Goal: Register for event/course

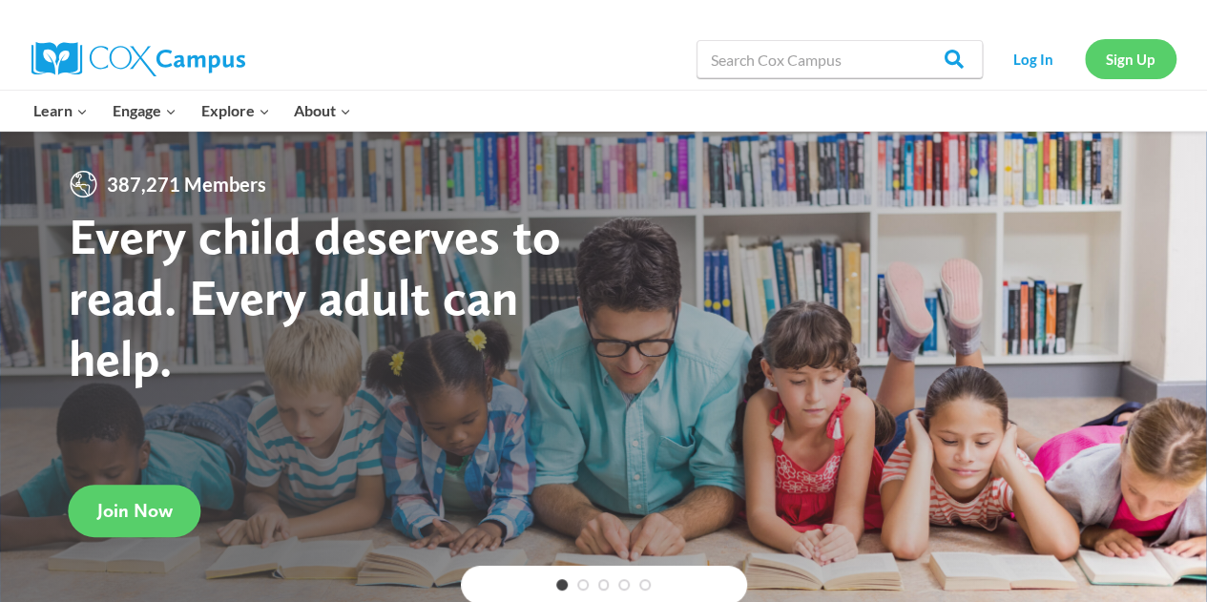
click at [1116, 66] on link "Sign Up" at bounding box center [1131, 58] width 92 height 39
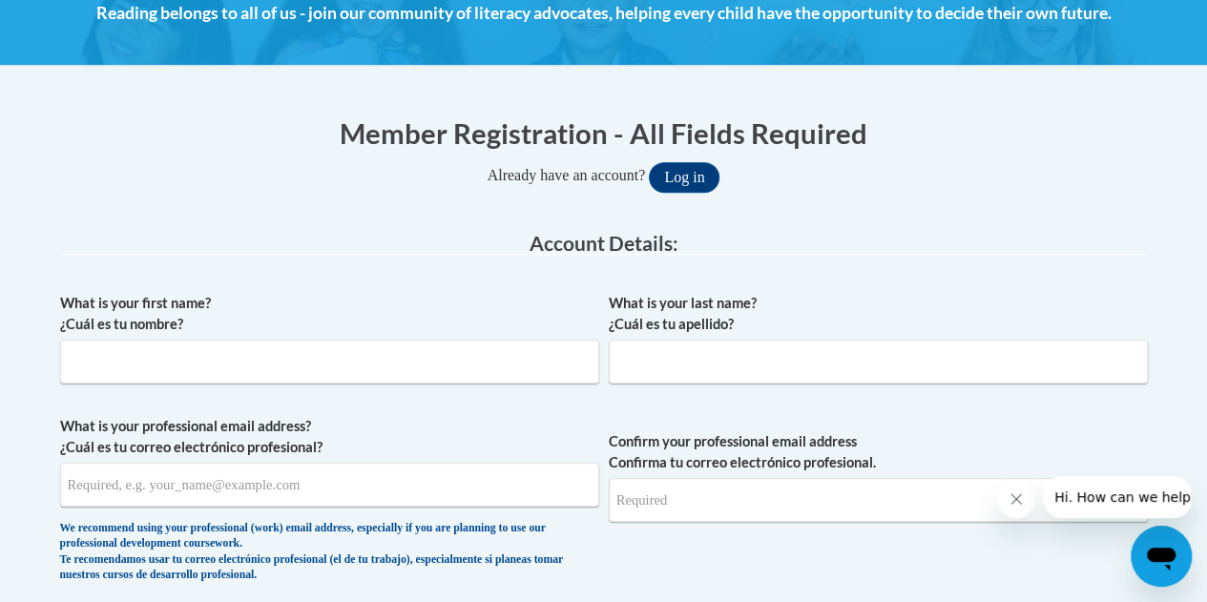
scroll to position [294, 0]
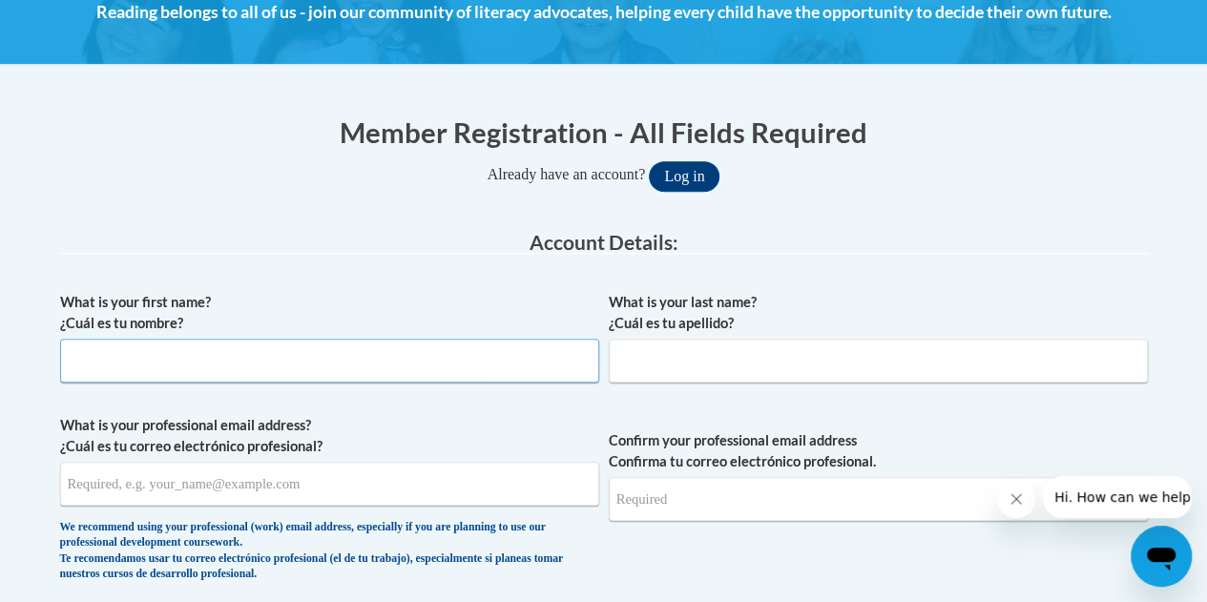
click at [471, 346] on input "What is your first name? ¿Cuál es tu nombre?" at bounding box center [329, 361] width 539 height 44
type input "Natalie"
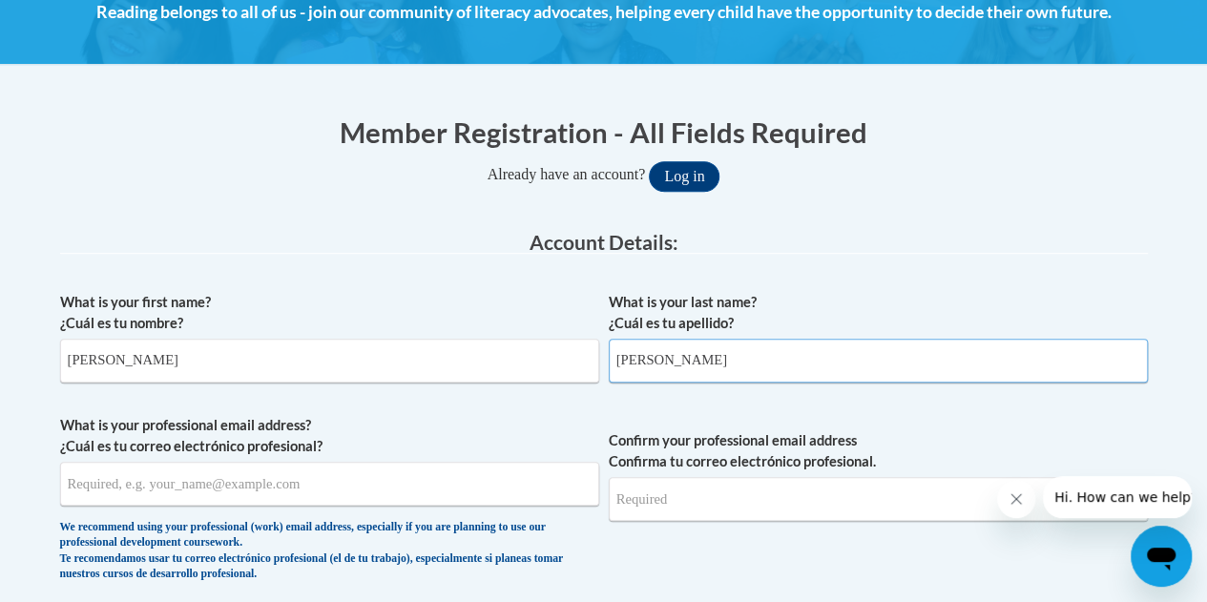
type input "Rivera"
type input "njrivera@gbaps.org"
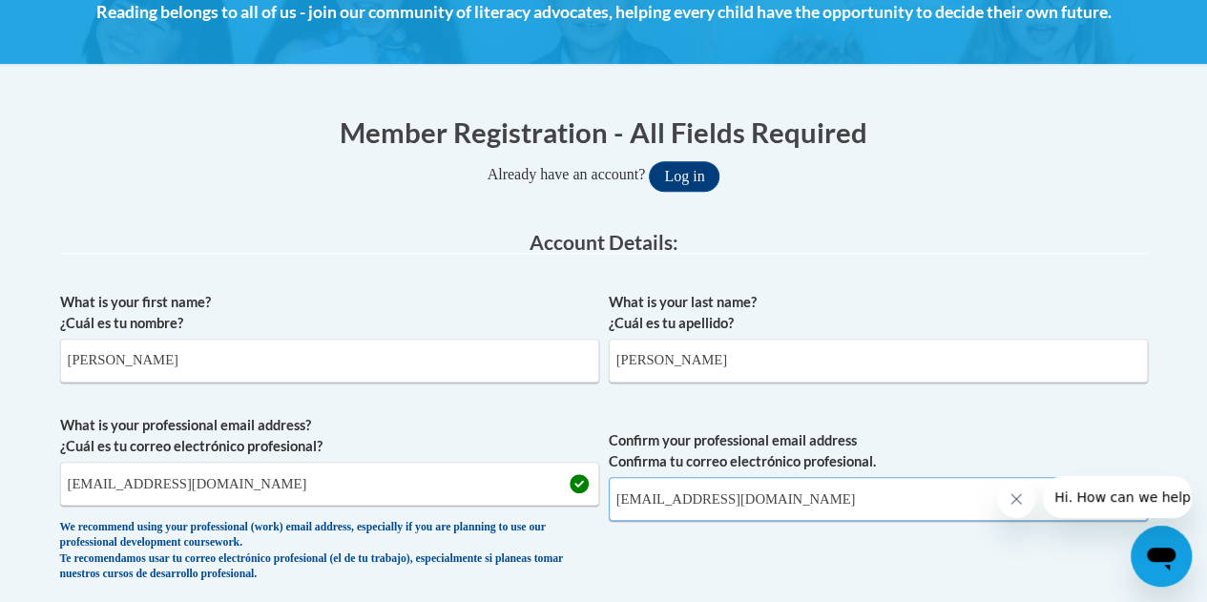
type input "njrivera@gbaps.org"
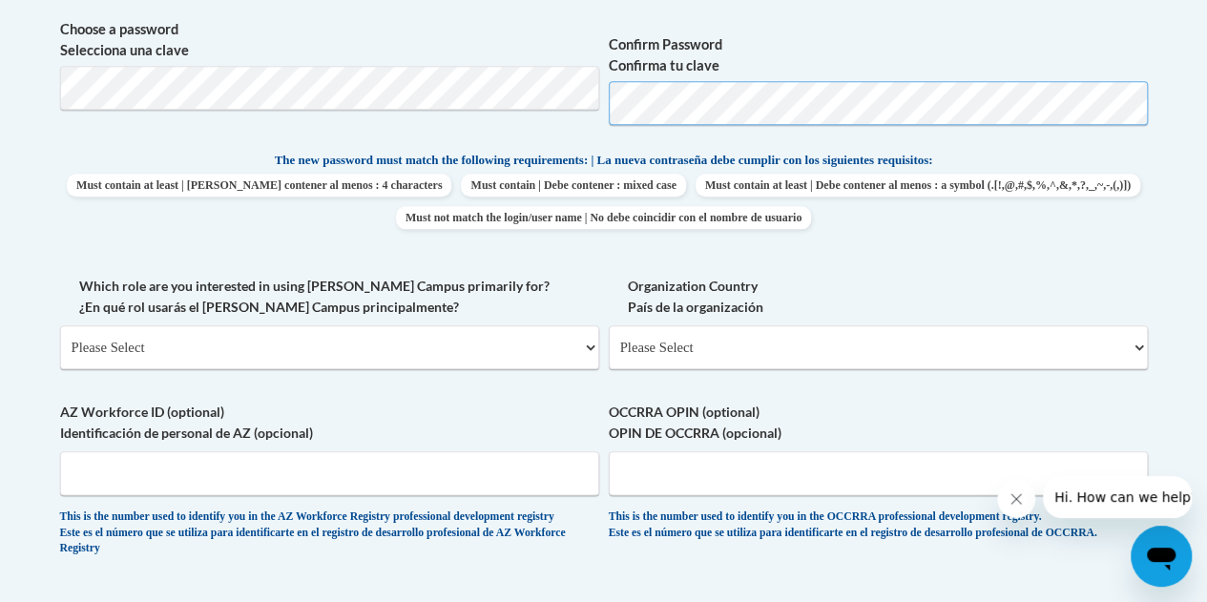
scroll to position [887, 0]
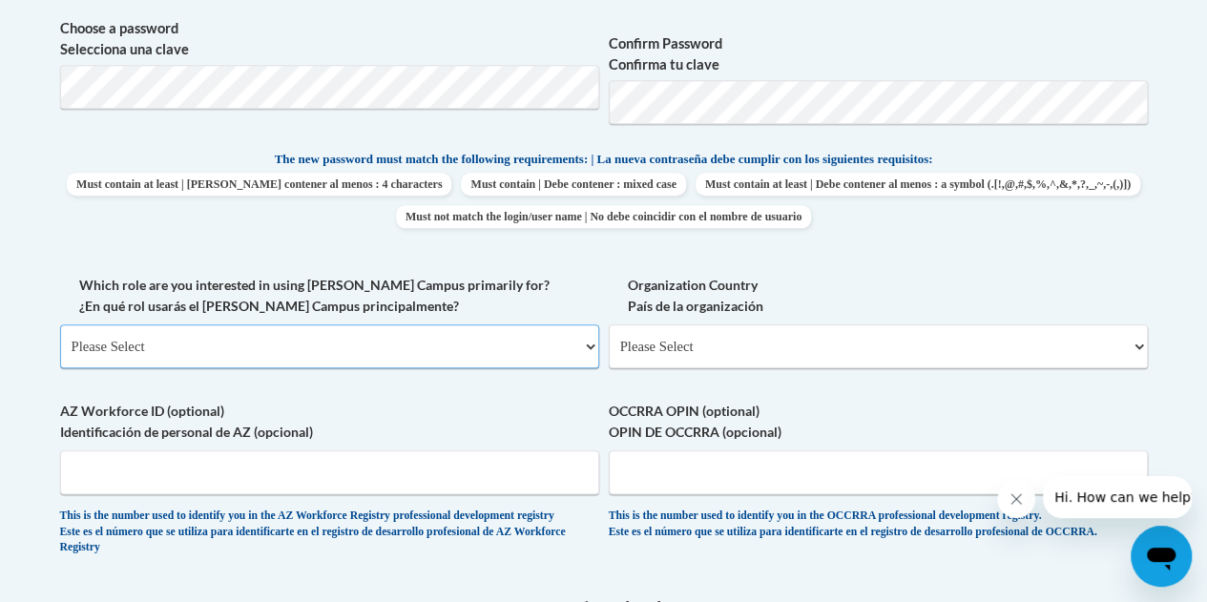
click at [389, 346] on select "Please Select College/University | Colegio/Universidad Community/Nonprofit Part…" at bounding box center [329, 346] width 539 height 44
select select "fbf2d438-af2f-41f8-98f1-81c410e29de3"
click at [60, 324] on select "Please Select College/University | Colegio/Universidad Community/Nonprofit Part…" at bounding box center [329, 346] width 539 height 44
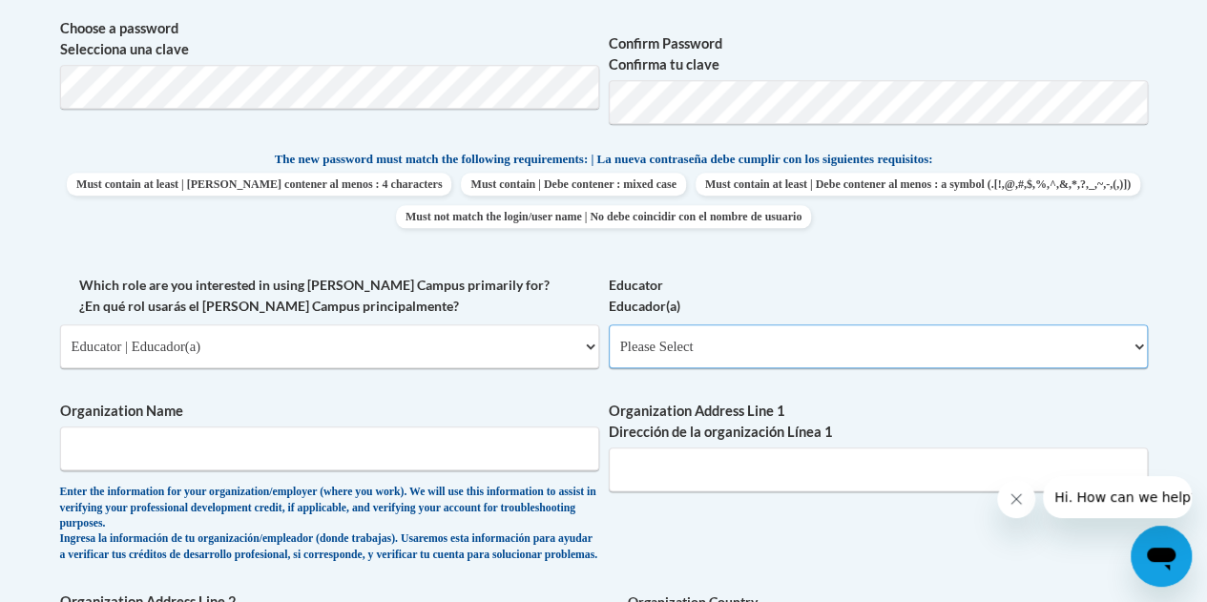
click at [723, 342] on select "Please Select Early Learning/Daycare Teacher/Family Home Care Provider | Maestr…" at bounding box center [878, 346] width 539 height 44
select select "67563ca1-16dc-4830-a7b3-94a34bed3689"
click at [609, 324] on select "Please Select Early Learning/Daycare Teacher/Family Home Care Provider | Maestr…" at bounding box center [878, 346] width 539 height 44
click at [706, 344] on select "Please Select Early Learning/Daycare Teacher/Family Home Care Provider | Maestr…" at bounding box center [878, 346] width 539 height 44
click at [609, 324] on select "Please Select Early Learning/Daycare Teacher/Family Home Care Provider | Maestr…" at bounding box center [878, 346] width 539 height 44
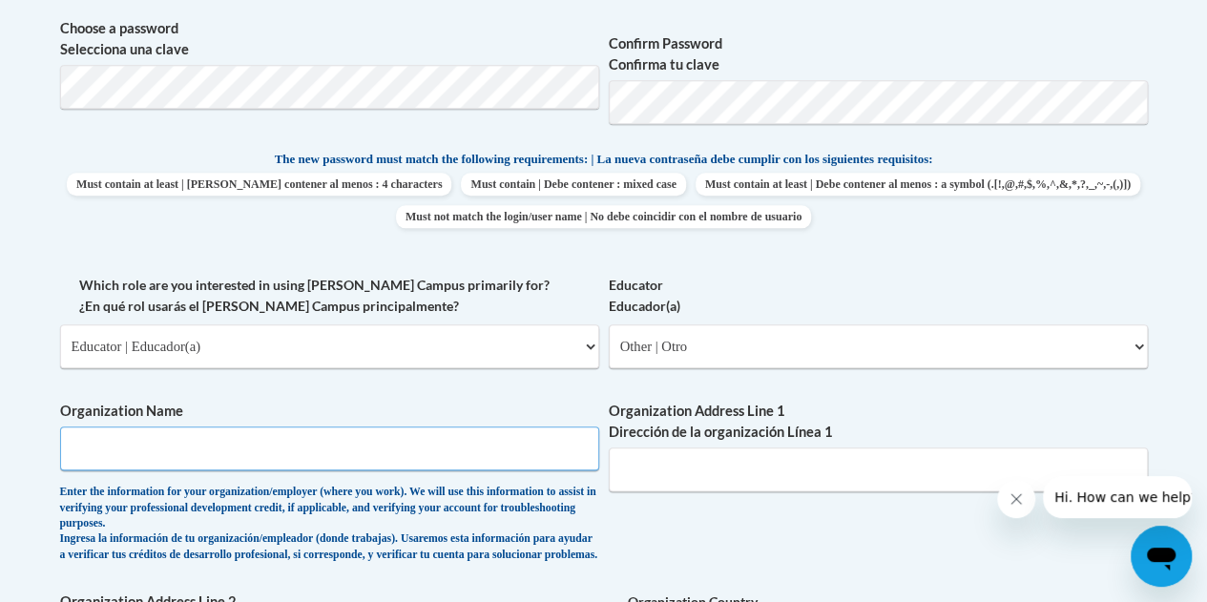
click at [368, 427] on input "Organization Name" at bounding box center [329, 448] width 539 height 44
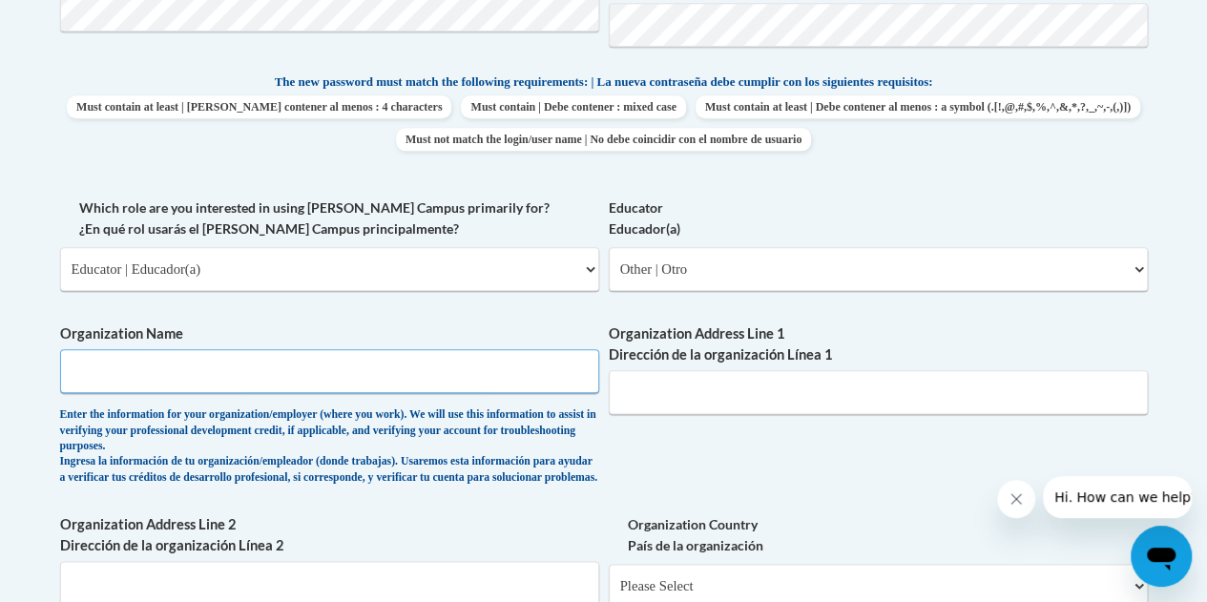
scroll to position [965, 0]
type input "Green Bay Area Public School District"
click at [717, 272] on select "Please Select Early Learning/Daycare Teacher/Family Home Care Provider | Maestr…" at bounding box center [878, 268] width 539 height 44
select select "8e40623d-54d0-45cd-9f92-5df65cd3f8cf"
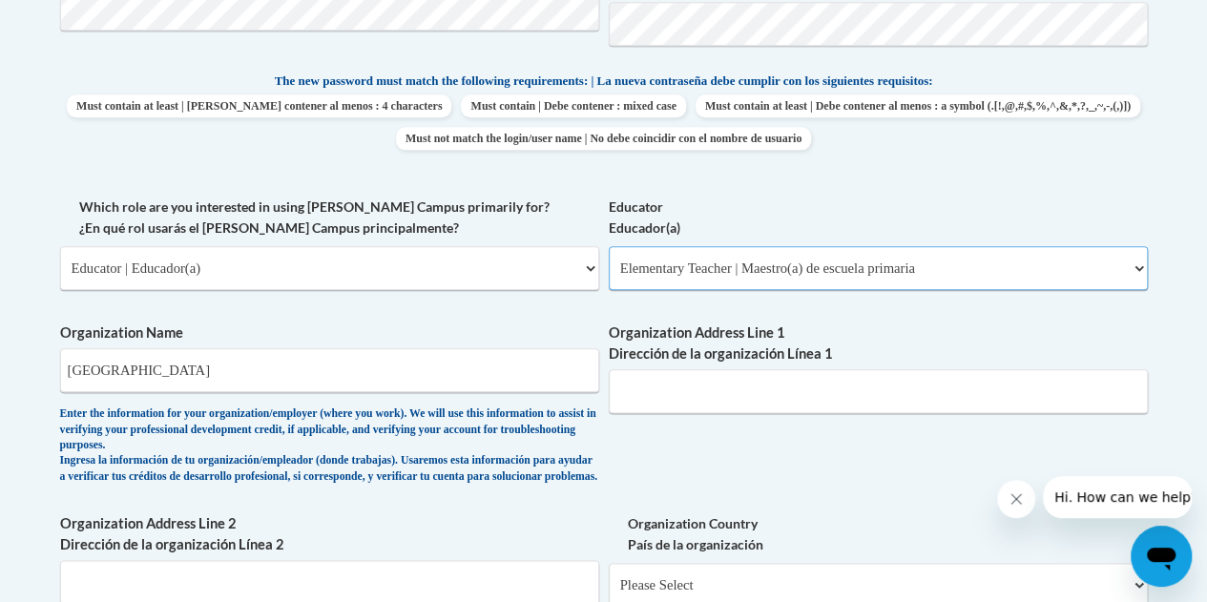
click at [609, 246] on select "Please Select Early Learning/Daycare Teacher/Family Home Care Provider | Maestr…" at bounding box center [878, 268] width 539 height 44
click at [713, 394] on input "Organization Address Line 1 Dirección de la organización Línea 1" at bounding box center [878, 391] width 539 height 44
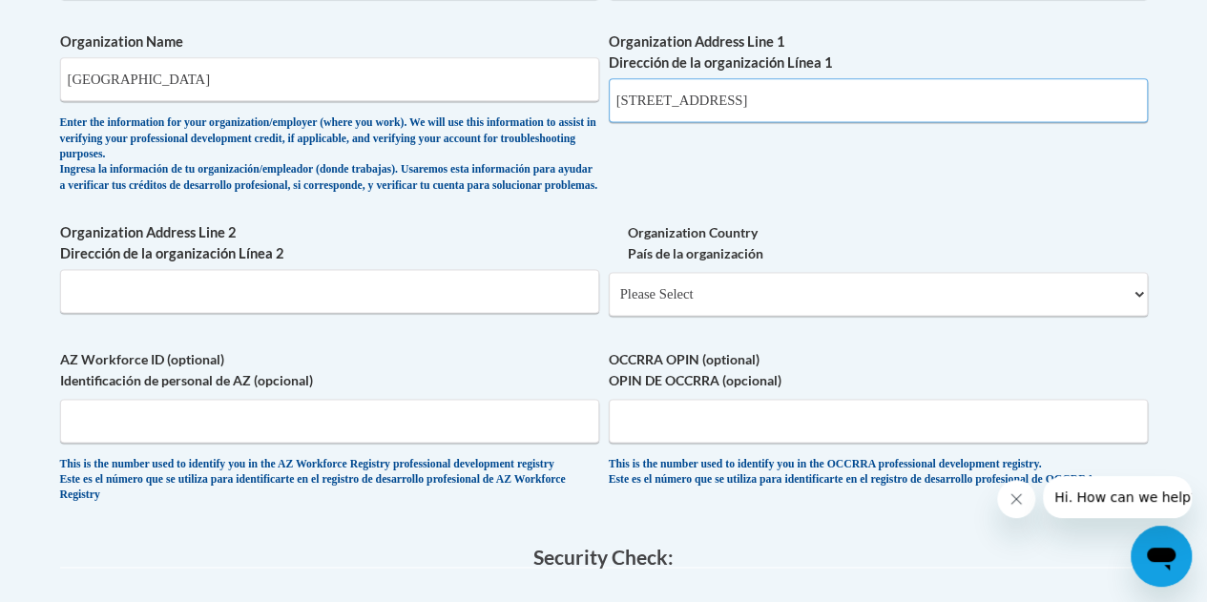
scroll to position [1269, 0]
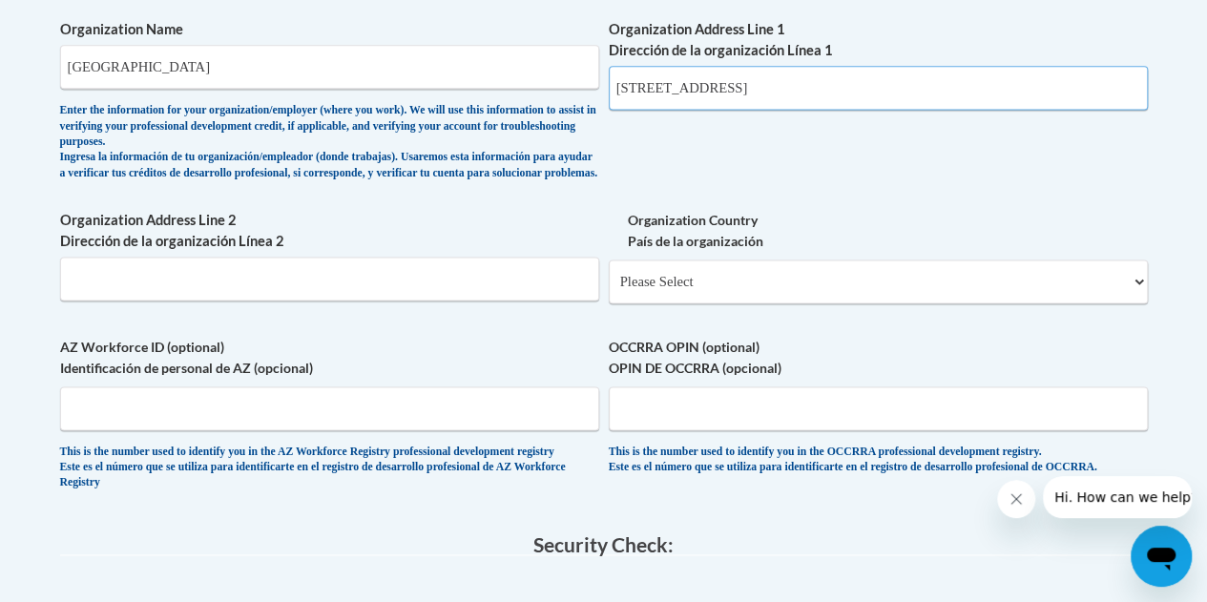
type input "200 S. Broadway St. Green Bay, WI 54303"
click at [738, 296] on select "Please Select United States | Estados Unidos Outside of the United States | Fue…" at bounding box center [878, 281] width 539 height 44
select select "ad49bcad-a171-4b2e-b99c-48b446064914"
click at [609, 275] on select "Please Select United States | Estados Unidos Outside of the United States | Fue…" at bounding box center [878, 281] width 539 height 44
select select
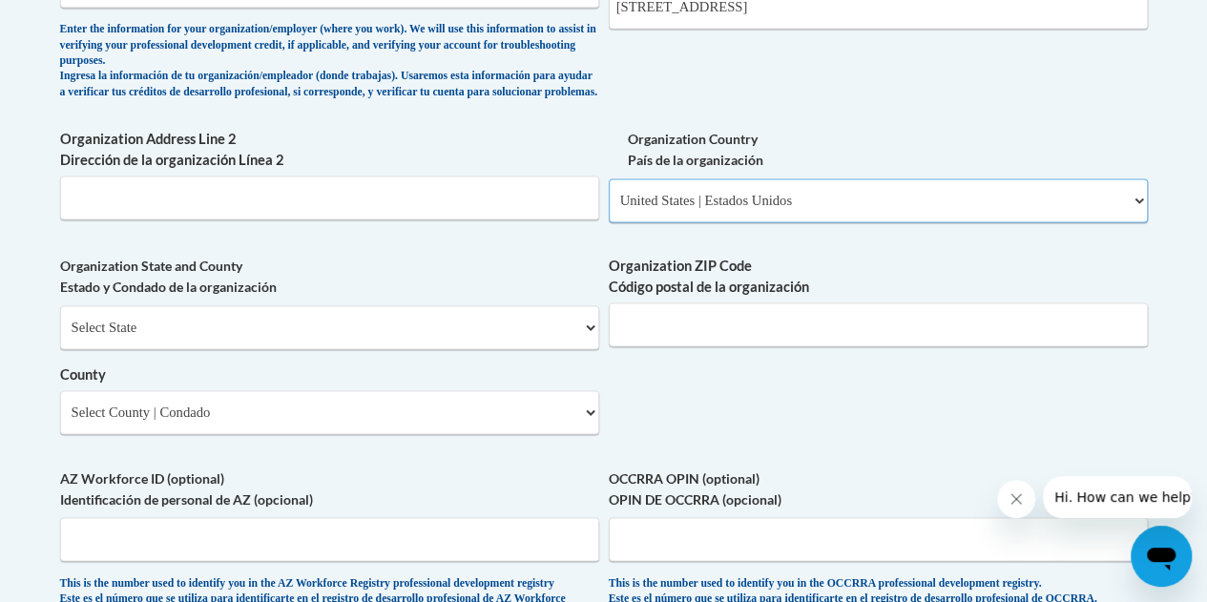
scroll to position [1351, 0]
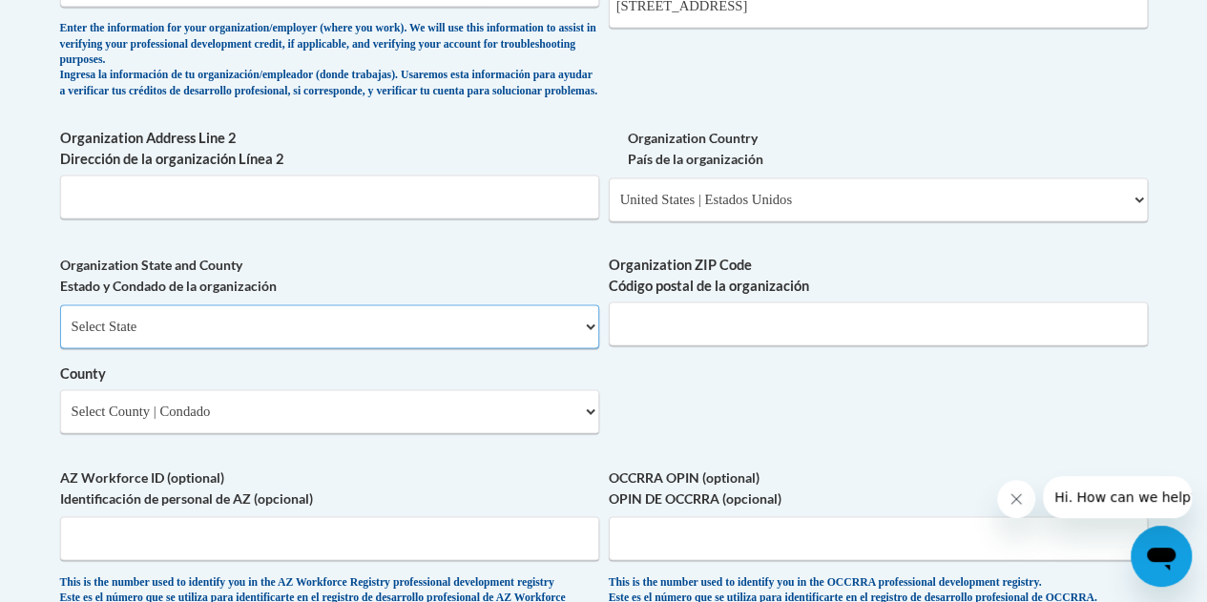
click at [349, 330] on select "Select State Alabama Alaska Arizona Arkansas California Colorado Connecticut De…" at bounding box center [329, 326] width 539 height 44
select select "Wisconsin"
click at [60, 319] on select "Select State Alabama Alaska Arizona Arkansas California Colorado Connecticut De…" at bounding box center [329, 326] width 539 height 44
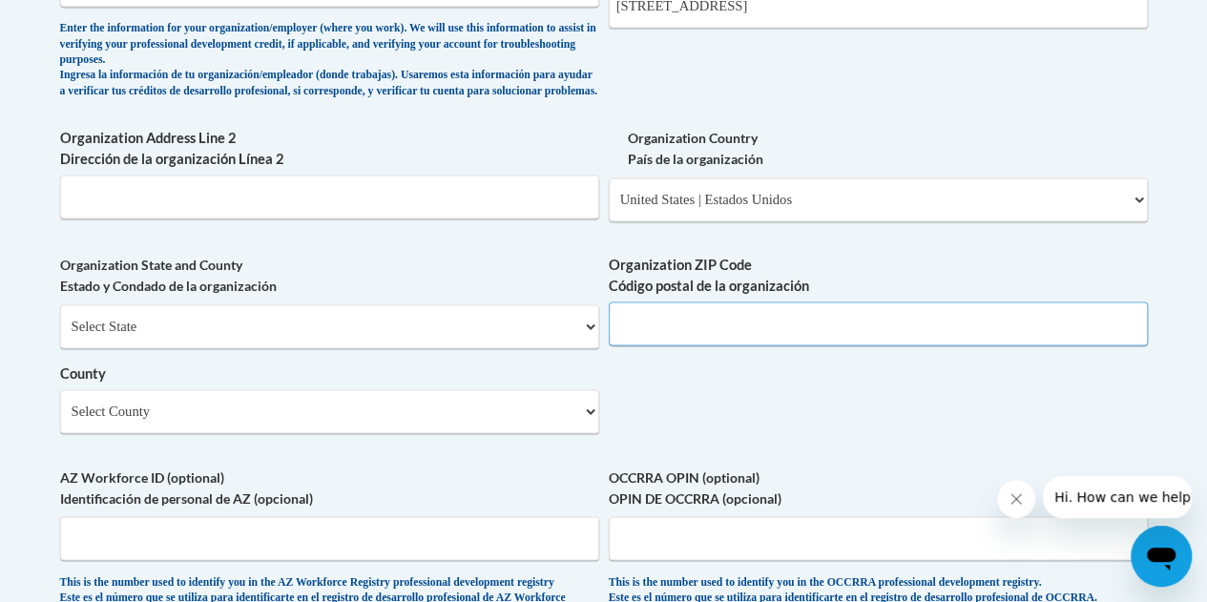
click at [742, 345] on input "Organization ZIP Code Código postal de la organización" at bounding box center [878, 323] width 539 height 44
type input "54303"
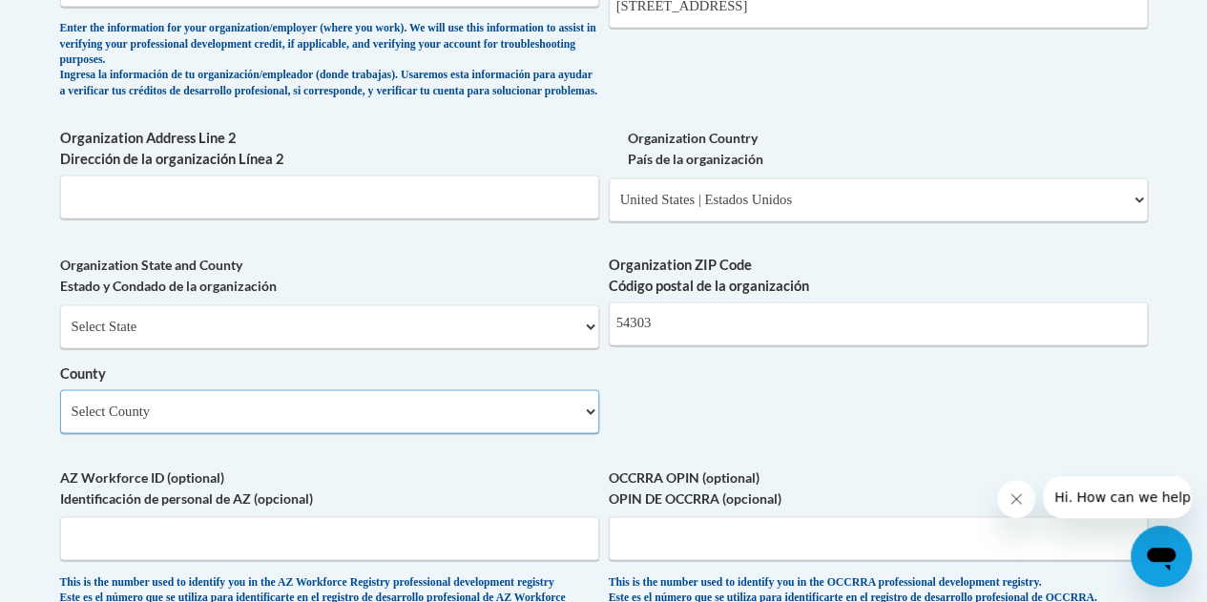
click at [363, 419] on select "Select County Adams Ashland Barron Bayfield Brown Buffalo Burnett Calumet Chipp…" at bounding box center [329, 411] width 539 height 44
select select "Brown"
click at [60, 403] on select "Select County Adams Ashland Barron Bayfield Brown Buffalo Burnett Calumet Chipp…" at bounding box center [329, 411] width 539 height 44
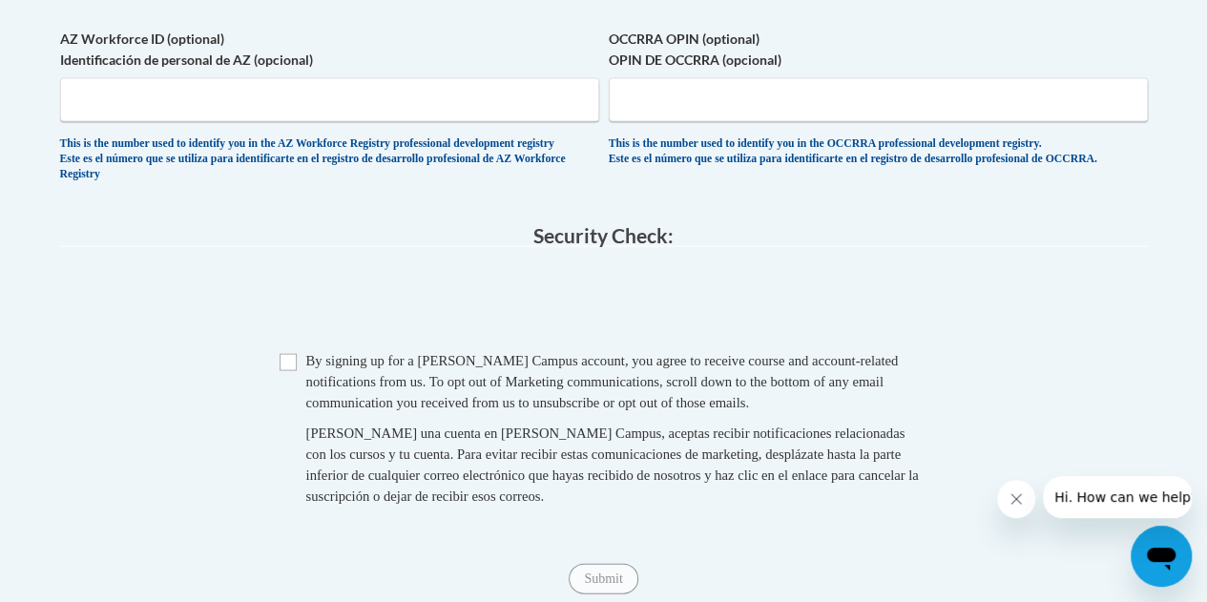
scroll to position [1790, 0]
click at [287, 369] on input "Checkbox" at bounding box center [287, 360] width 17 height 17
checkbox input "true"
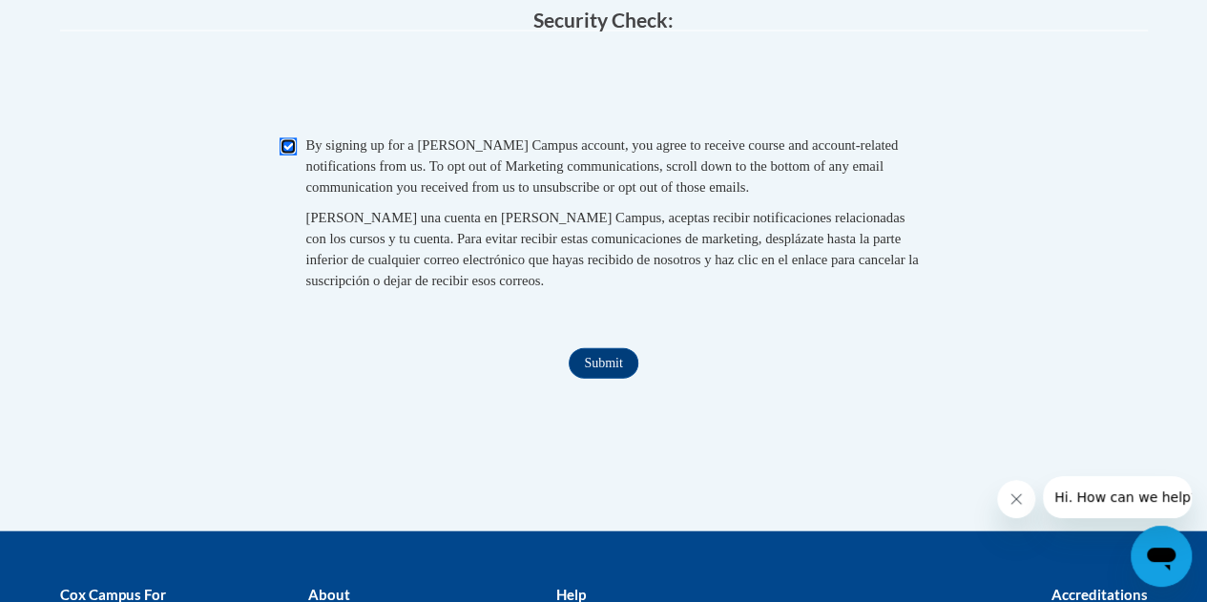
scroll to position [2006, 0]
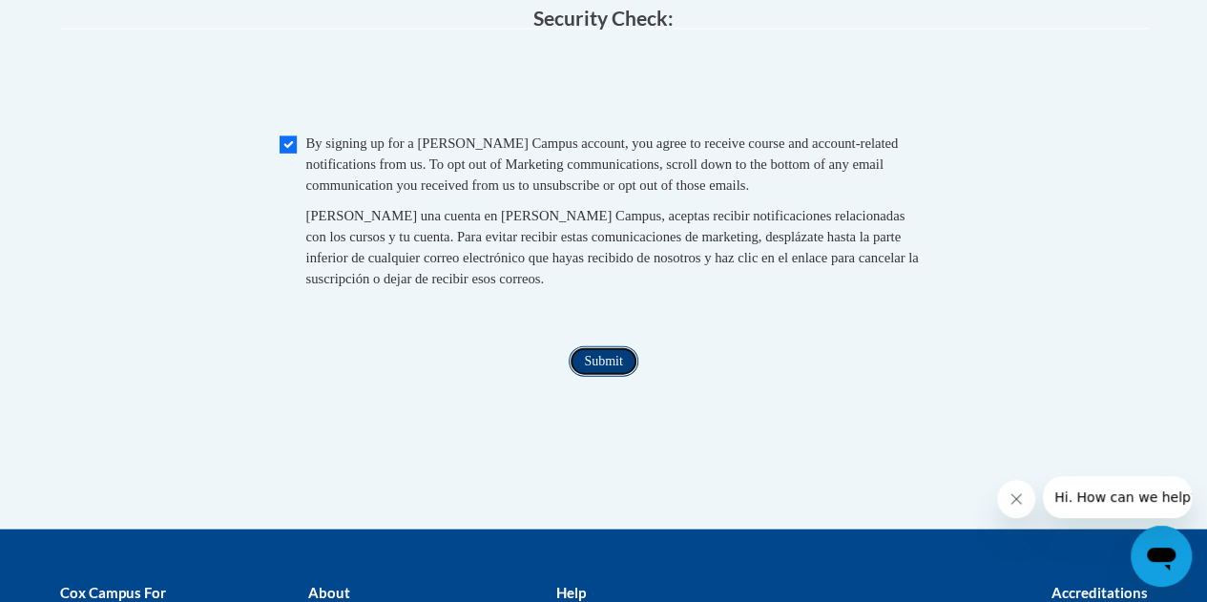
click at [630, 377] on input "Submit" at bounding box center [602, 361] width 69 height 31
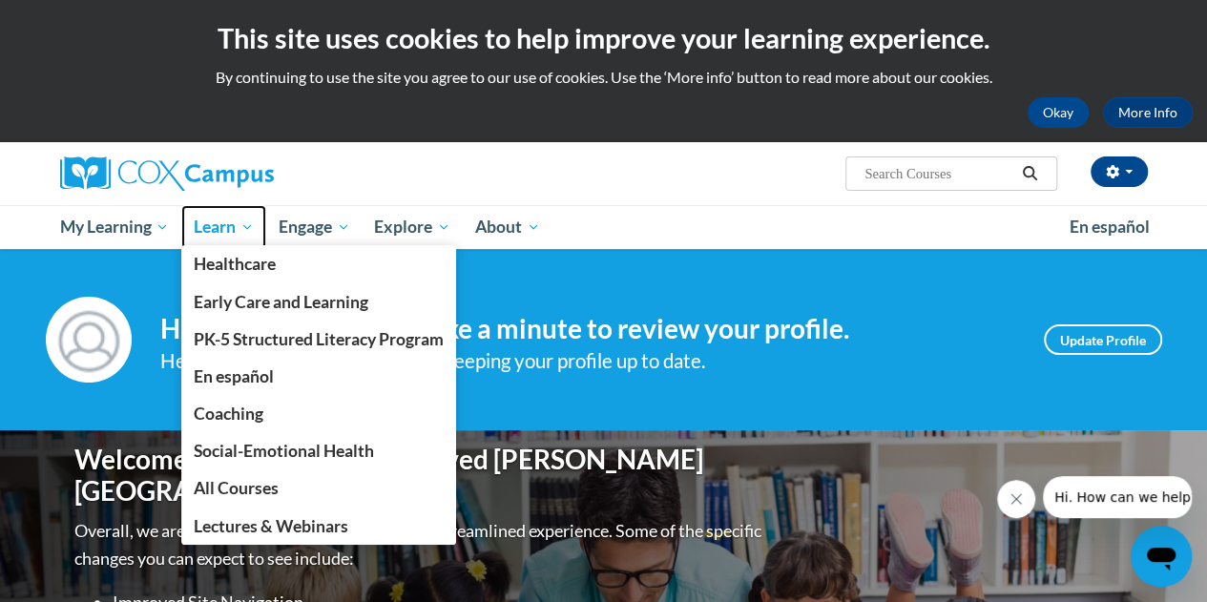
click at [208, 220] on span "Learn" at bounding box center [224, 227] width 60 height 23
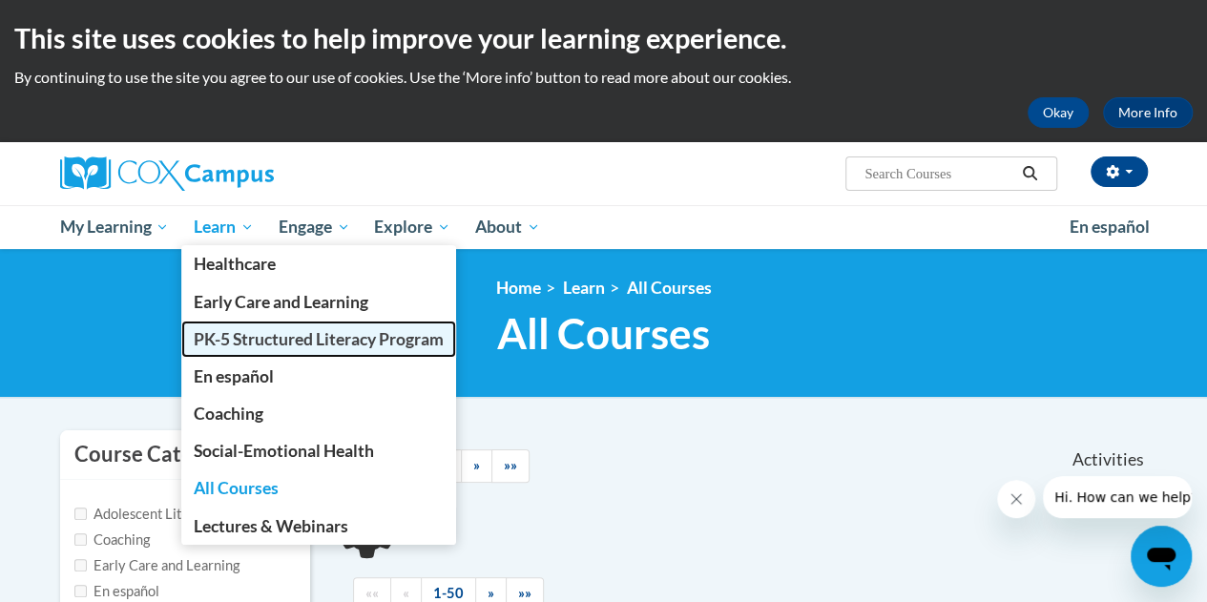
click at [264, 330] on span "PK-5 Structured Literacy Program" at bounding box center [319, 339] width 250 height 20
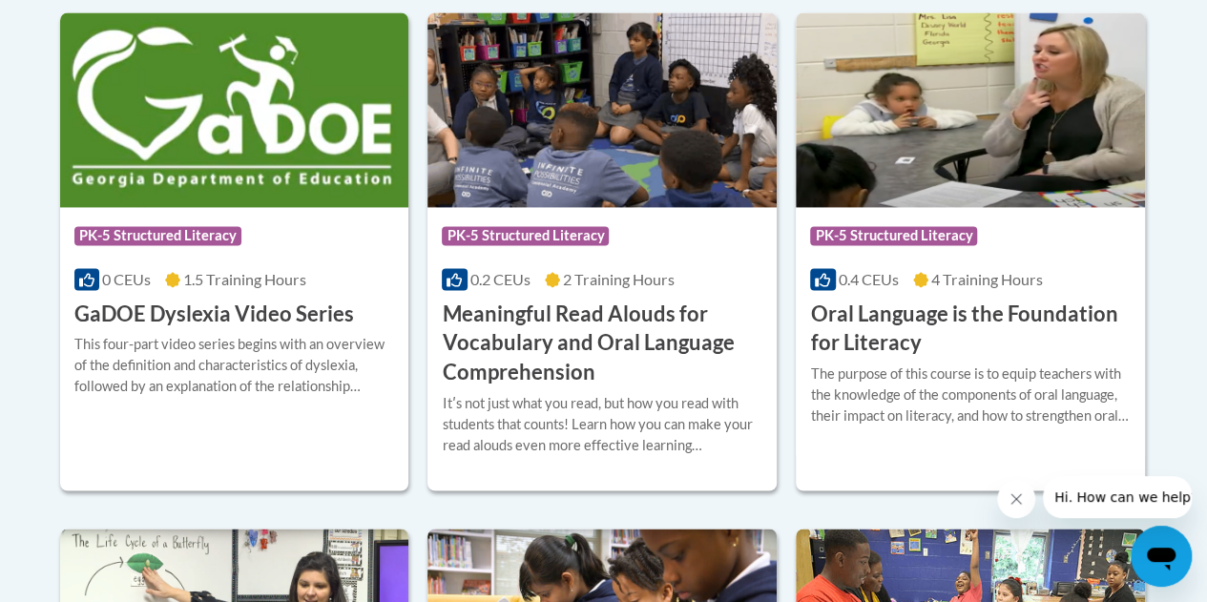
scroll to position [1347, 0]
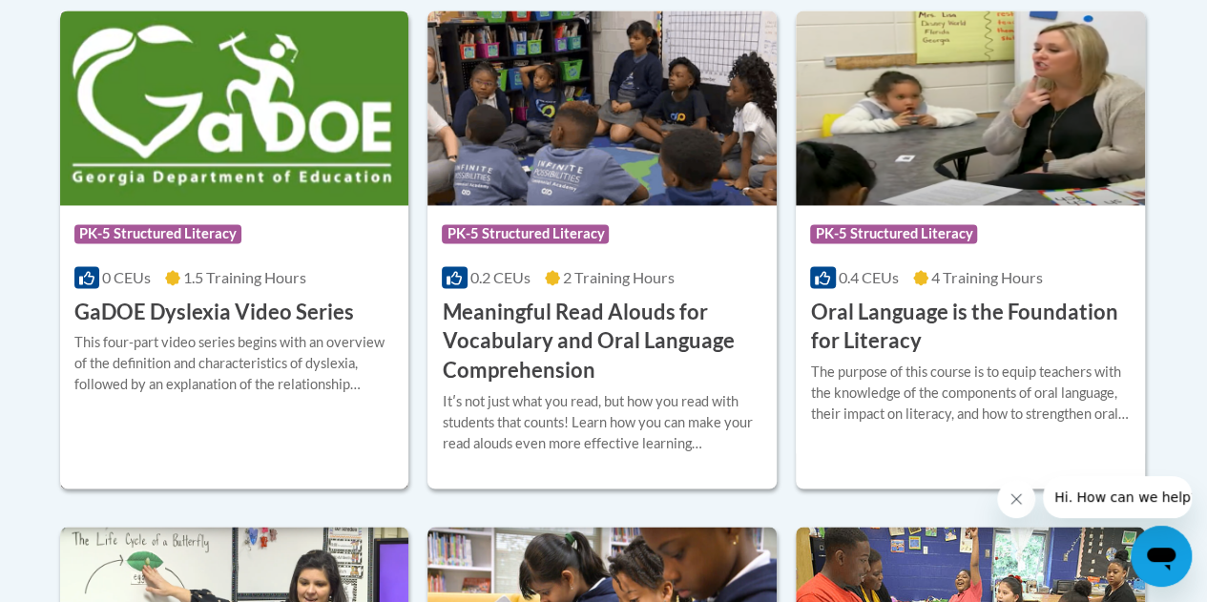
click at [284, 302] on h3 "GaDOE Dyslexia Video Series" at bounding box center [213, 313] width 279 height 30
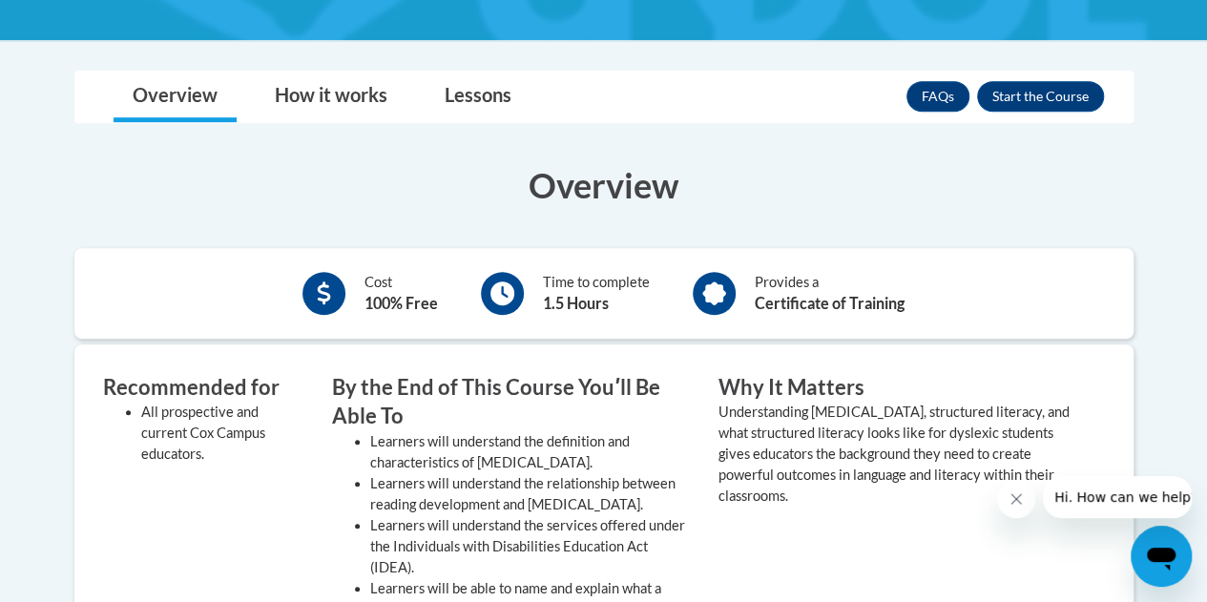
scroll to position [476, 0]
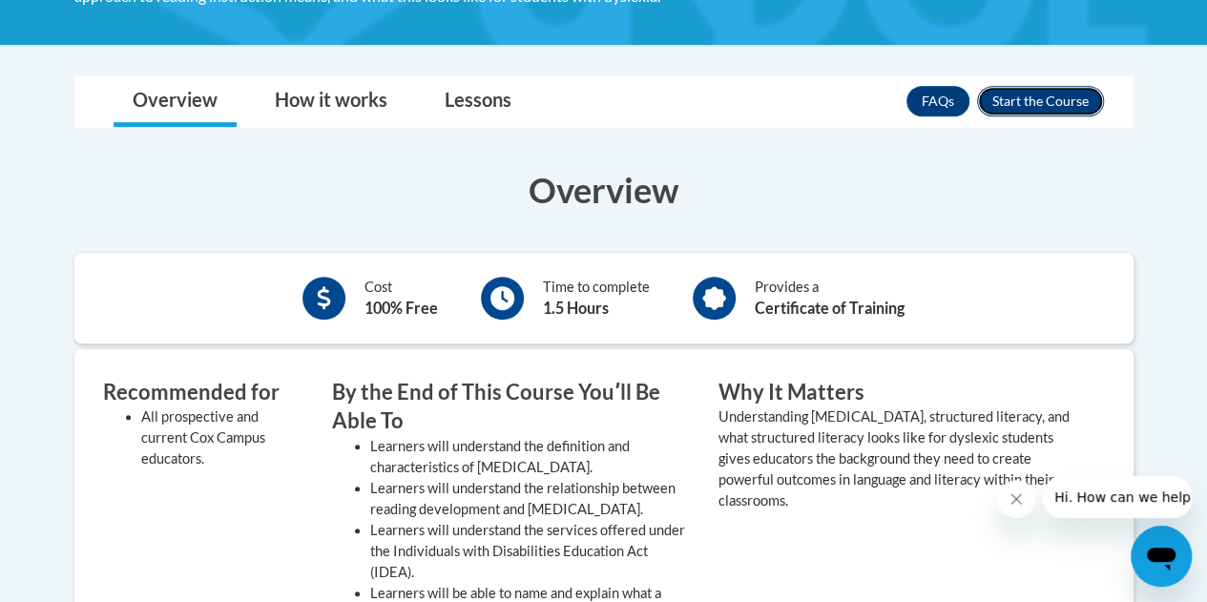
click at [1002, 108] on button "Enroll" at bounding box center [1040, 101] width 127 height 31
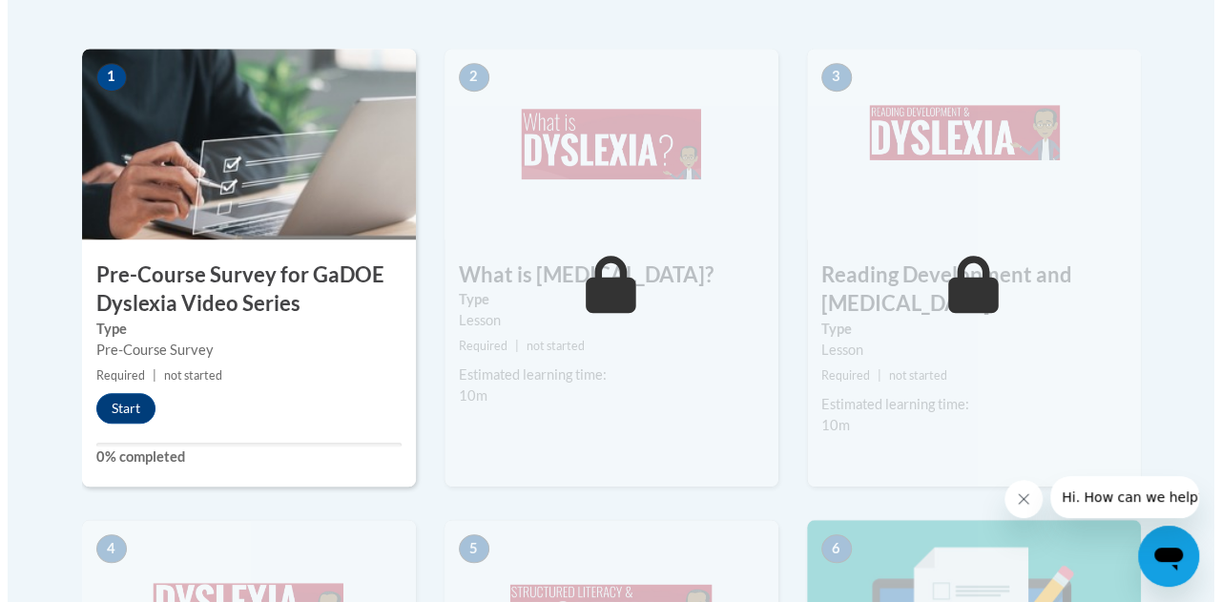
scroll to position [624, 0]
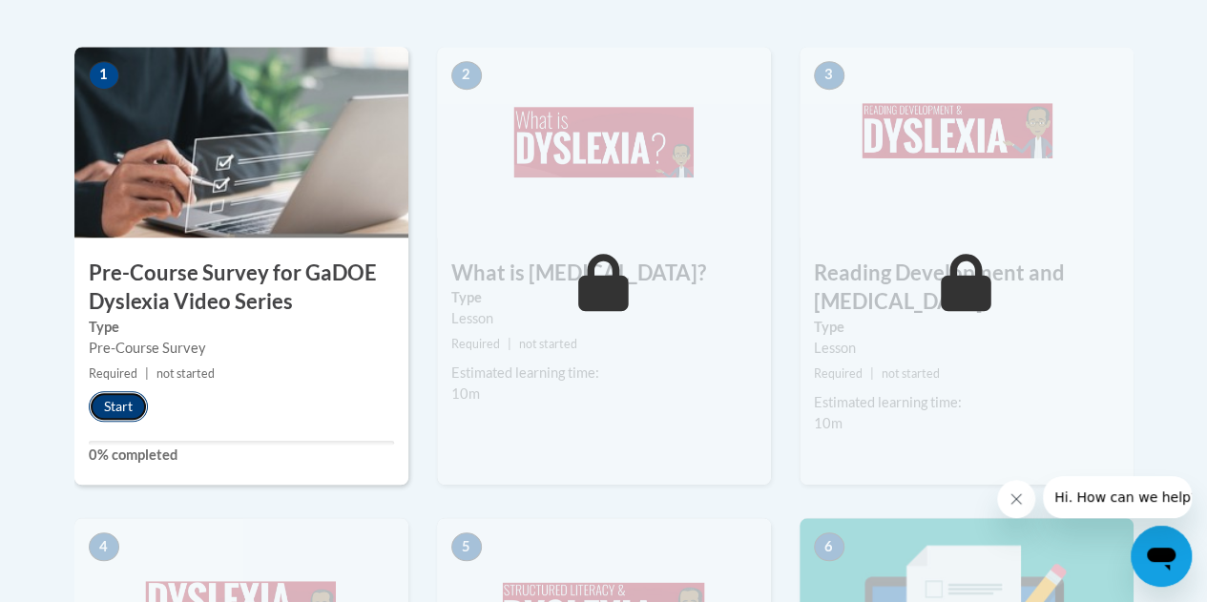
click at [129, 403] on button "Start" at bounding box center [118, 406] width 59 height 31
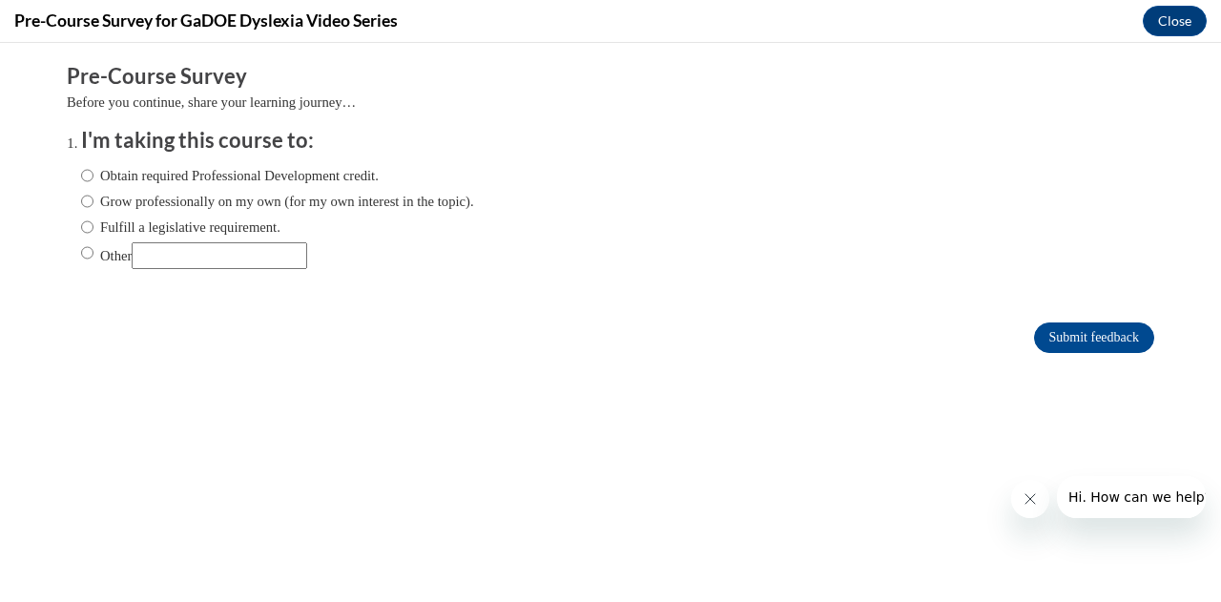
scroll to position [0, 0]
click at [81, 211] on input "Grow professionally on my own (for my own interest in the topic)." at bounding box center [87, 201] width 12 height 21
radio input "true"
click at [1040, 344] on input "Submit feedback" at bounding box center [1094, 337] width 120 height 31
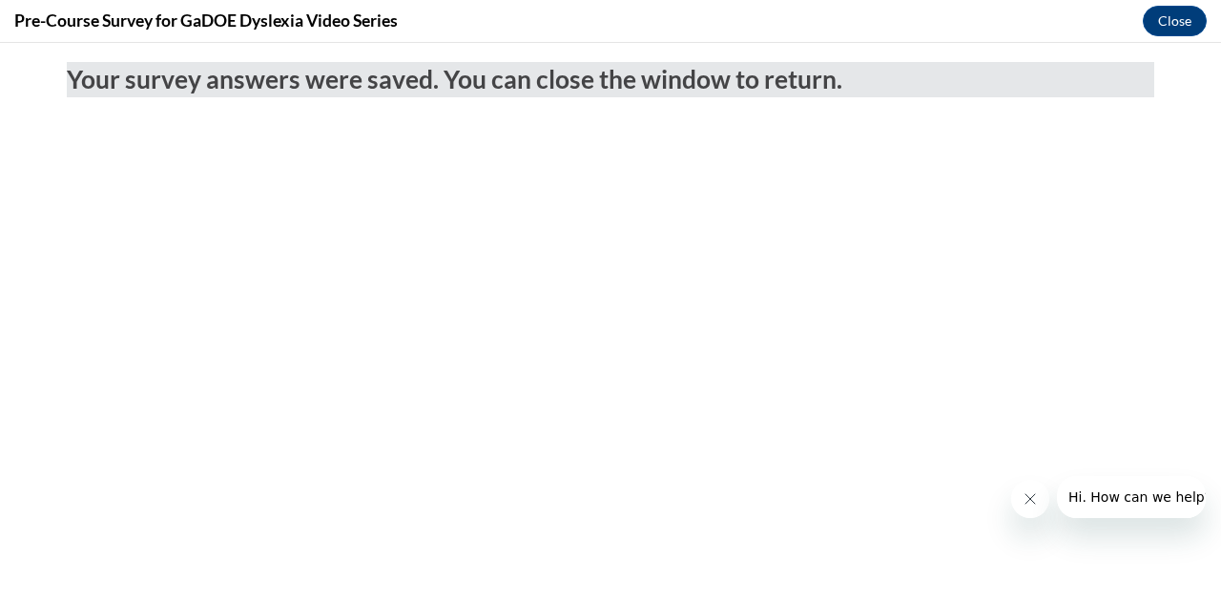
drag, startPoint x: 1040, startPoint y: 344, endPoint x: 1164, endPoint y: -10, distance: 375.0
click at [1164, 43] on html "Your survey answers were saved. You can close the window to return." at bounding box center [610, 322] width 1221 height 559
click at [1166, 16] on button "Close" at bounding box center [1175, 21] width 64 height 31
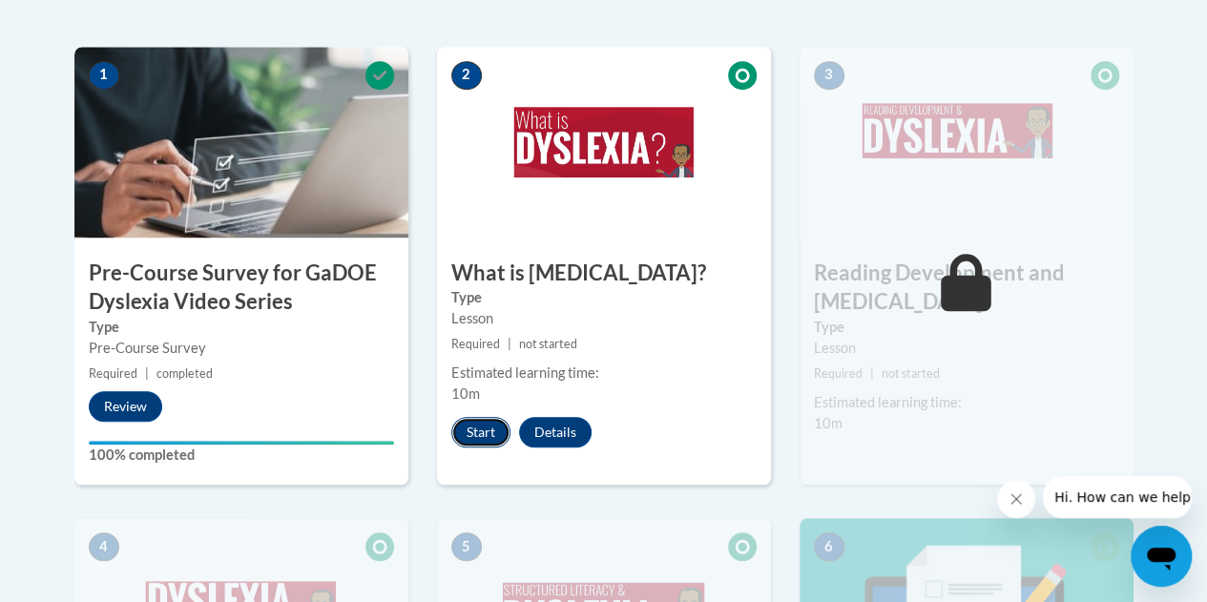
click at [470, 434] on button "Start" at bounding box center [480, 432] width 59 height 31
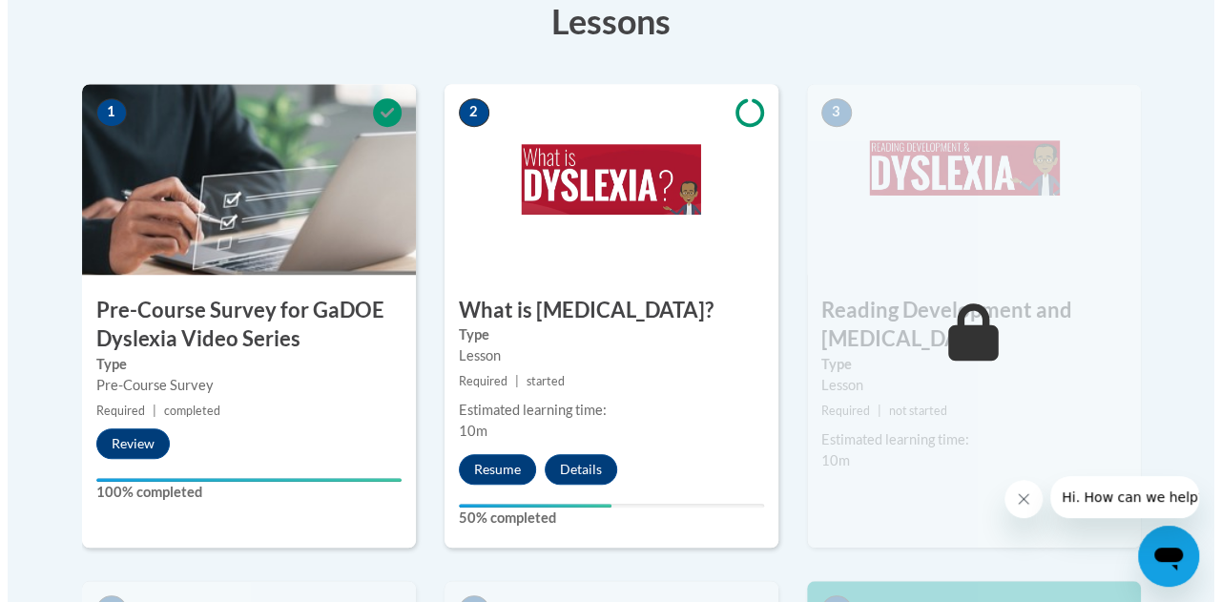
scroll to position [588, 0]
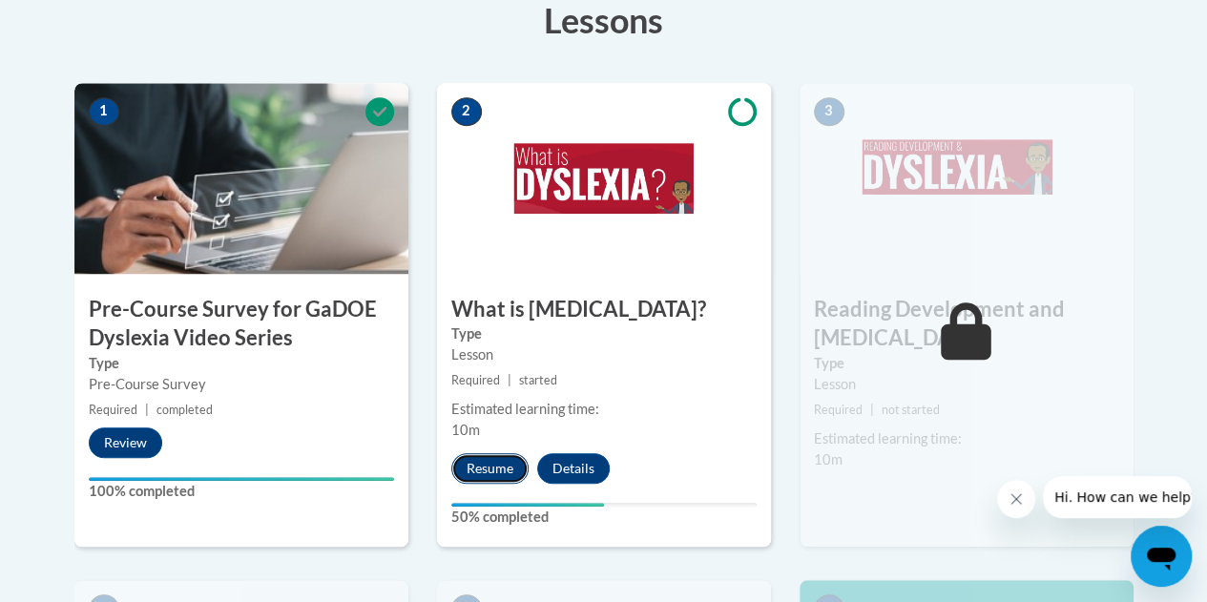
click at [489, 465] on button "Resume" at bounding box center [489, 468] width 77 height 31
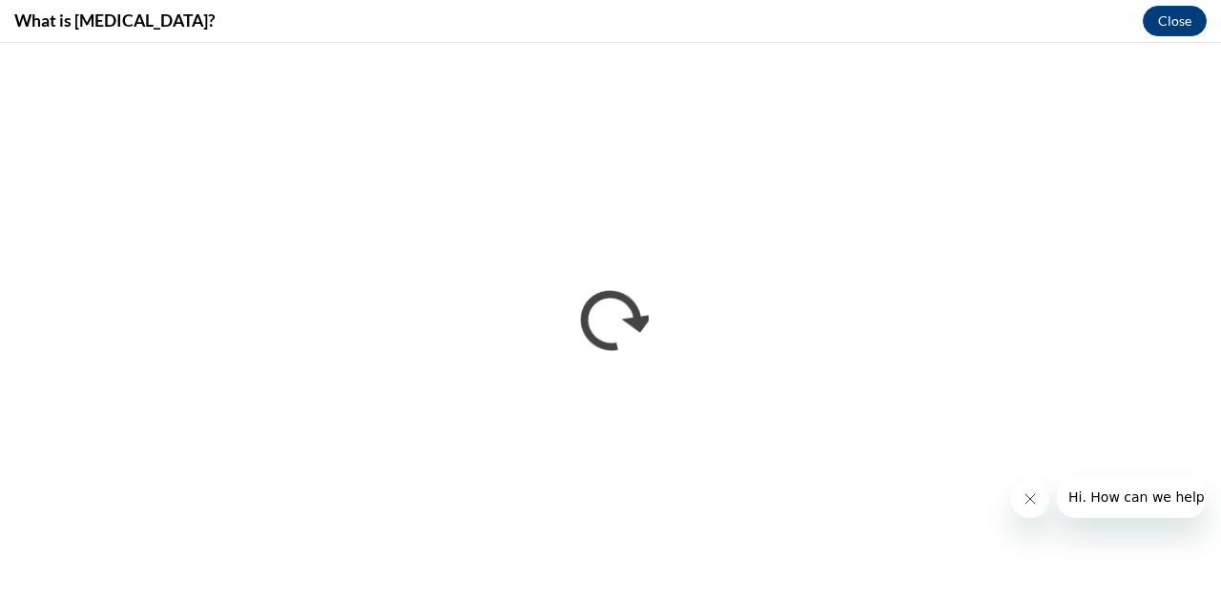
scroll to position [0, 0]
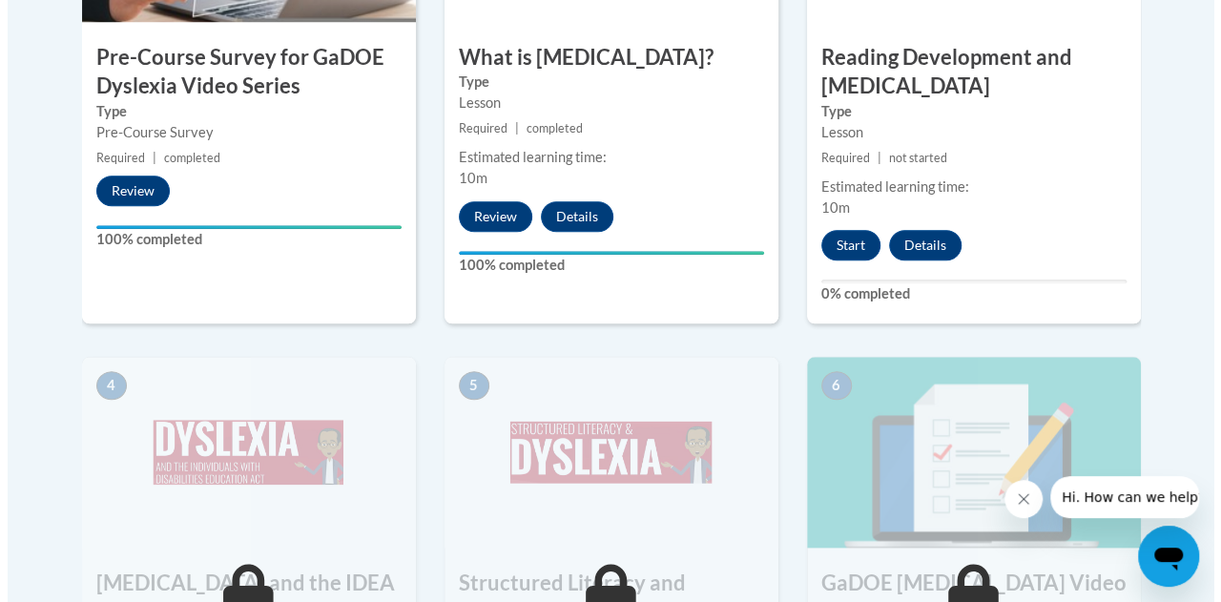
scroll to position [834, 0]
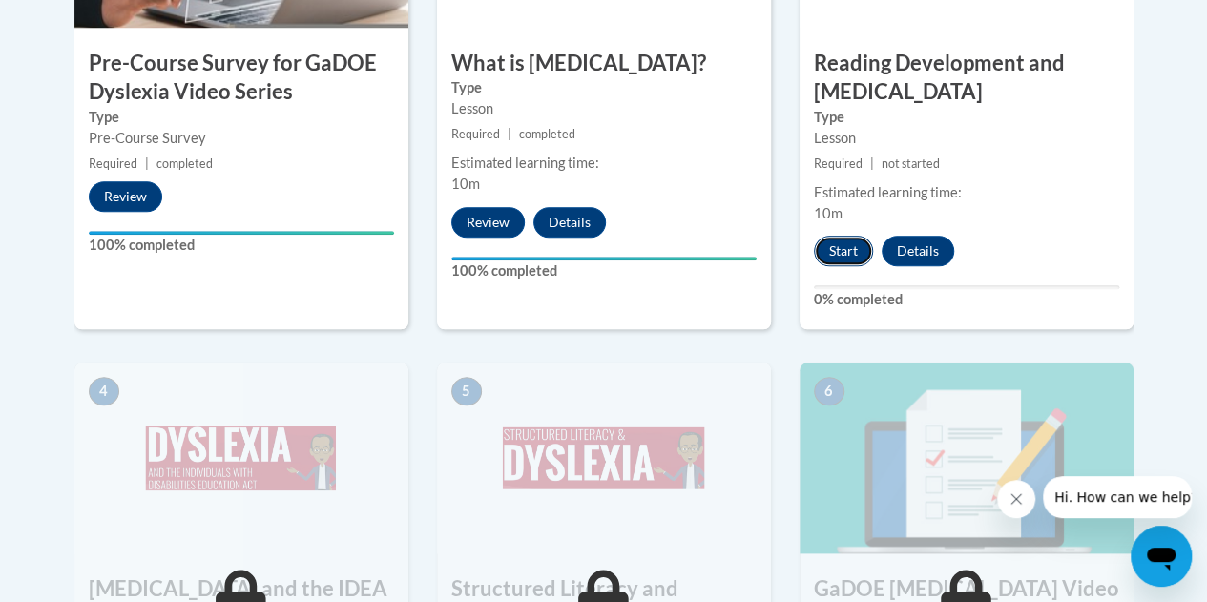
click at [837, 255] on button "Start" at bounding box center [843, 251] width 59 height 31
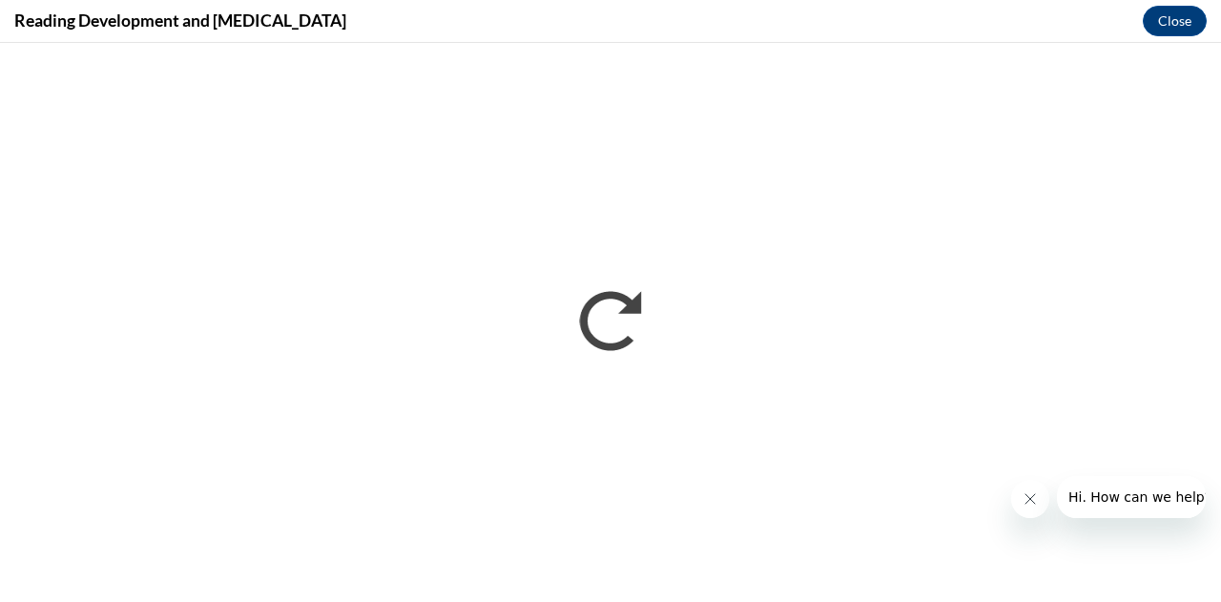
scroll to position [0, 0]
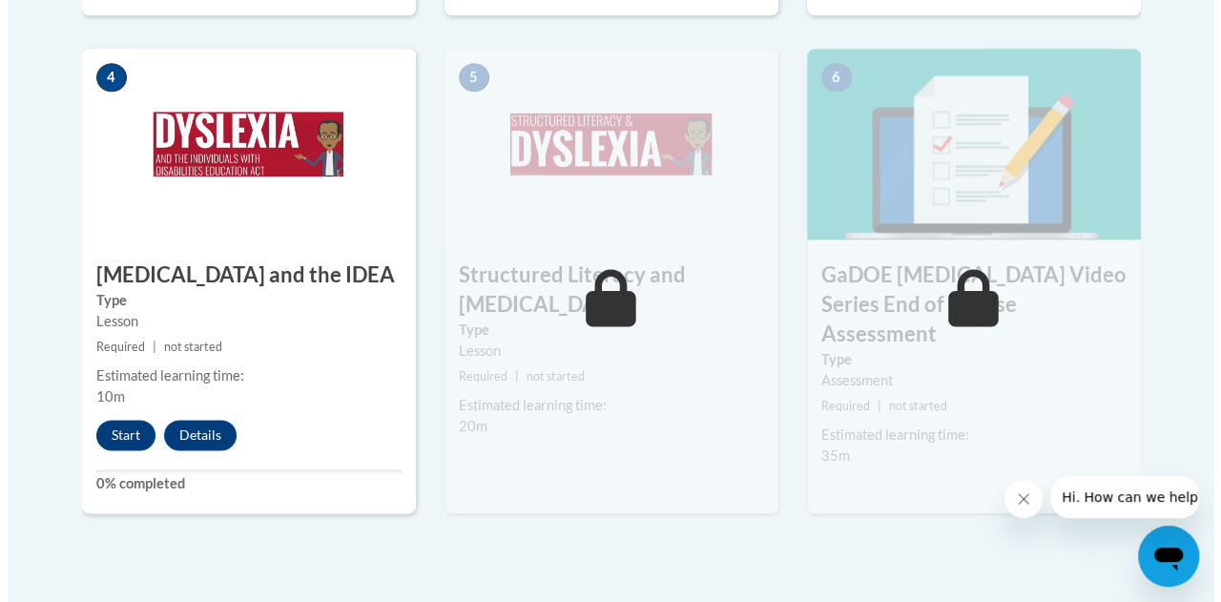
scroll to position [1153, 0]
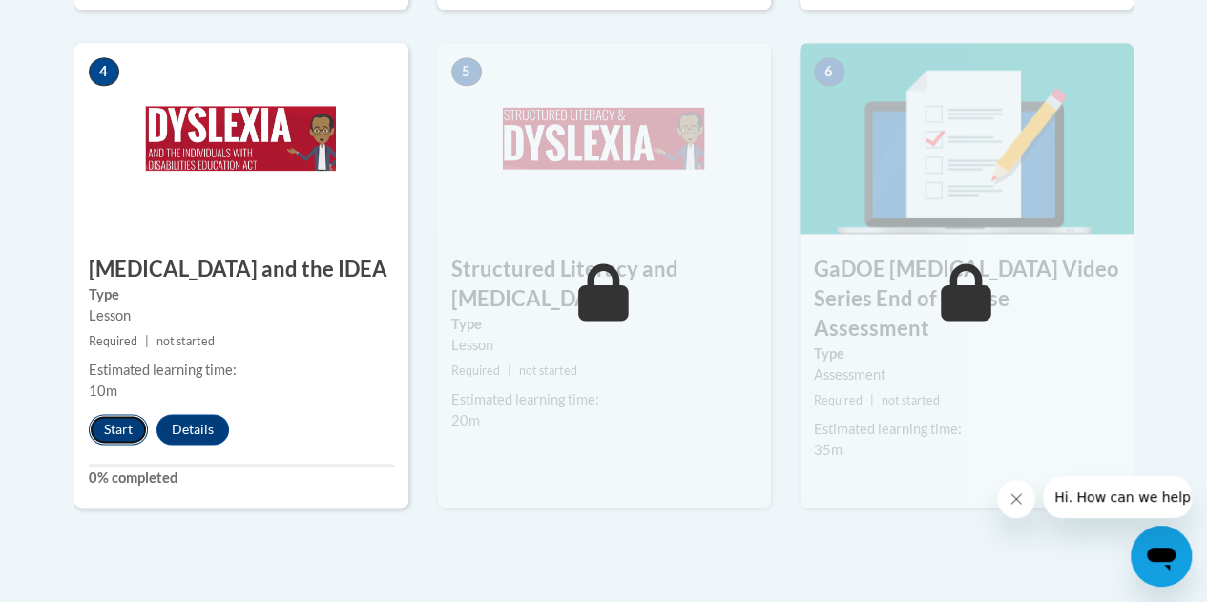
click at [128, 424] on button "Start" at bounding box center [118, 429] width 59 height 31
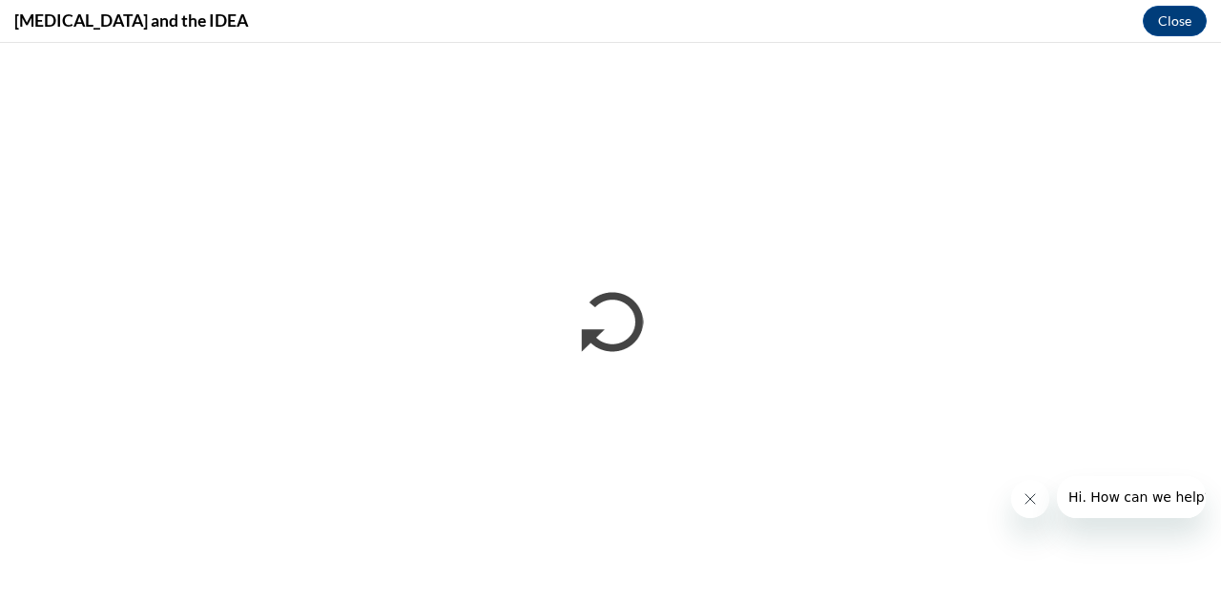
scroll to position [0, 0]
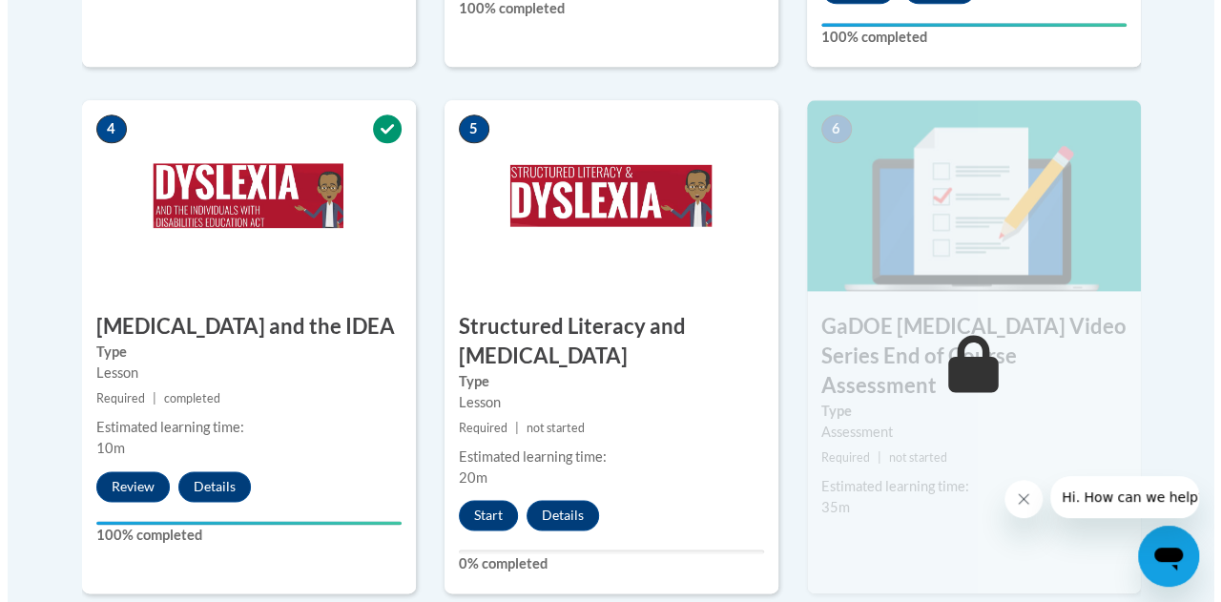
scroll to position [1200, 0]
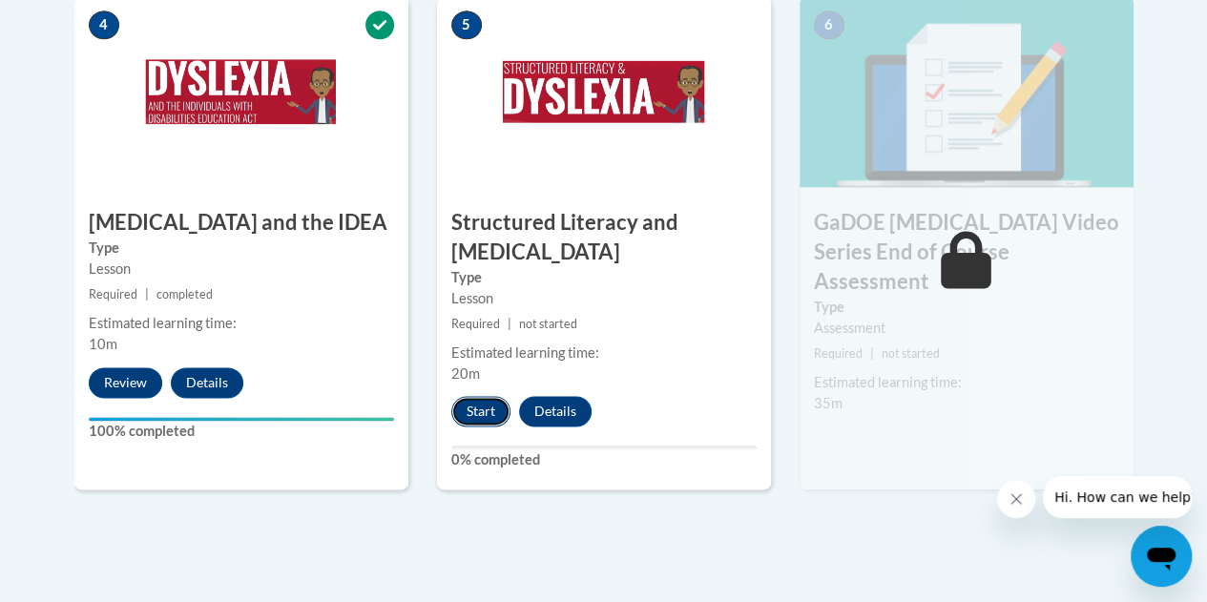
click at [490, 409] on button "Start" at bounding box center [480, 411] width 59 height 31
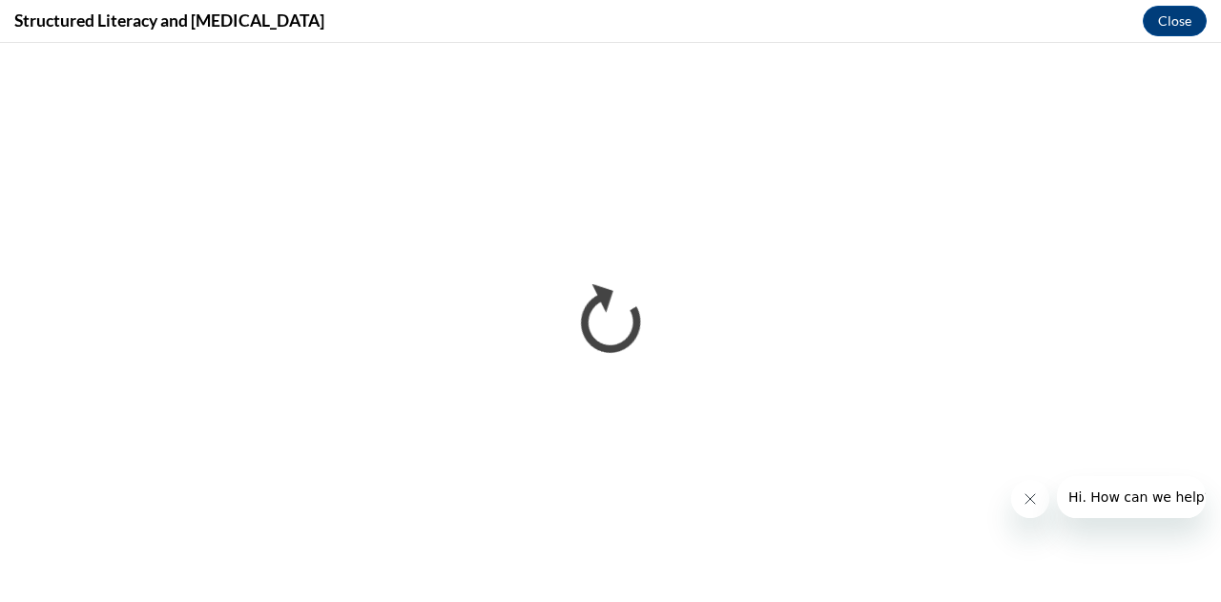
scroll to position [0, 0]
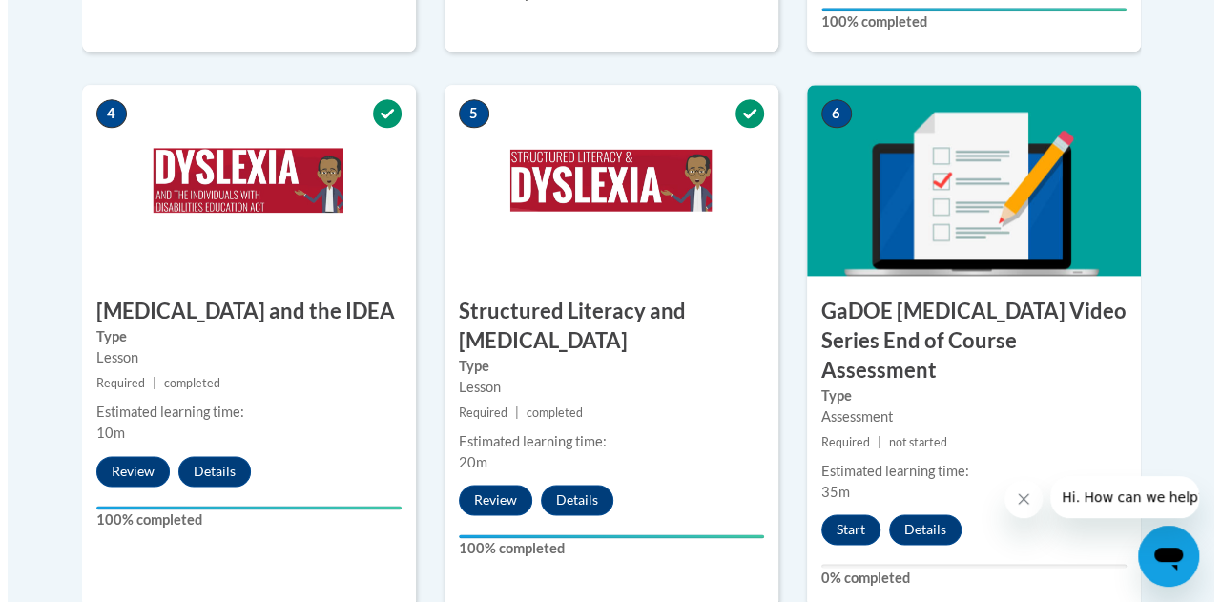
scroll to position [1277, 0]
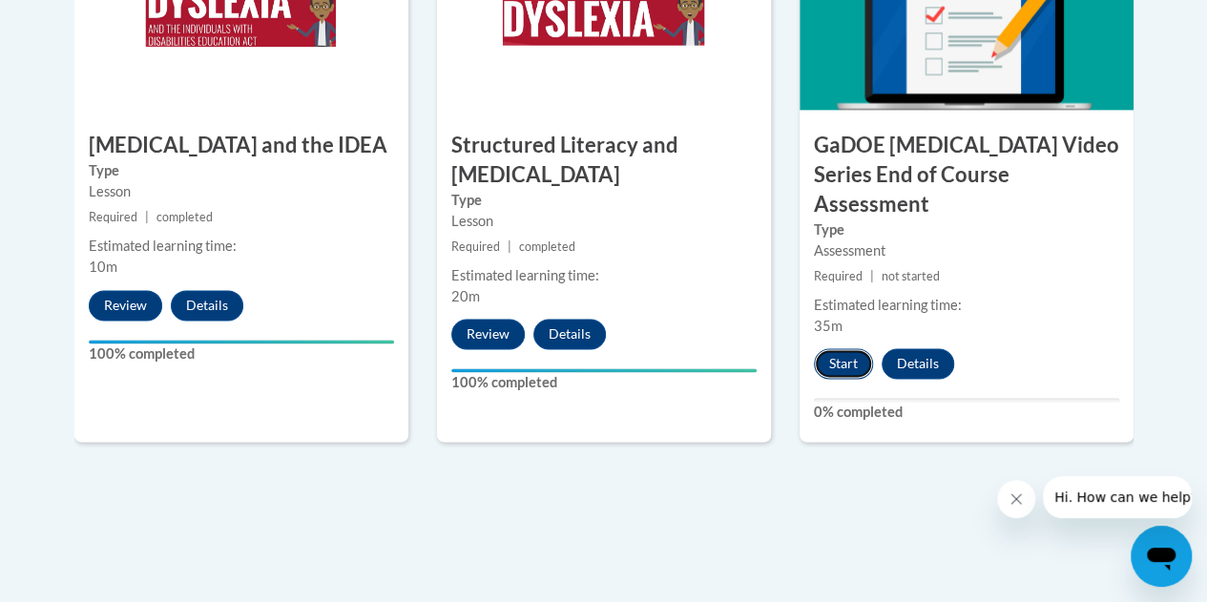
click at [835, 348] on button "Start" at bounding box center [843, 363] width 59 height 31
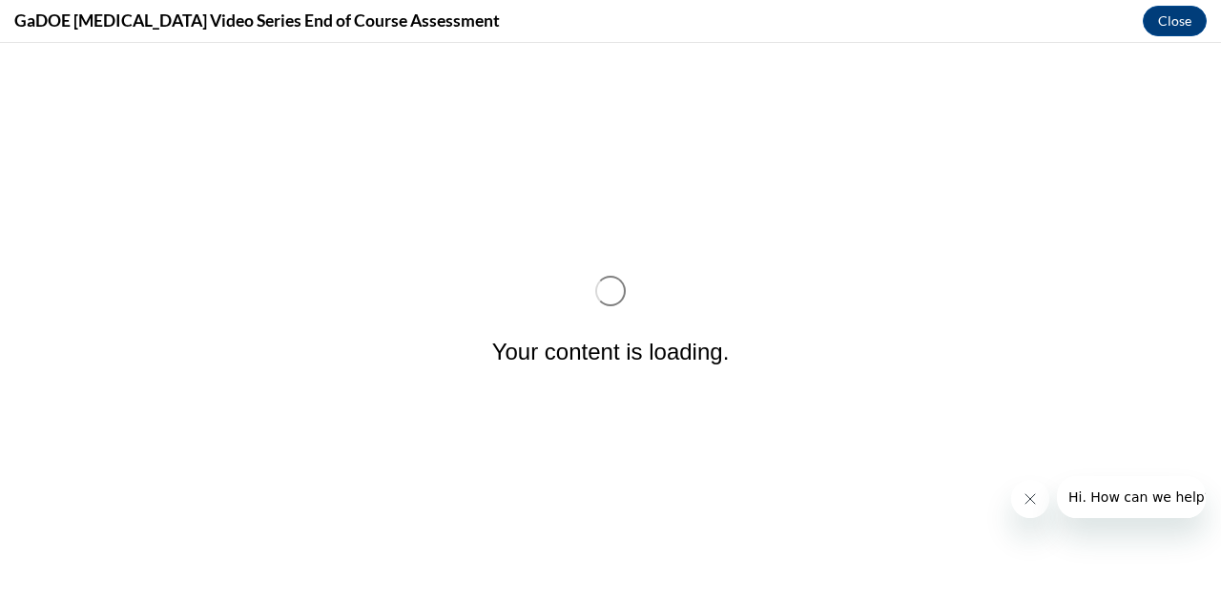
scroll to position [0, 0]
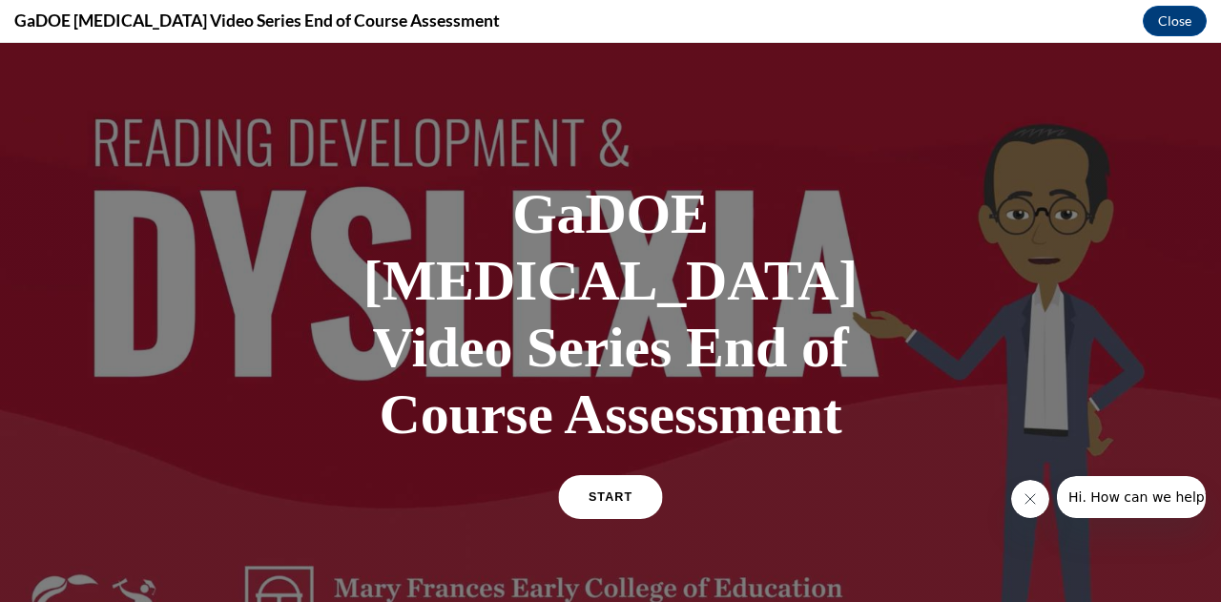
click at [603, 490] on span "START" at bounding box center [611, 497] width 44 height 14
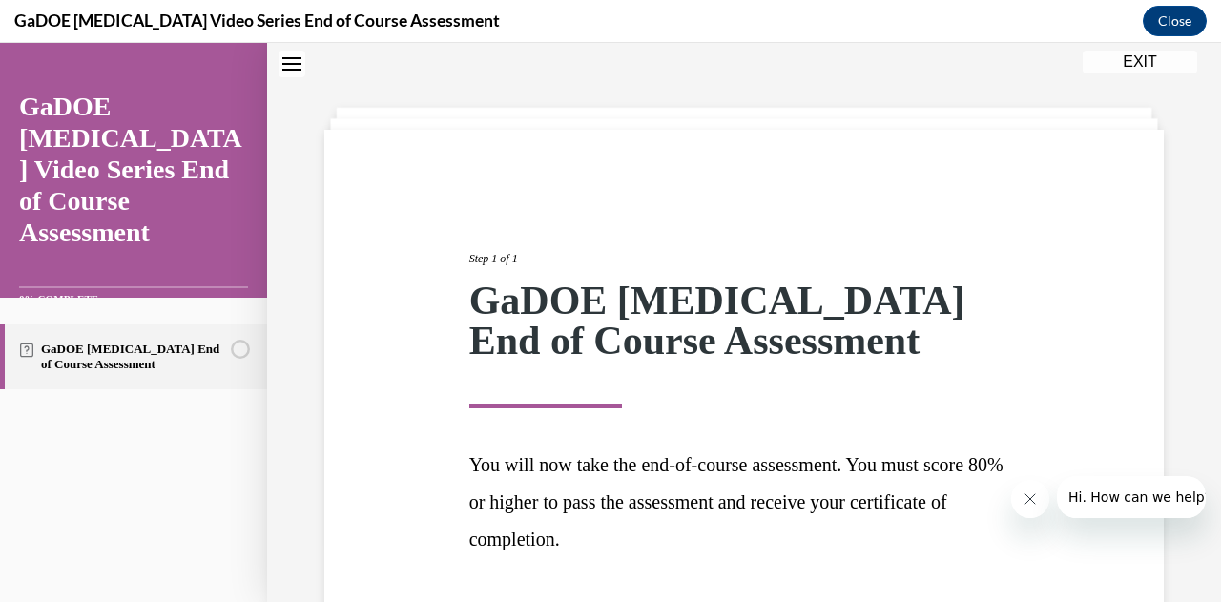
scroll to position [204, 0]
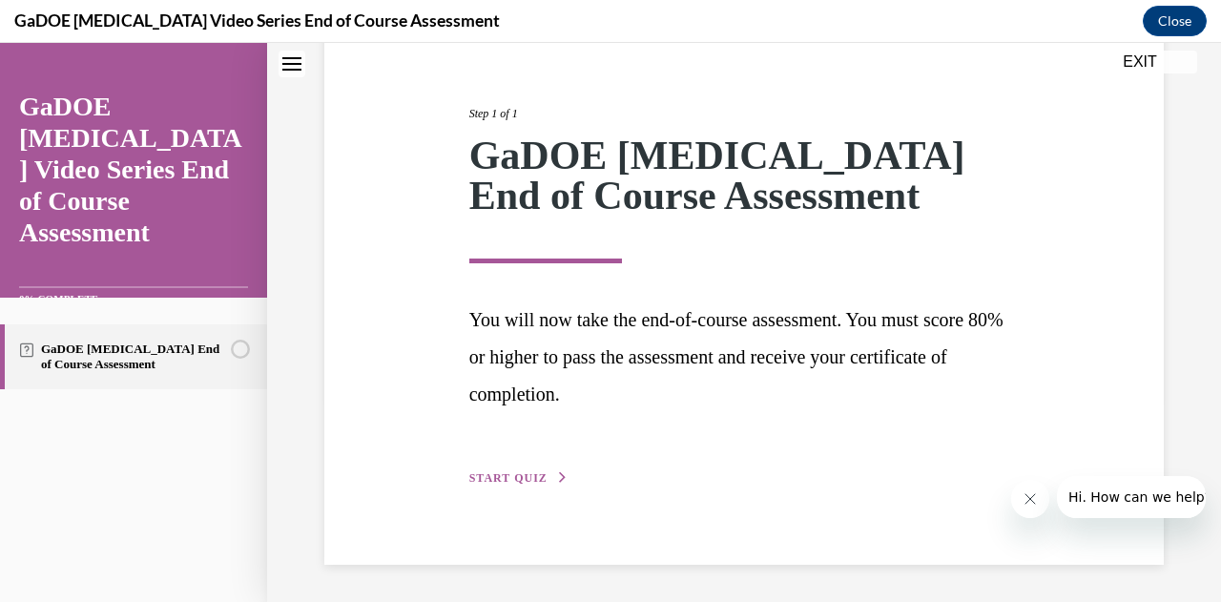
click at [547, 462] on div "Step 1 of 1 GaDOE Dyslexia End of Course Assessment You will now take the end-o…" at bounding box center [744, 274] width 579 height 427
click at [528, 482] on span "START QUIZ" at bounding box center [508, 477] width 78 height 13
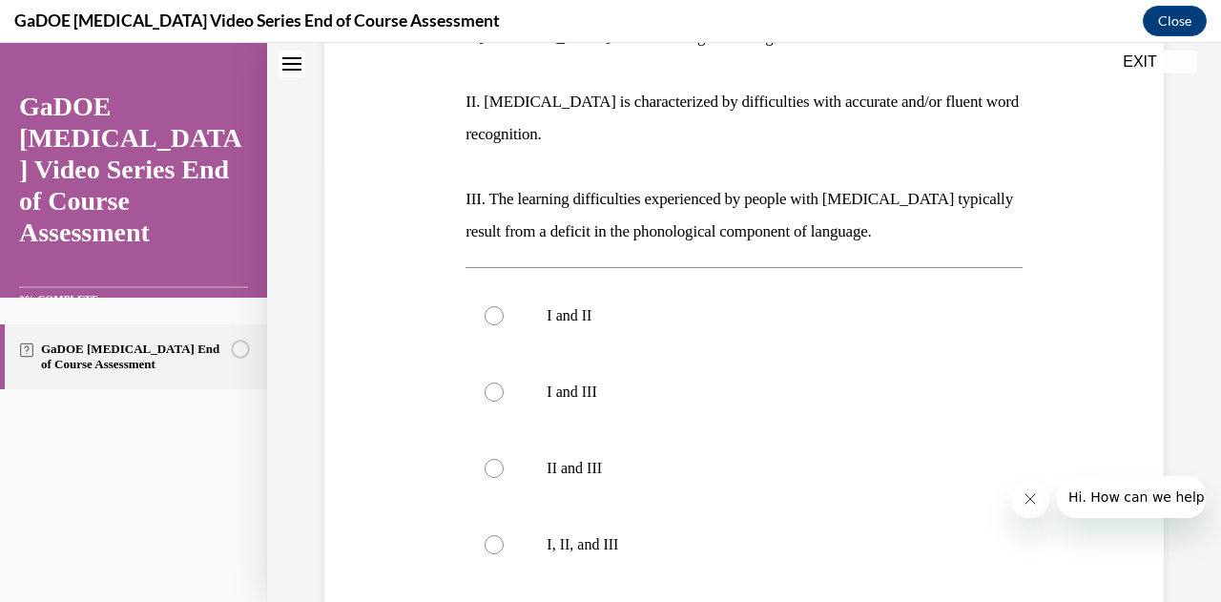
scroll to position [442, 0]
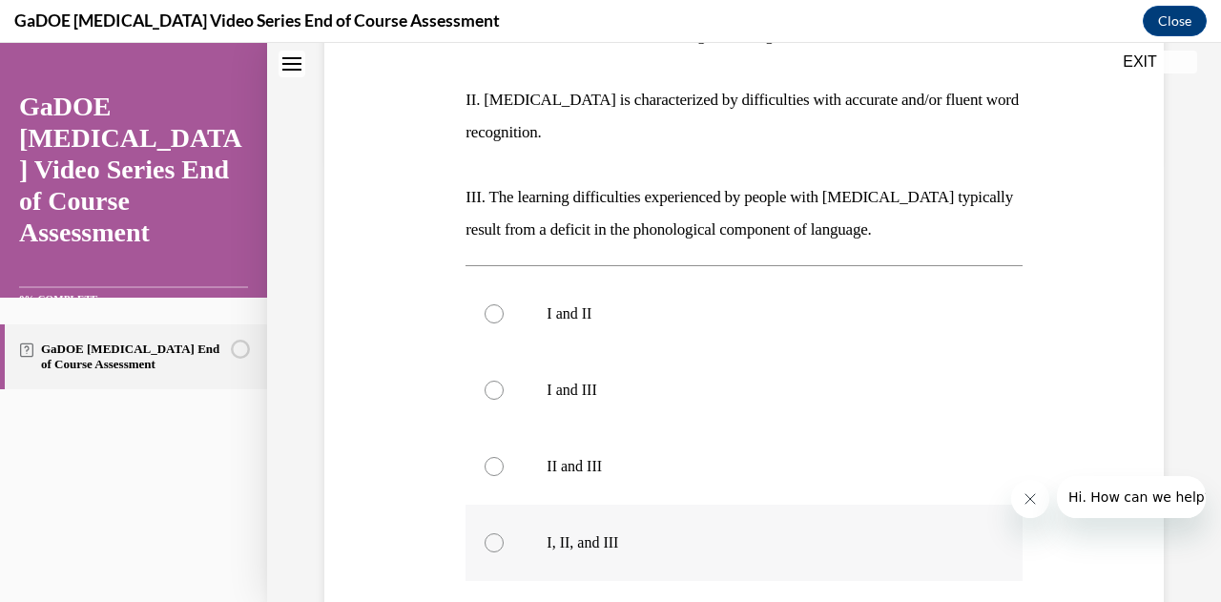
click at [488, 533] on div at bounding box center [494, 542] width 19 height 19
click at [488, 533] on input "I, II, and III" at bounding box center [494, 542] width 19 height 19
radio input "true"
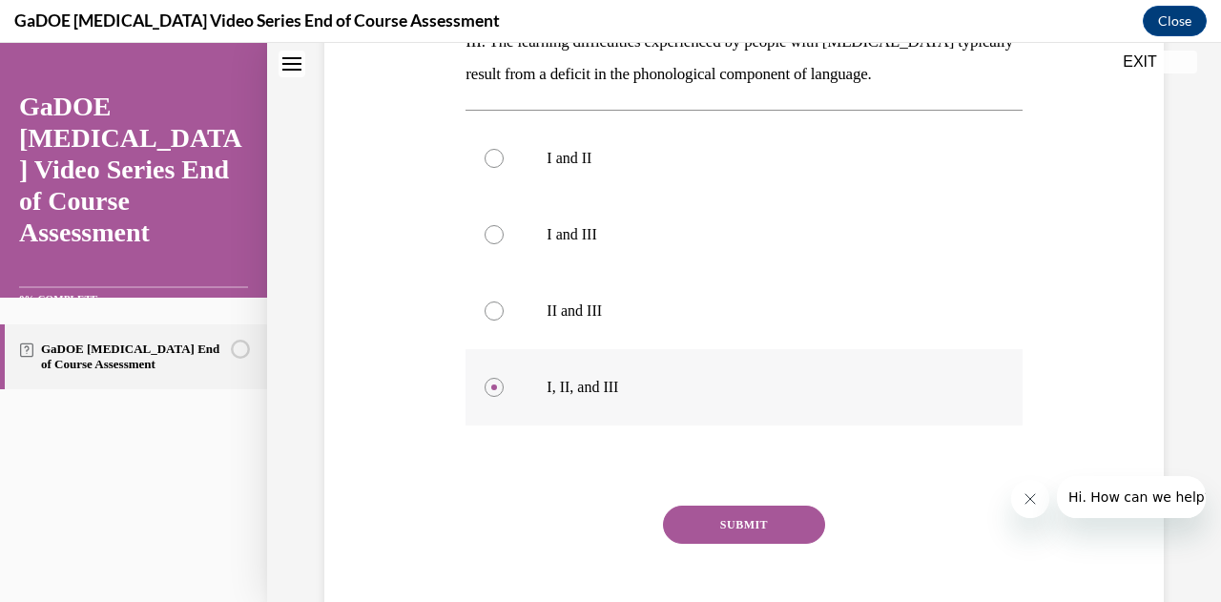
scroll to position [605, 0]
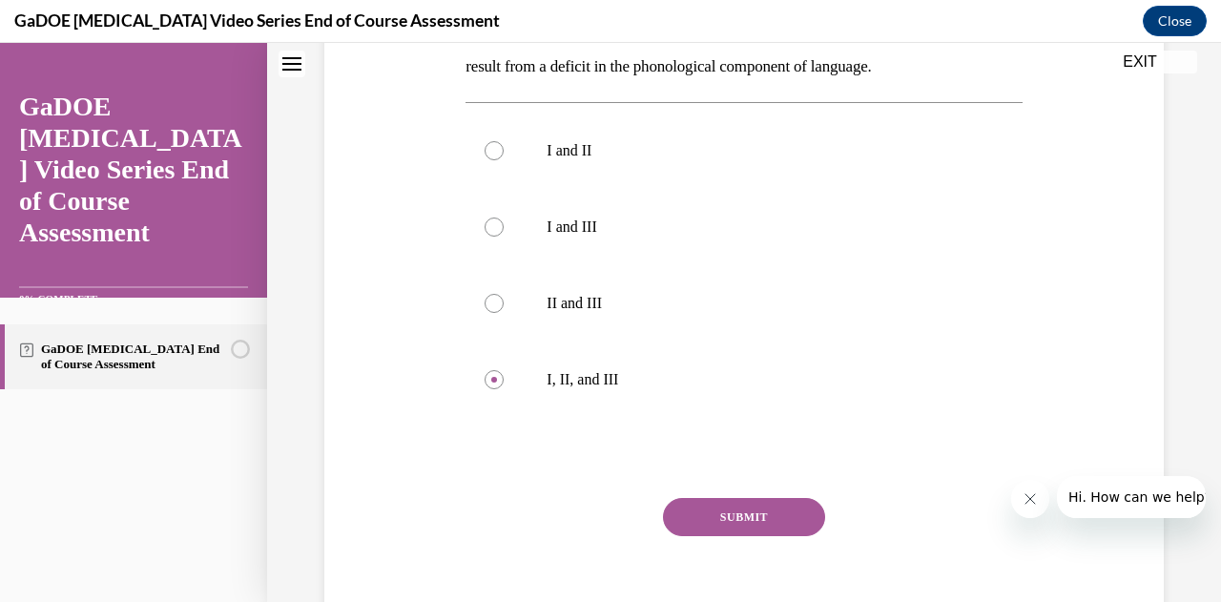
click at [727, 498] on button "SUBMIT" at bounding box center [744, 517] width 162 height 38
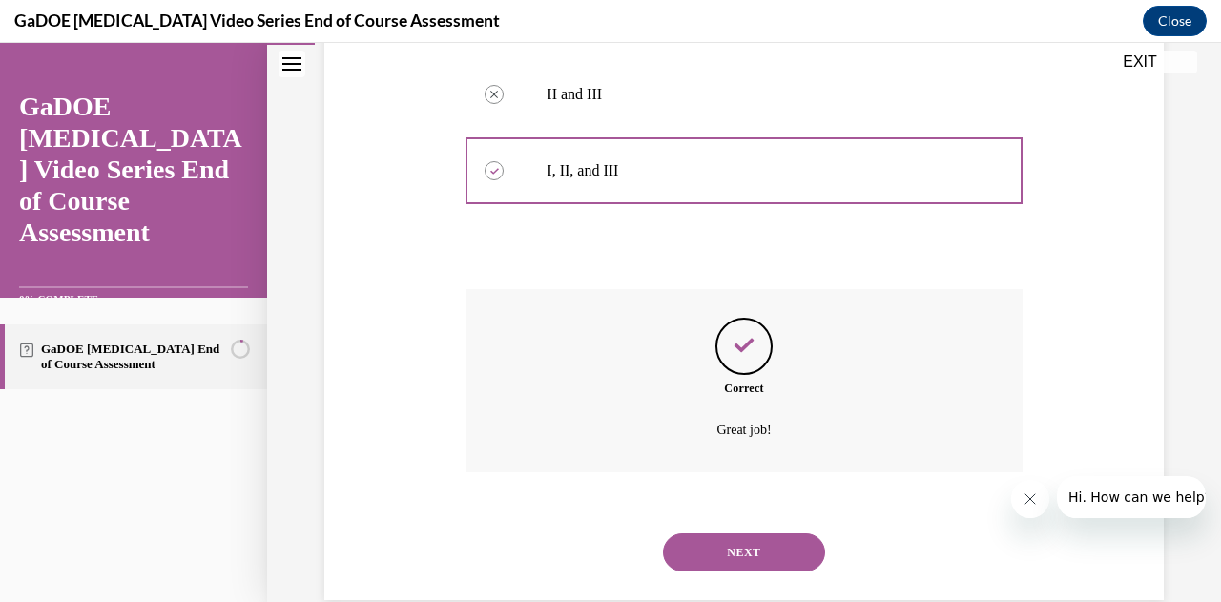
scroll to position [816, 0]
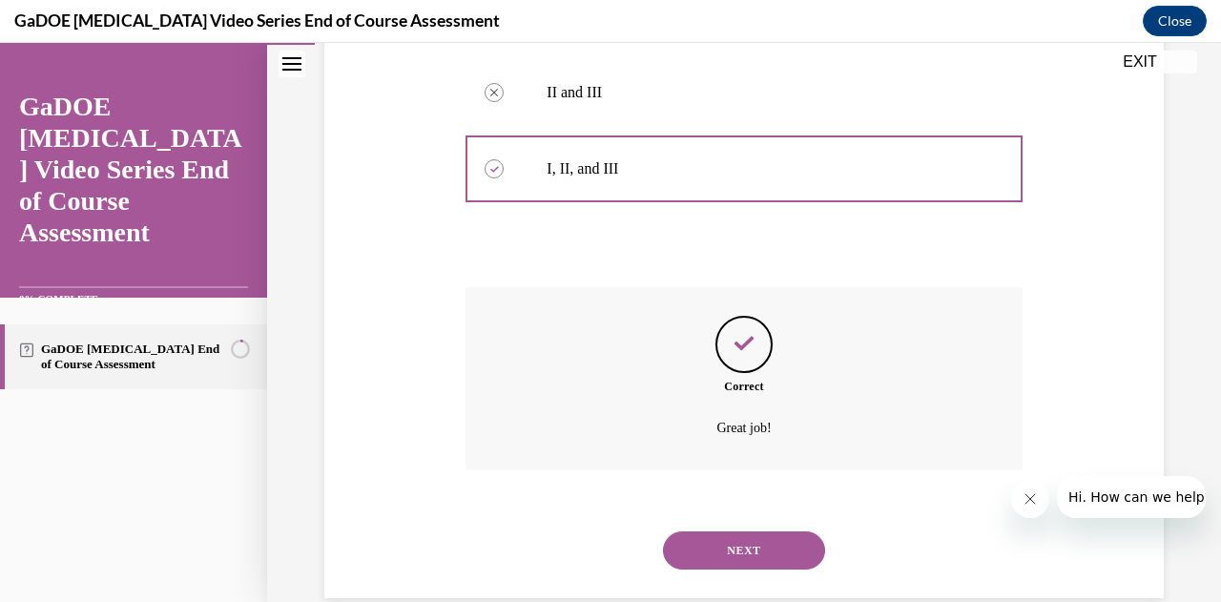
click at [756, 531] on button "NEXT" at bounding box center [744, 550] width 162 height 38
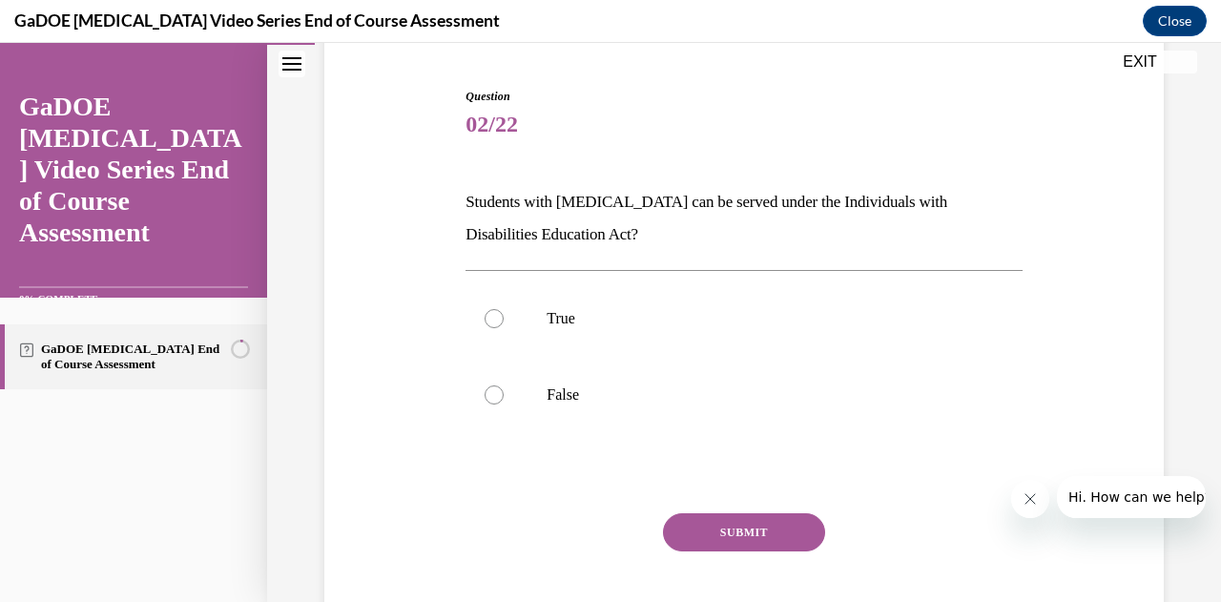
scroll to position [180, 0]
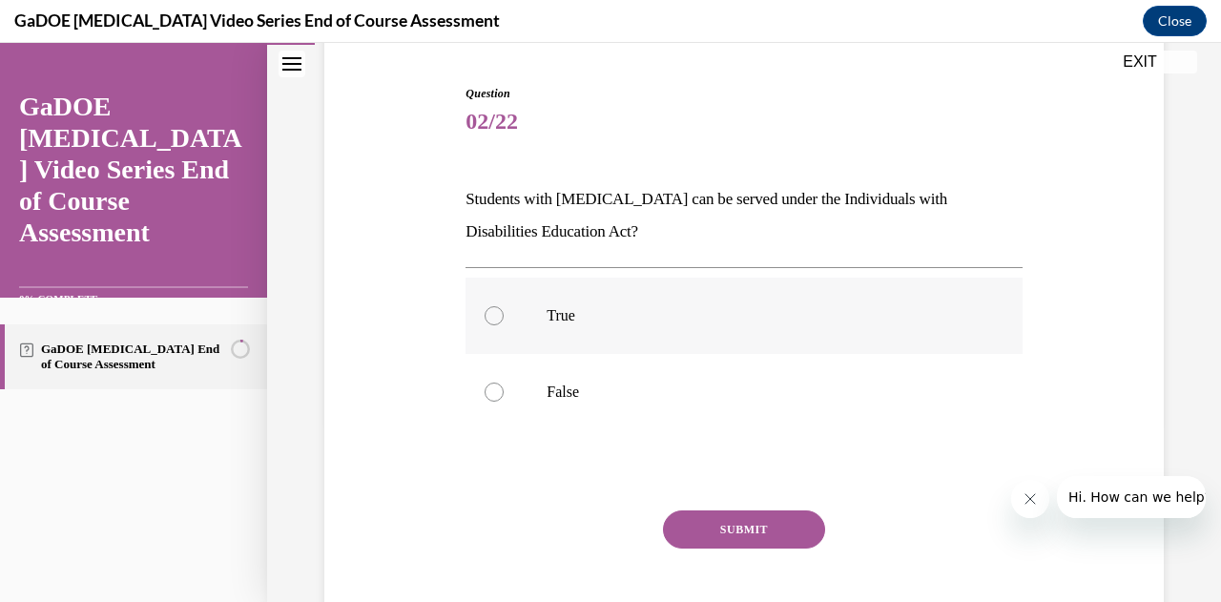
click at [651, 316] on p "True" at bounding box center [760, 315] width 427 height 19
click at [504, 316] on input "True" at bounding box center [494, 315] width 19 height 19
radio input "true"
click at [712, 519] on button "SUBMIT" at bounding box center [744, 529] width 162 height 38
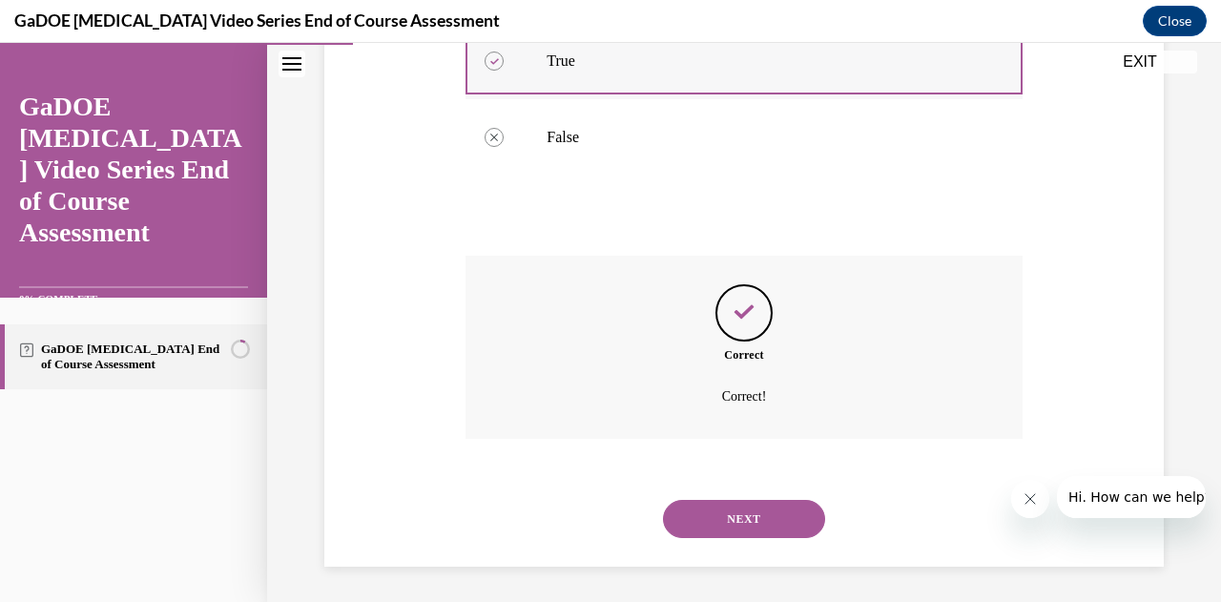
scroll to position [437, 0]
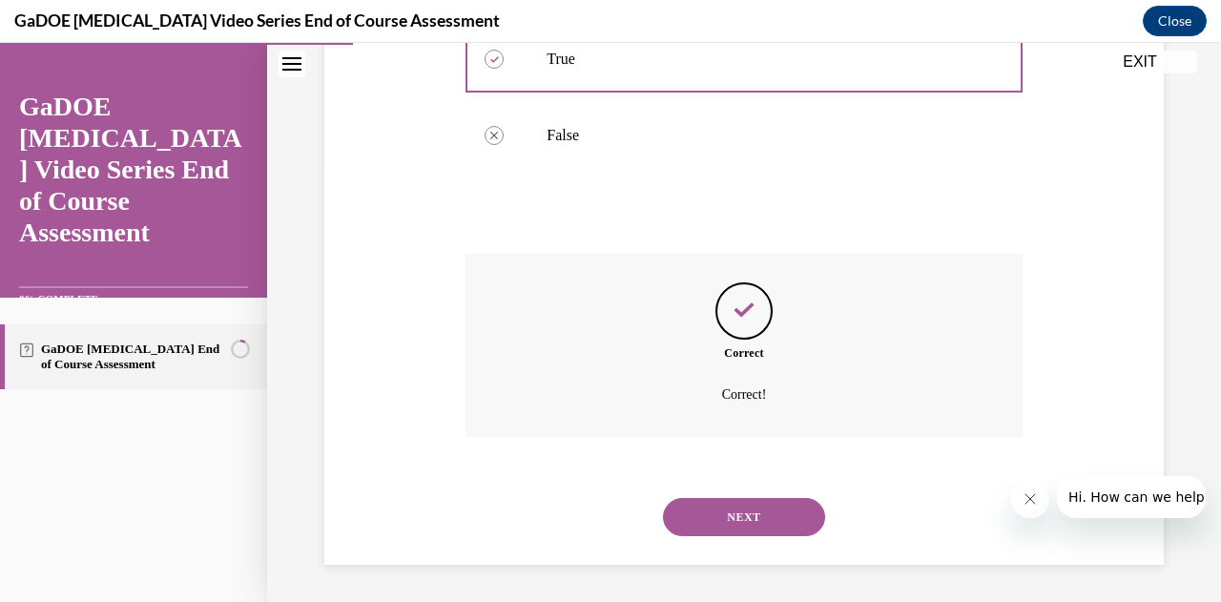
click at [725, 515] on button "NEXT" at bounding box center [744, 517] width 162 height 38
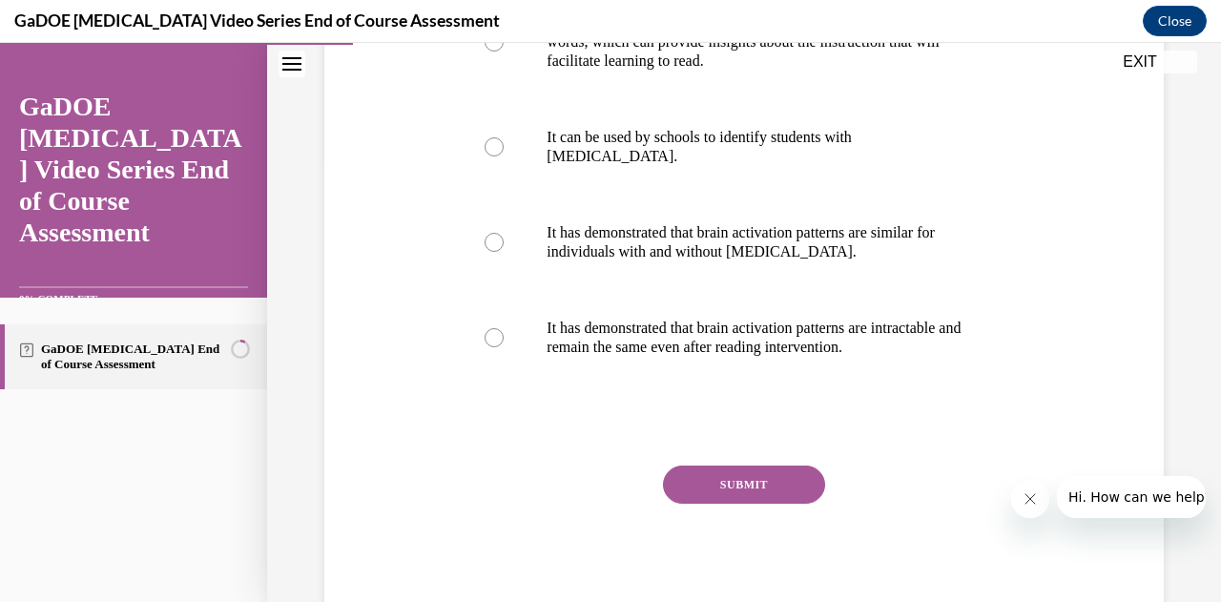
scroll to position [296, 0]
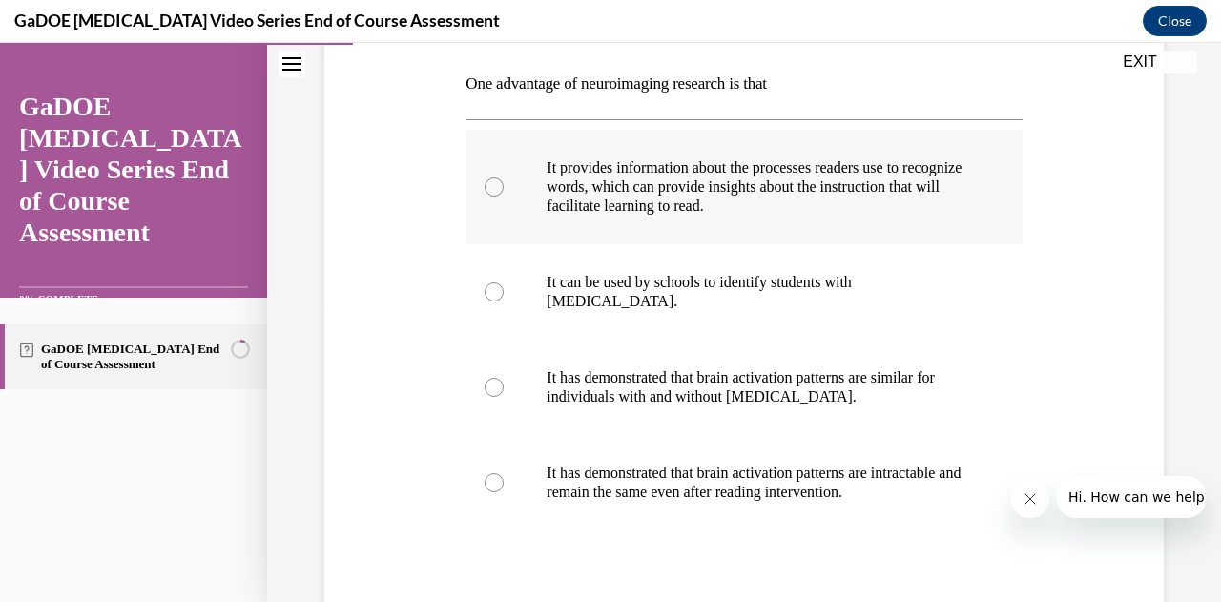
click at [699, 171] on p "It provides information about the processes readers use to recognize words, whi…" at bounding box center [760, 186] width 427 height 57
click at [504, 177] on input "It provides information about the processes readers use to recognize words, whi…" at bounding box center [494, 186] width 19 height 19
radio input "true"
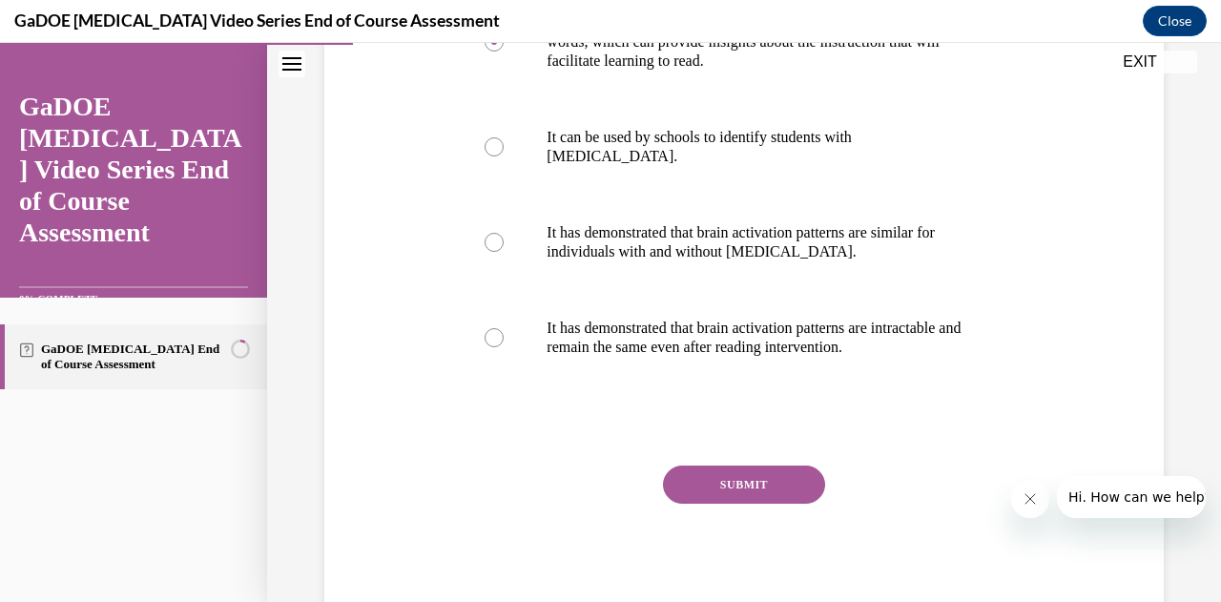
scroll to position [409, 0]
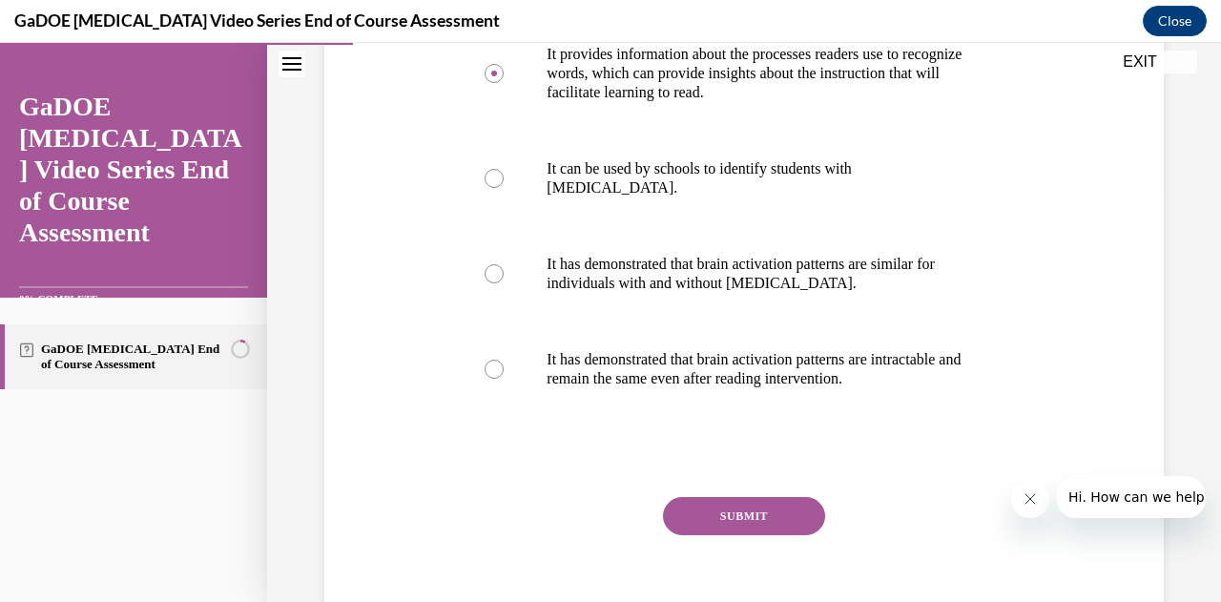
click at [697, 517] on button "SUBMIT" at bounding box center [744, 516] width 162 height 38
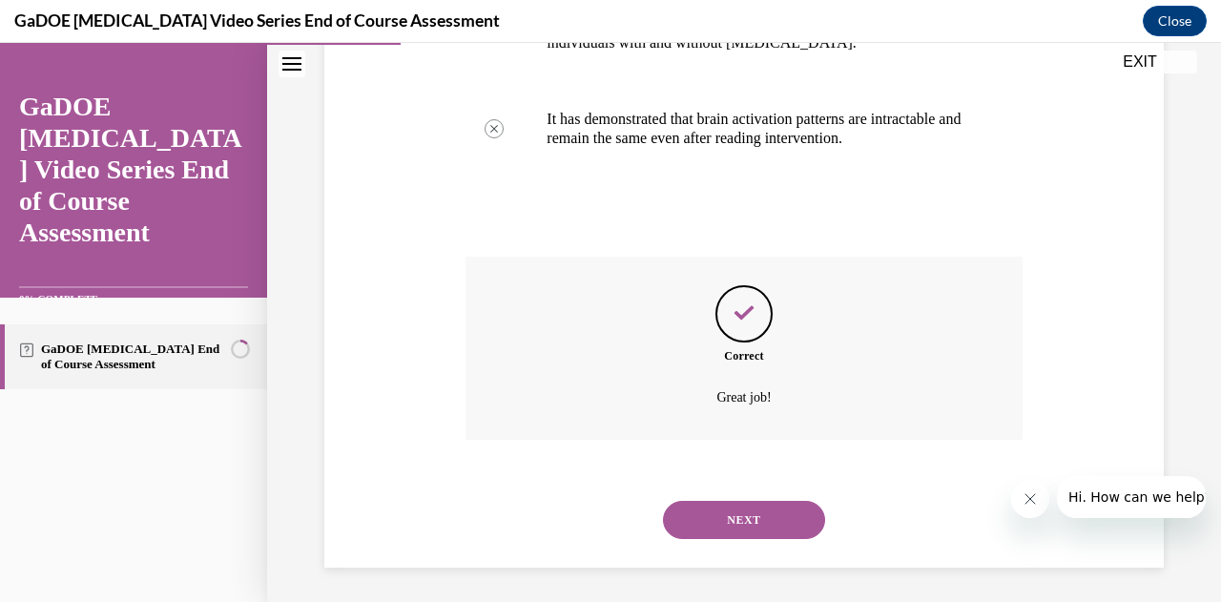
scroll to position [516, 0]
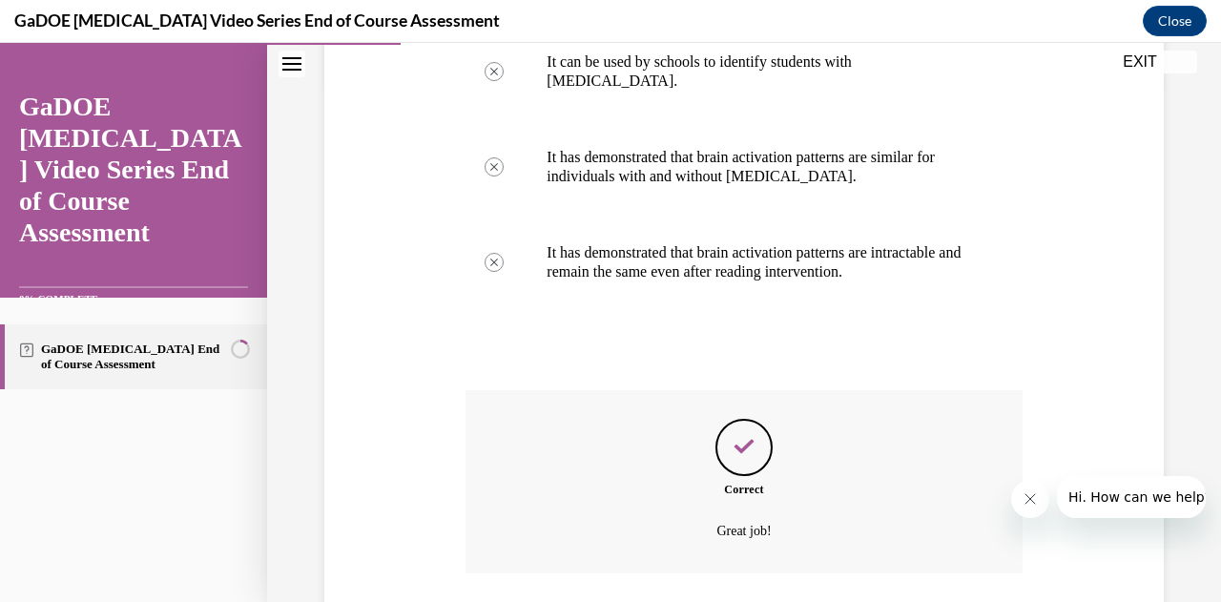
drag, startPoint x: 723, startPoint y: 449, endPoint x: 670, endPoint y: 526, distance: 93.1
click at [670, 526] on p "Great job!" at bounding box center [743, 531] width 433 height 23
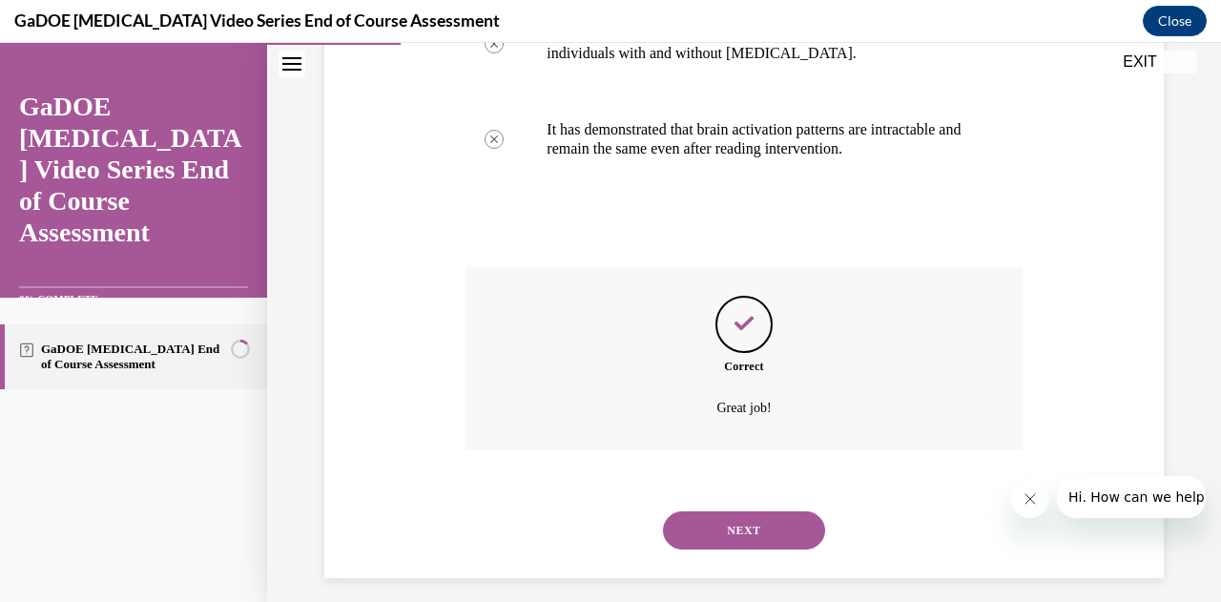
click at [682, 533] on button "NEXT" at bounding box center [744, 530] width 162 height 38
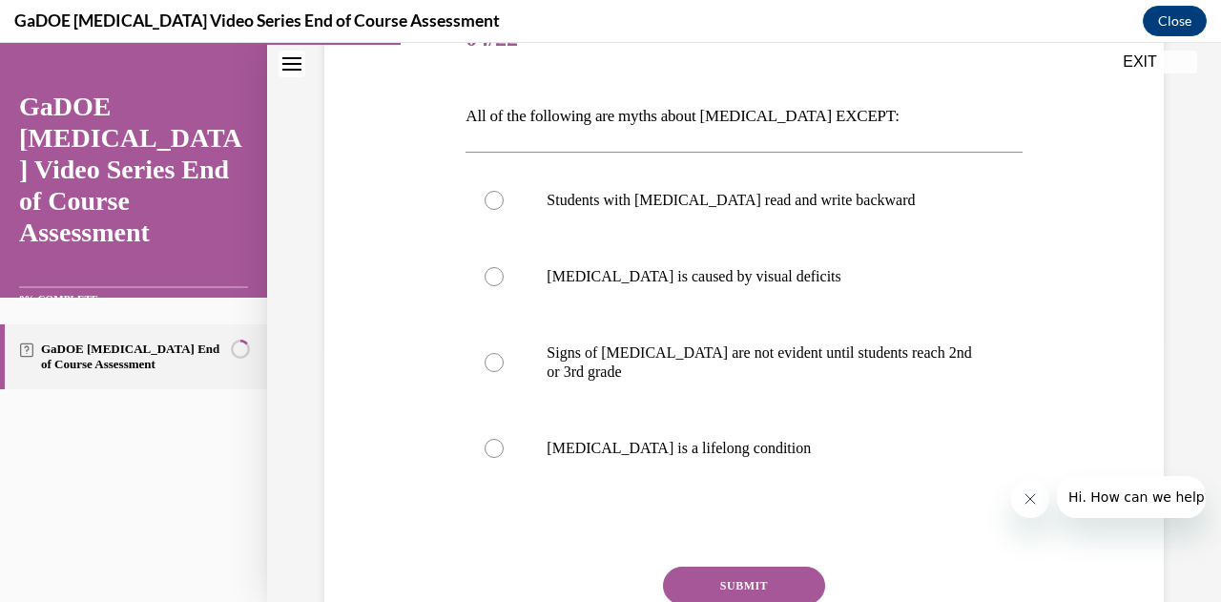
scroll to position [269, 0]
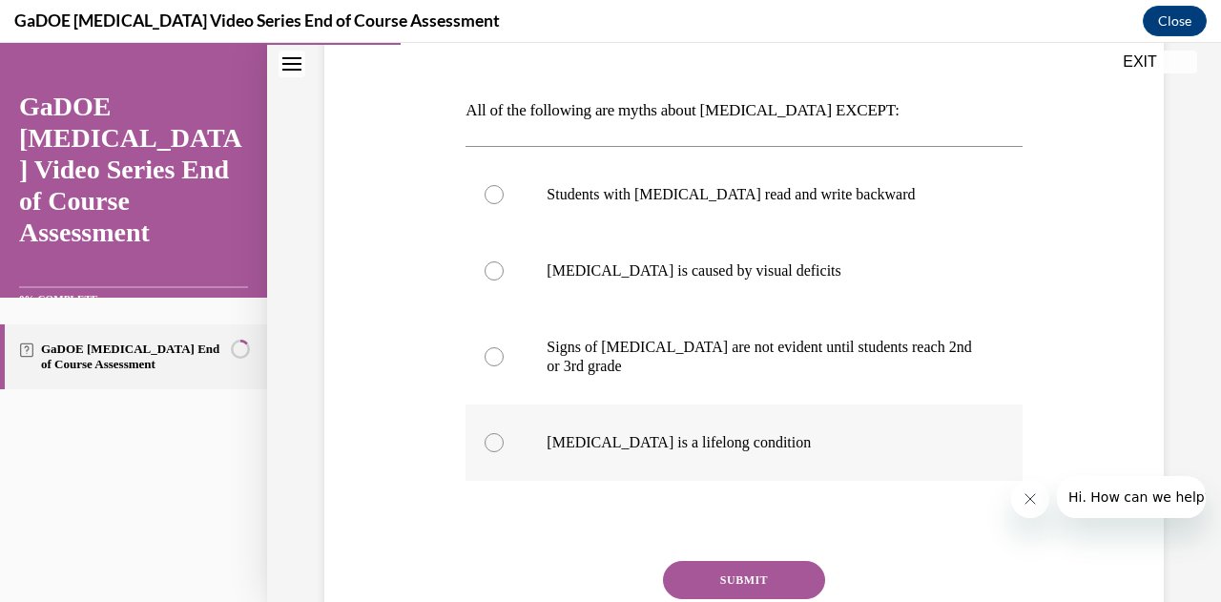
click at [685, 447] on p "Dyslexia is a lifelong condition" at bounding box center [760, 442] width 427 height 19
click at [504, 447] on input "Dyslexia is a lifelong condition" at bounding box center [494, 442] width 19 height 19
radio input "true"
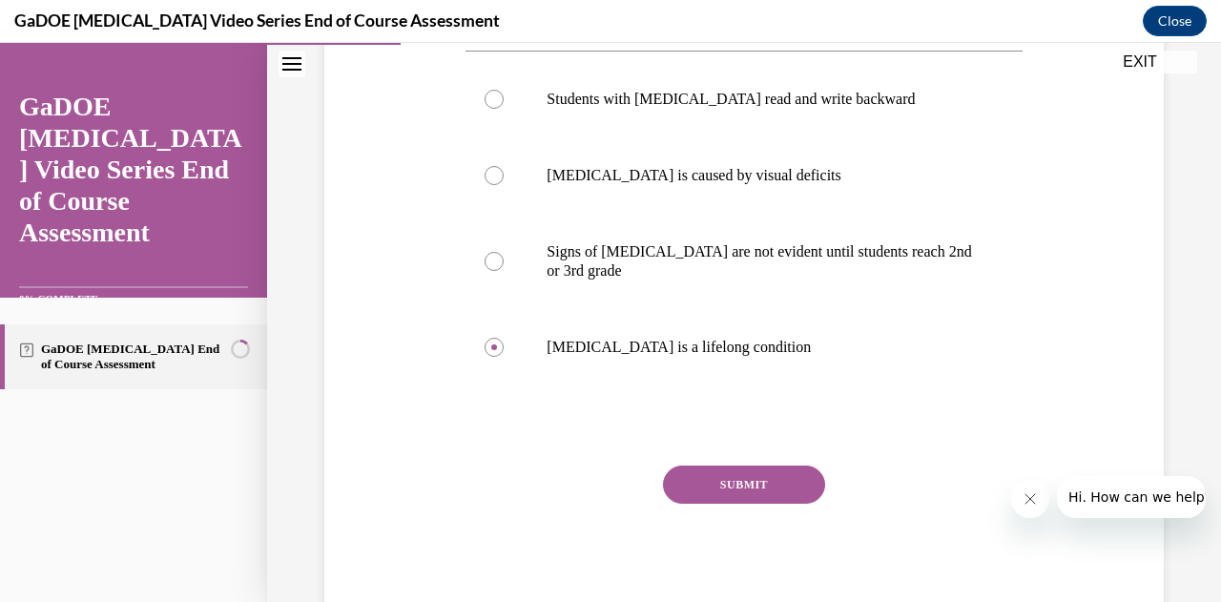
click at [719, 482] on button "SUBMIT" at bounding box center [744, 484] width 162 height 38
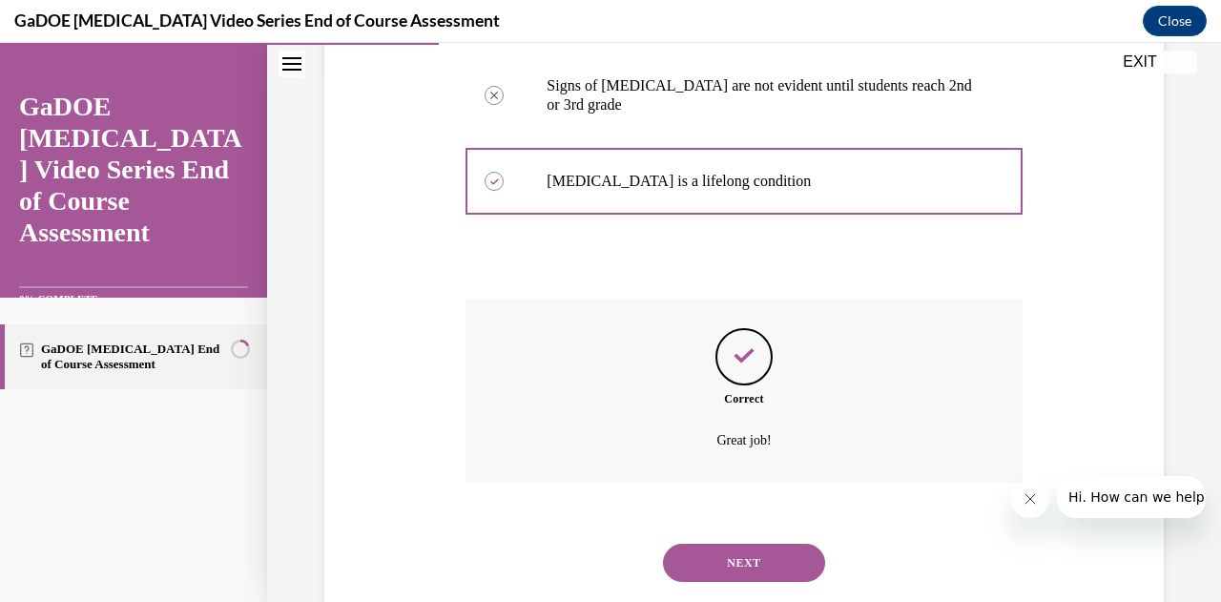
scroll to position [576, 0]
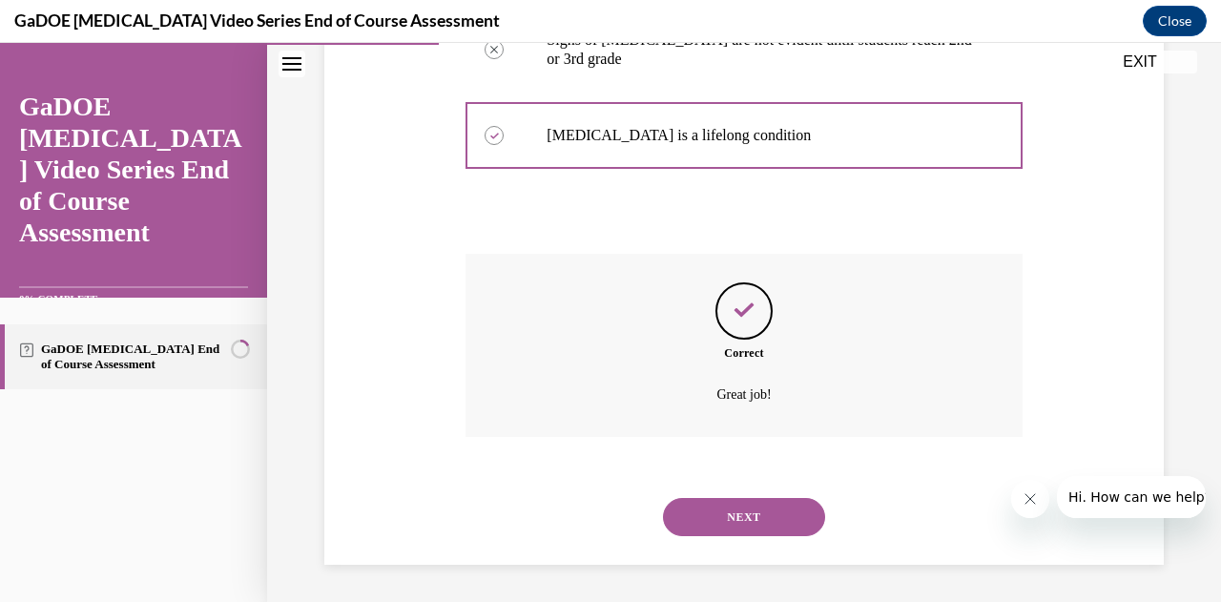
click at [702, 506] on button "NEXT" at bounding box center [744, 517] width 162 height 38
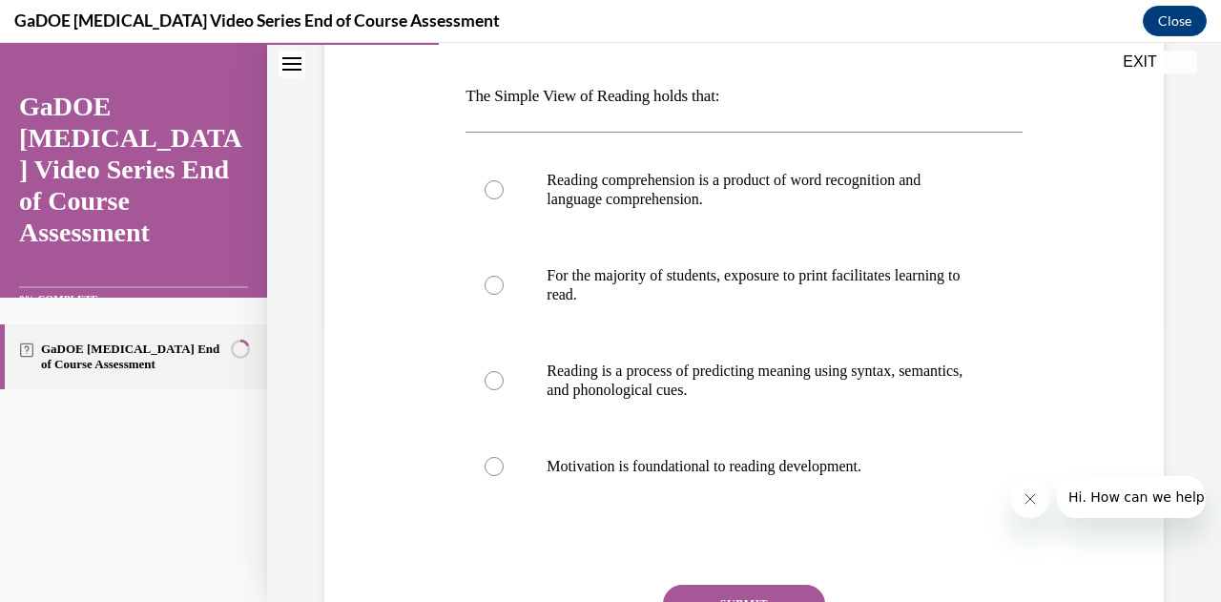
scroll to position [284, 0]
click at [845, 204] on p "Reading comprehension is a product of word recognition and language comprehensi…" at bounding box center [760, 189] width 427 height 38
click at [504, 198] on input "Reading comprehension is a product of word recognition and language comprehensi…" at bounding box center [494, 188] width 19 height 19
radio input "true"
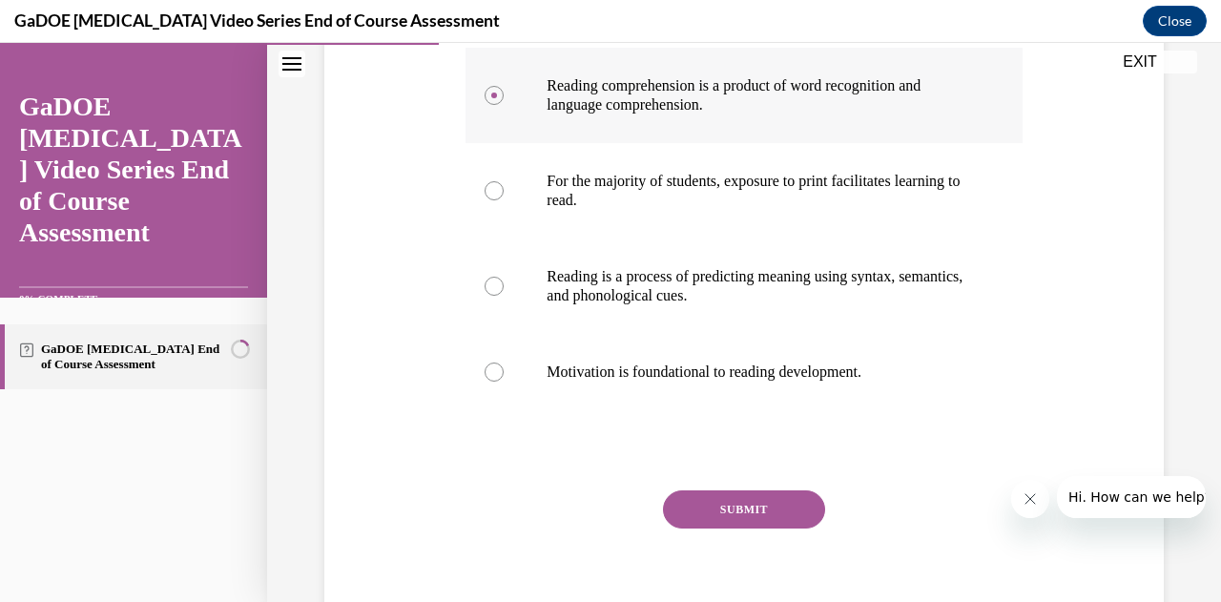
scroll to position [383, 0]
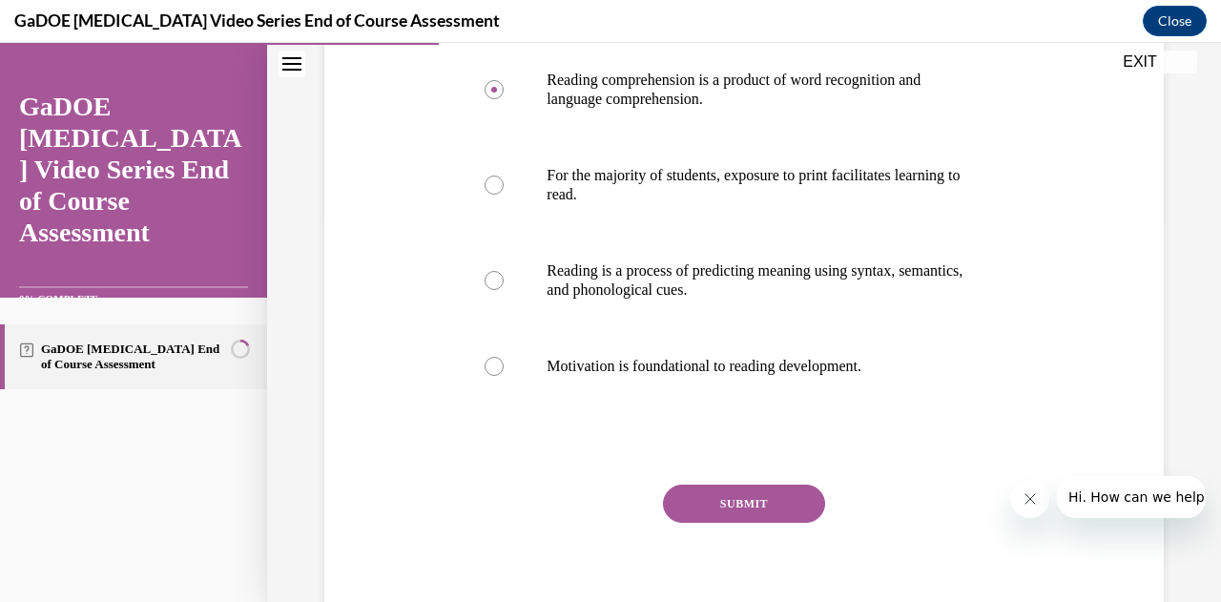
click at [742, 498] on button "SUBMIT" at bounding box center [744, 504] width 162 height 38
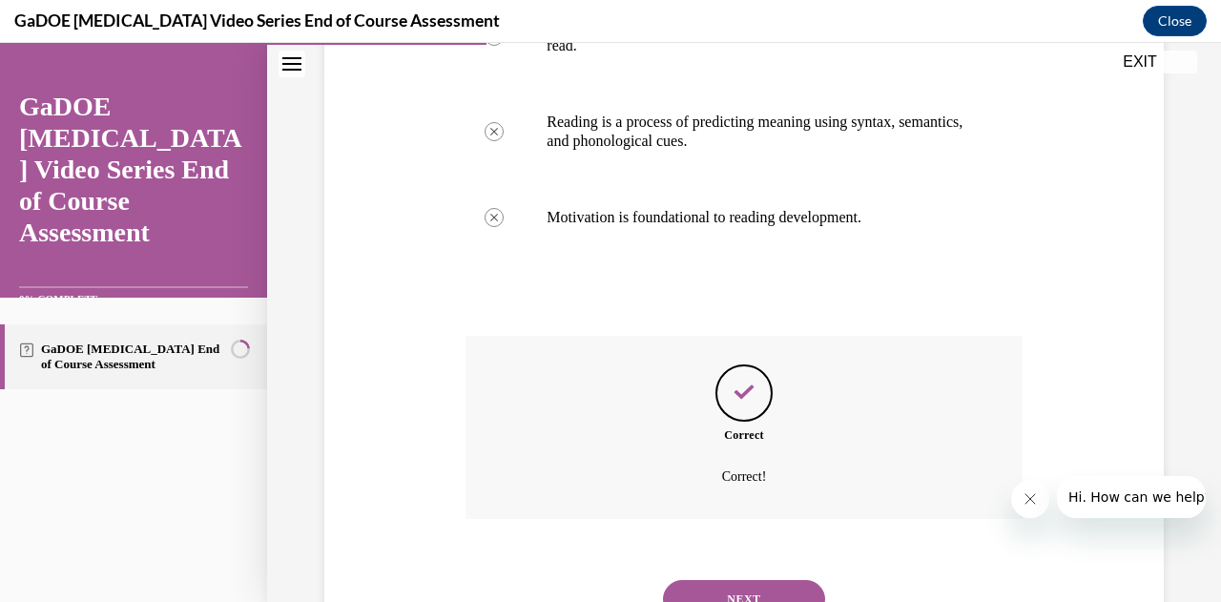
scroll to position [614, 0]
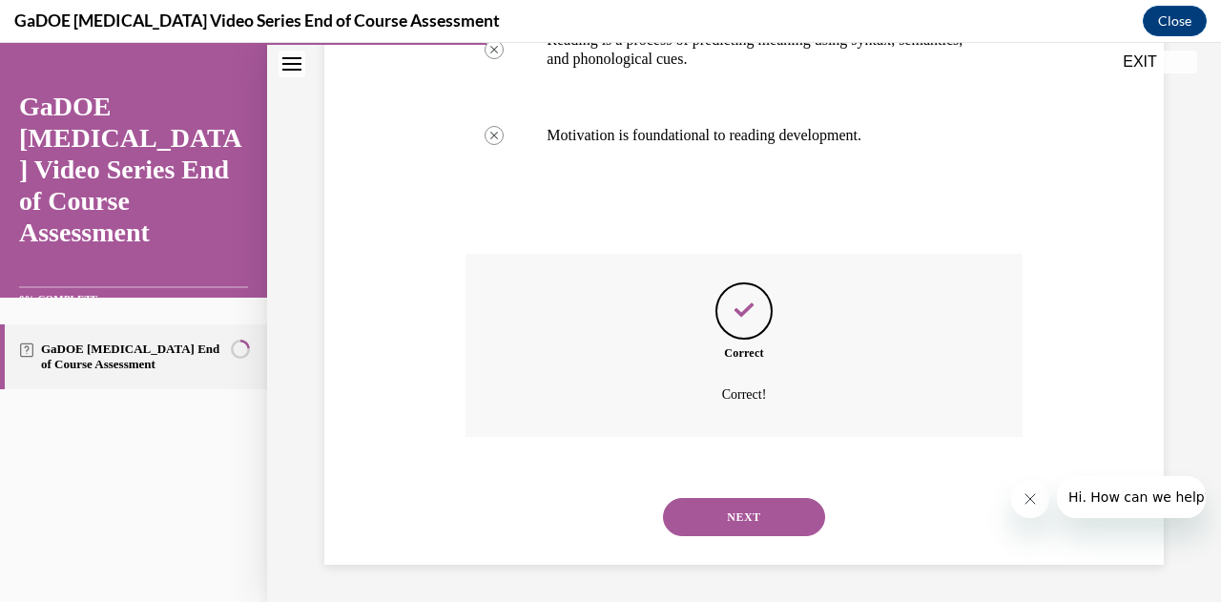
click at [732, 496] on div "NEXT" at bounding box center [743, 517] width 556 height 76
click at [727, 510] on button "NEXT" at bounding box center [744, 517] width 162 height 38
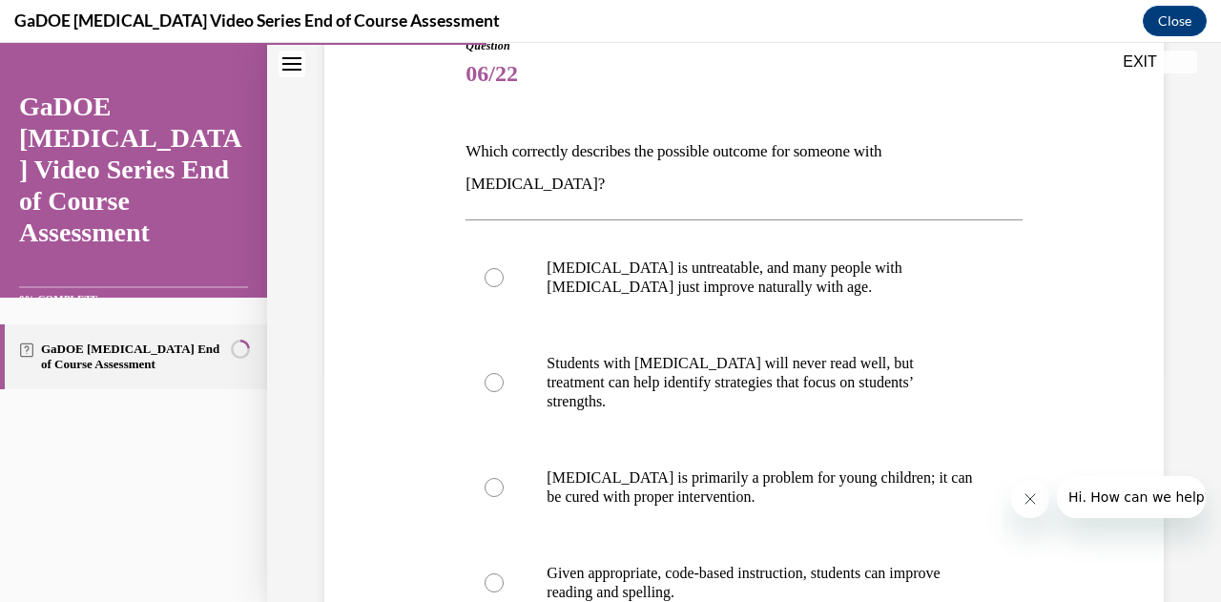
scroll to position [255, 0]
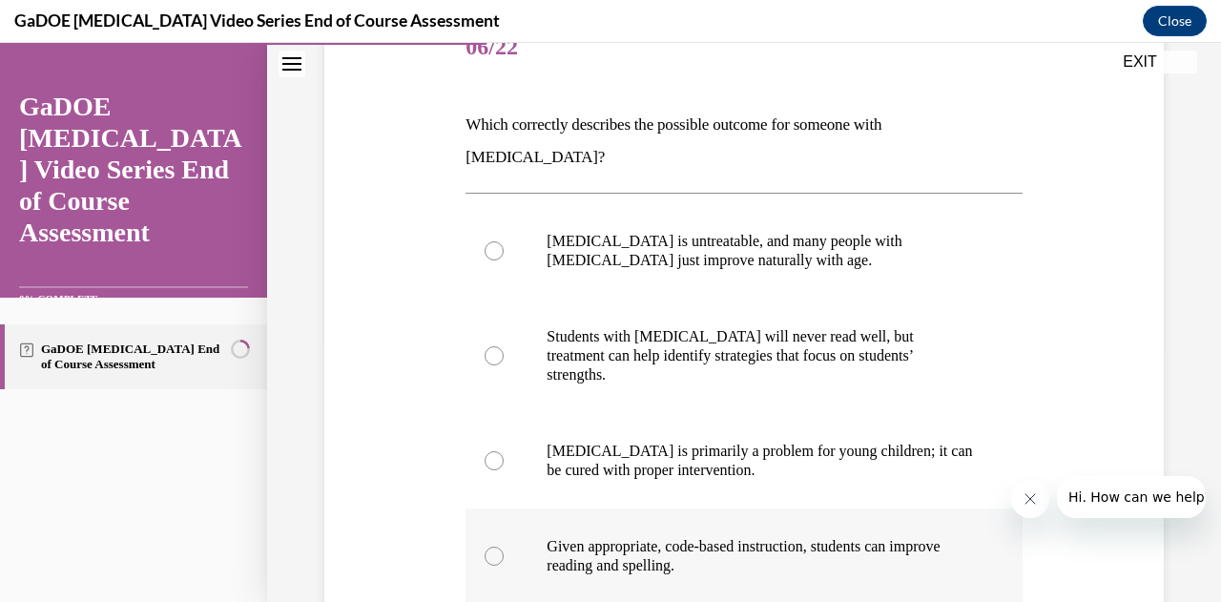
click at [681, 537] on p "Given appropriate, code-based instruction, students can improve reading and spe…" at bounding box center [760, 556] width 427 height 38
click at [504, 547] on input "Given appropriate, code-based instruction, students can improve reading and spe…" at bounding box center [494, 556] width 19 height 19
radio input "true"
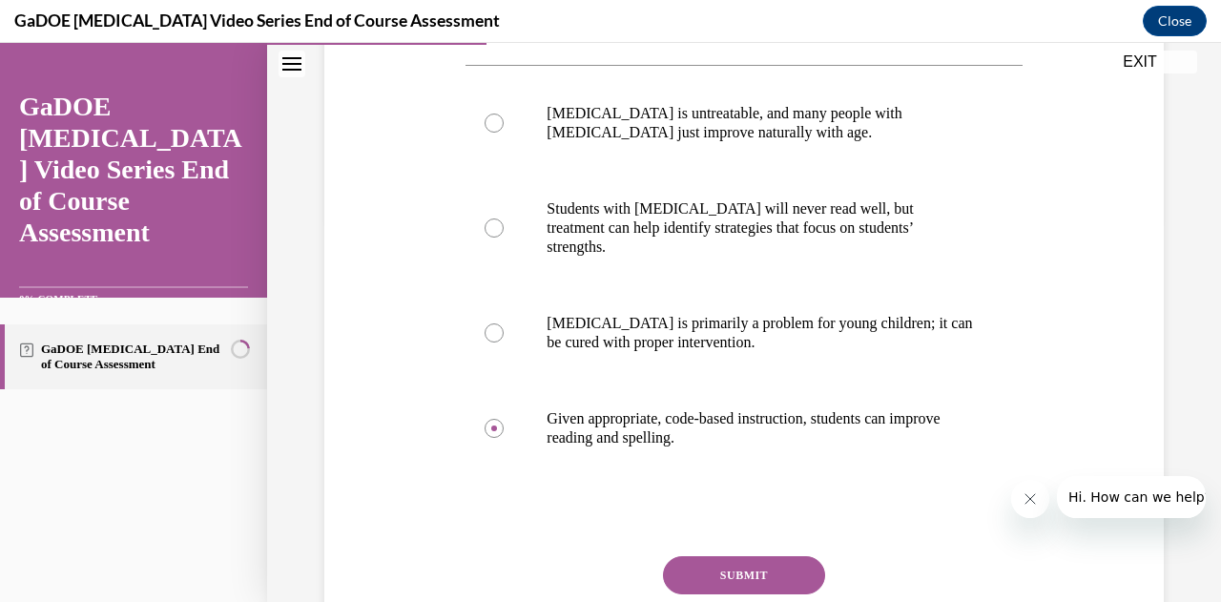
click at [717, 556] on button "SUBMIT" at bounding box center [744, 575] width 162 height 38
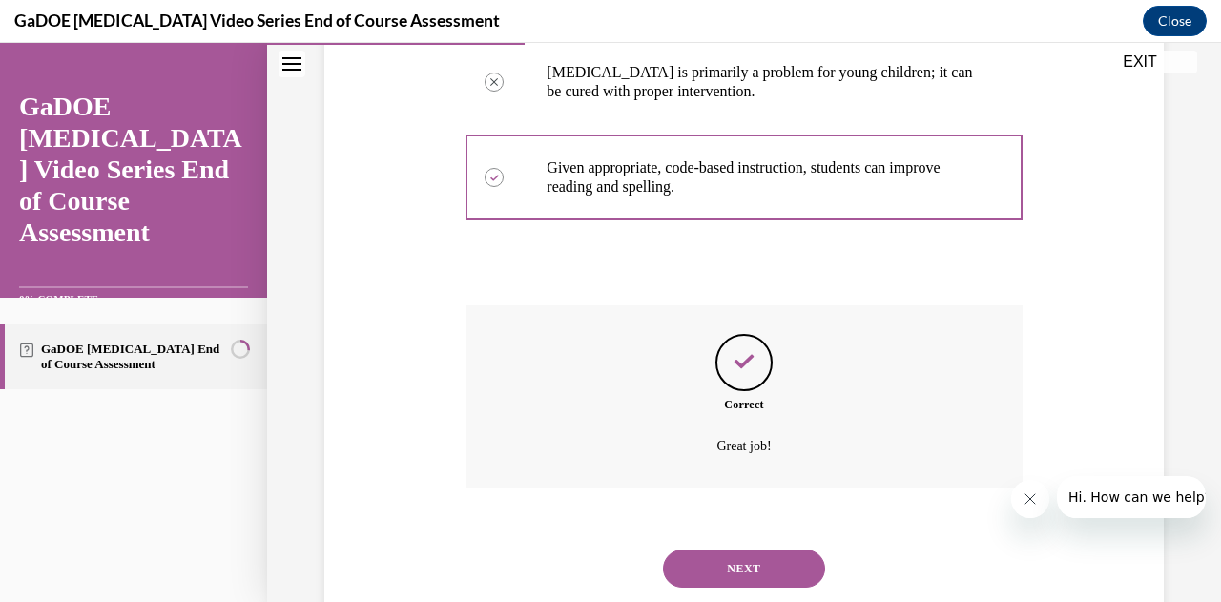
click at [704, 549] on button "NEXT" at bounding box center [744, 568] width 162 height 38
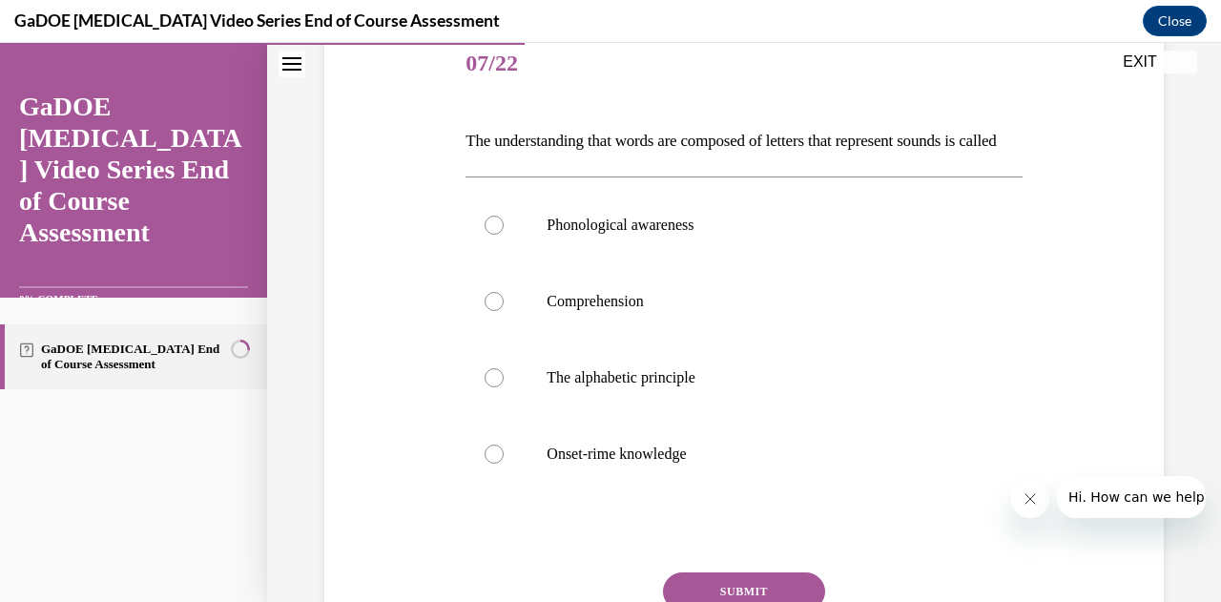
scroll to position [245, 0]
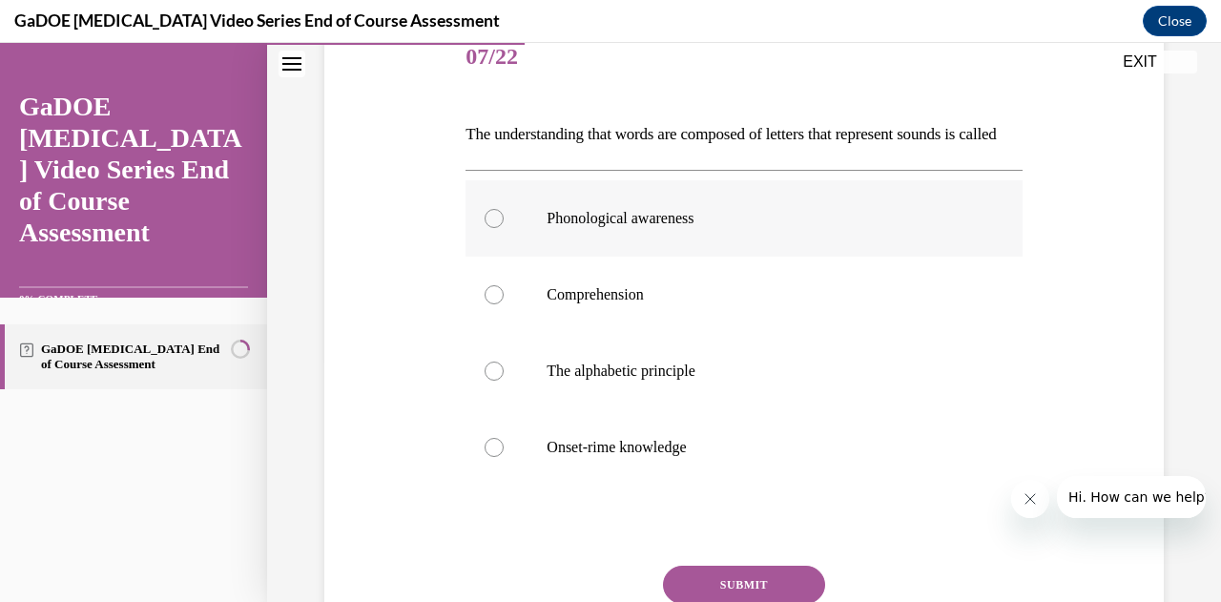
click at [633, 228] on p "Phonological awareness" at bounding box center [760, 218] width 427 height 19
click at [504, 228] on input "Phonological awareness" at bounding box center [494, 218] width 19 height 19
radio input "true"
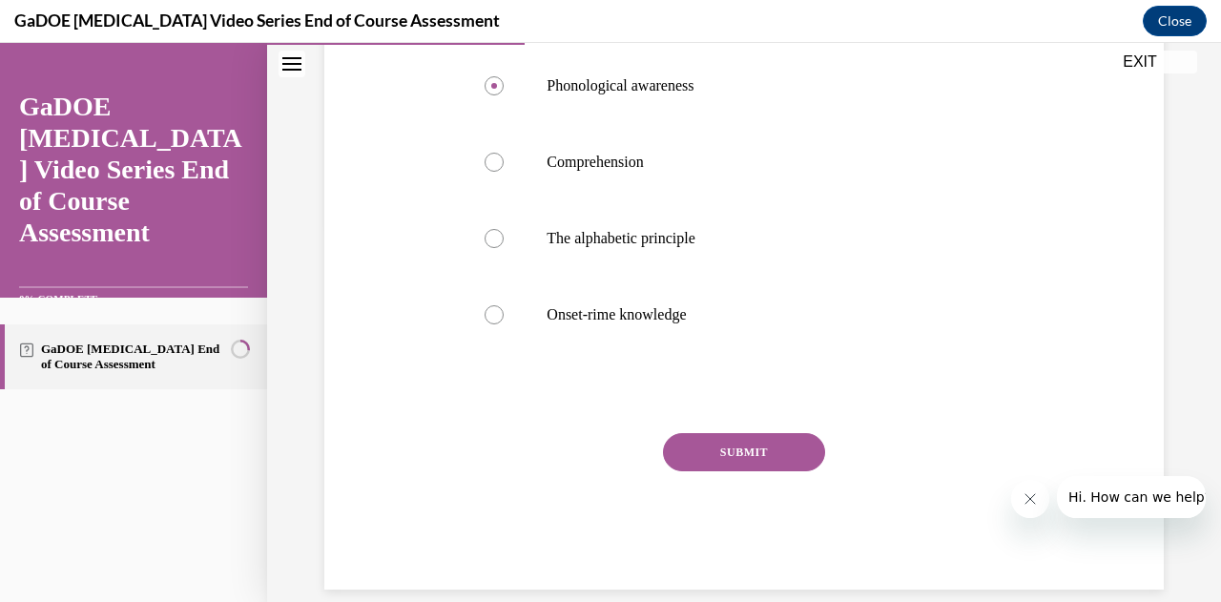
click at [700, 468] on button "SUBMIT" at bounding box center [744, 452] width 162 height 38
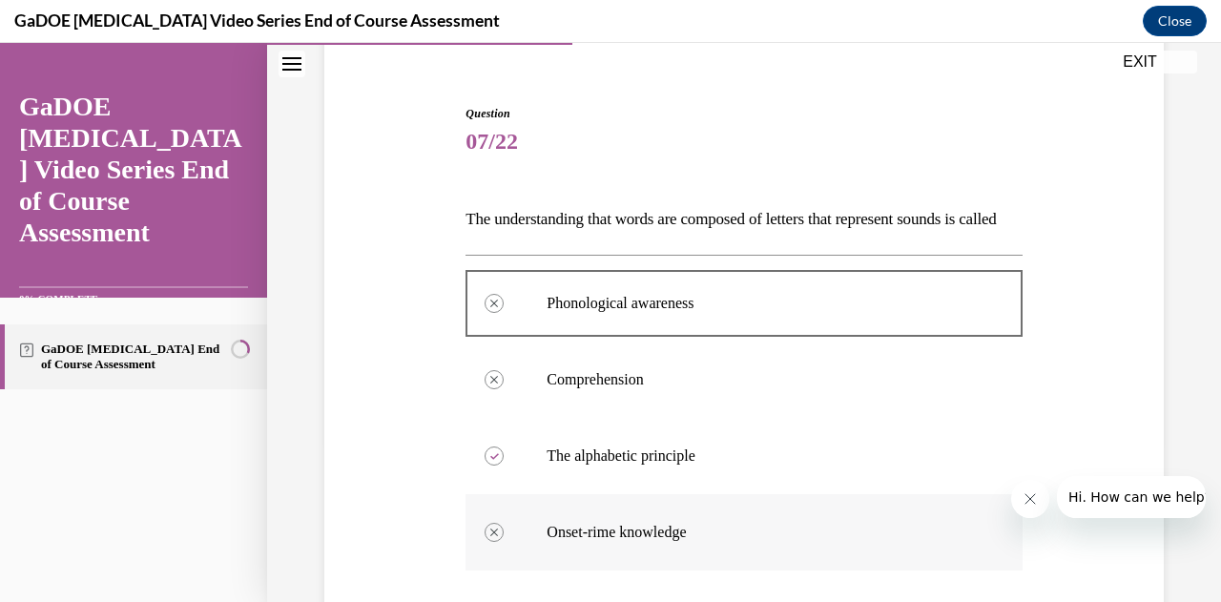
scroll to position [589, 0]
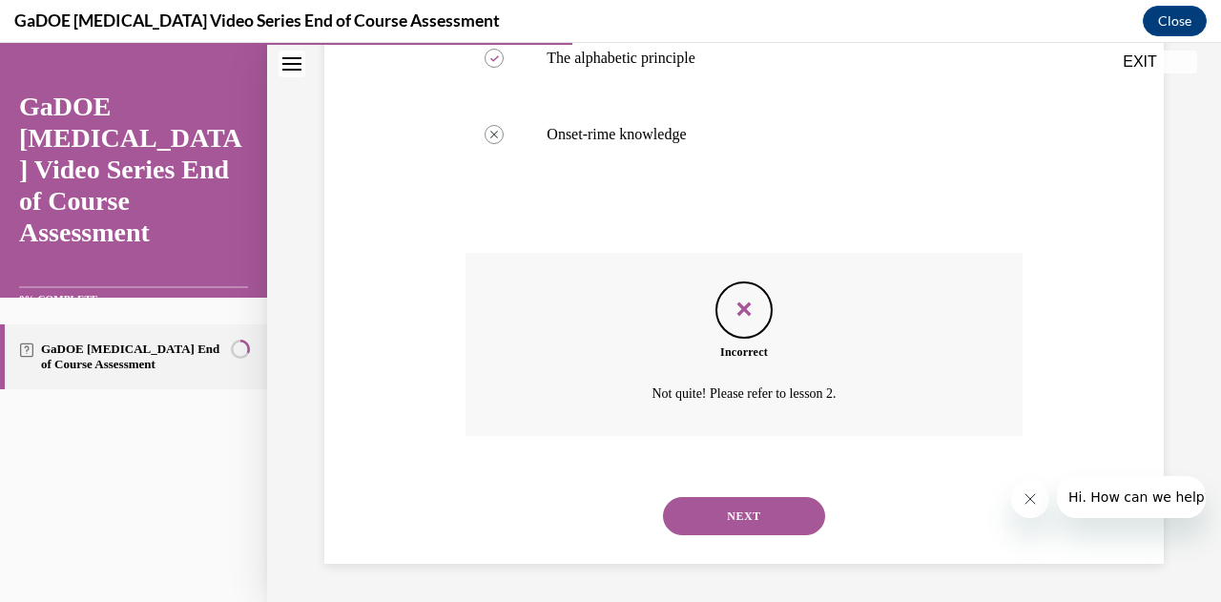
click at [739, 512] on button "NEXT" at bounding box center [744, 516] width 162 height 38
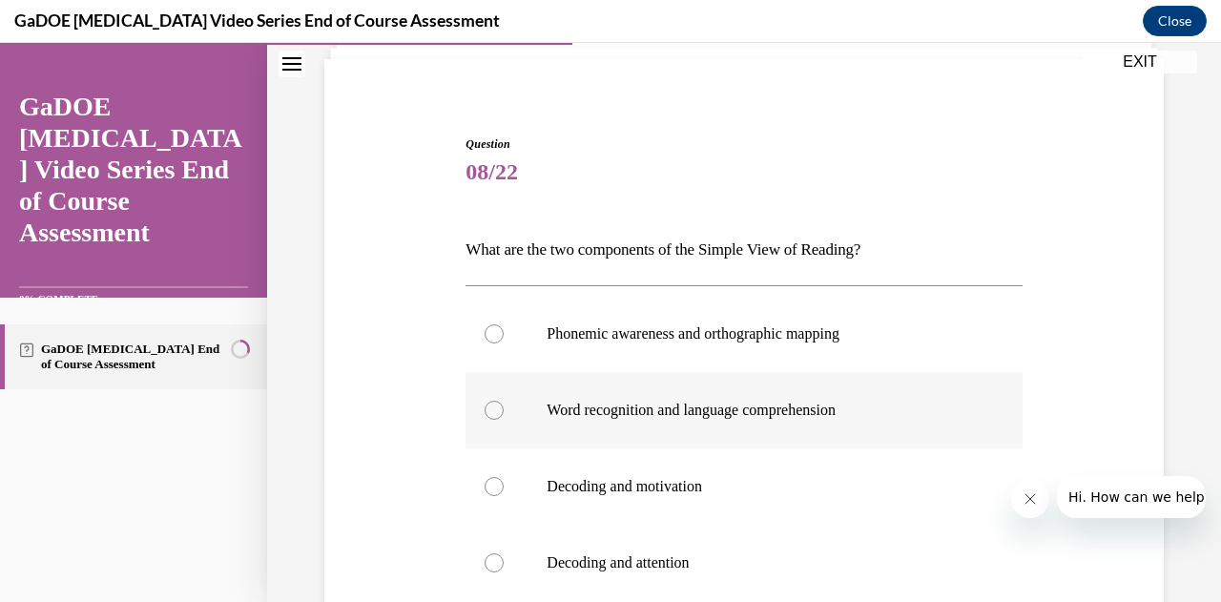
scroll to position [175, 0]
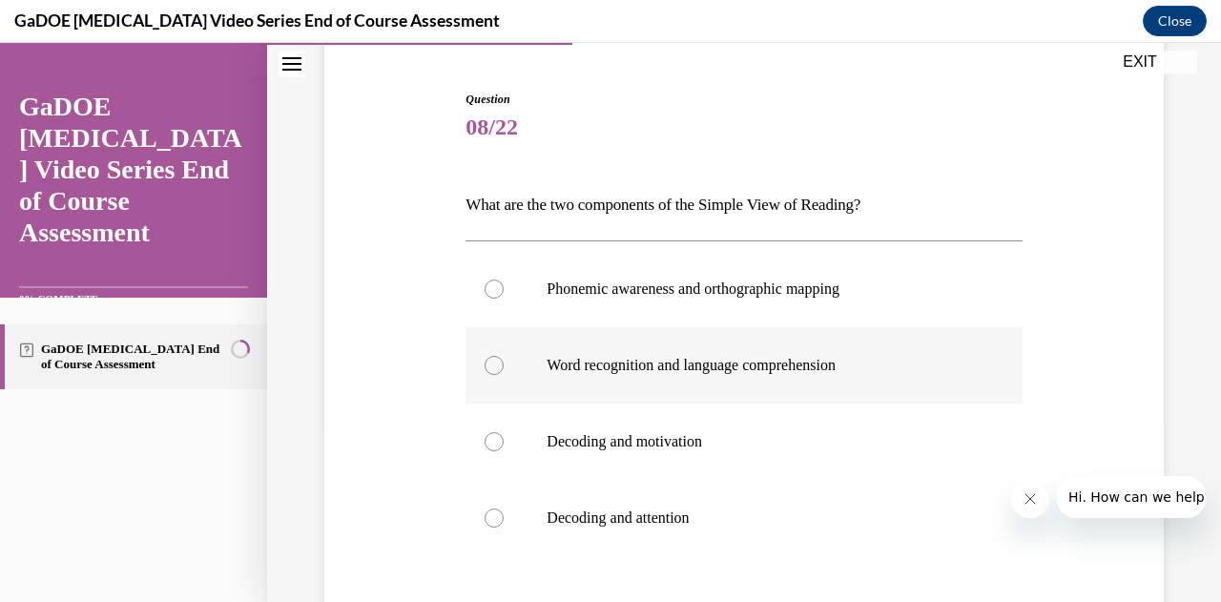
click at [837, 365] on p "Word recognition and language comprehension" at bounding box center [760, 365] width 427 height 19
click at [504, 365] on input "Word recognition and language comprehension" at bounding box center [494, 365] width 19 height 19
radio input "true"
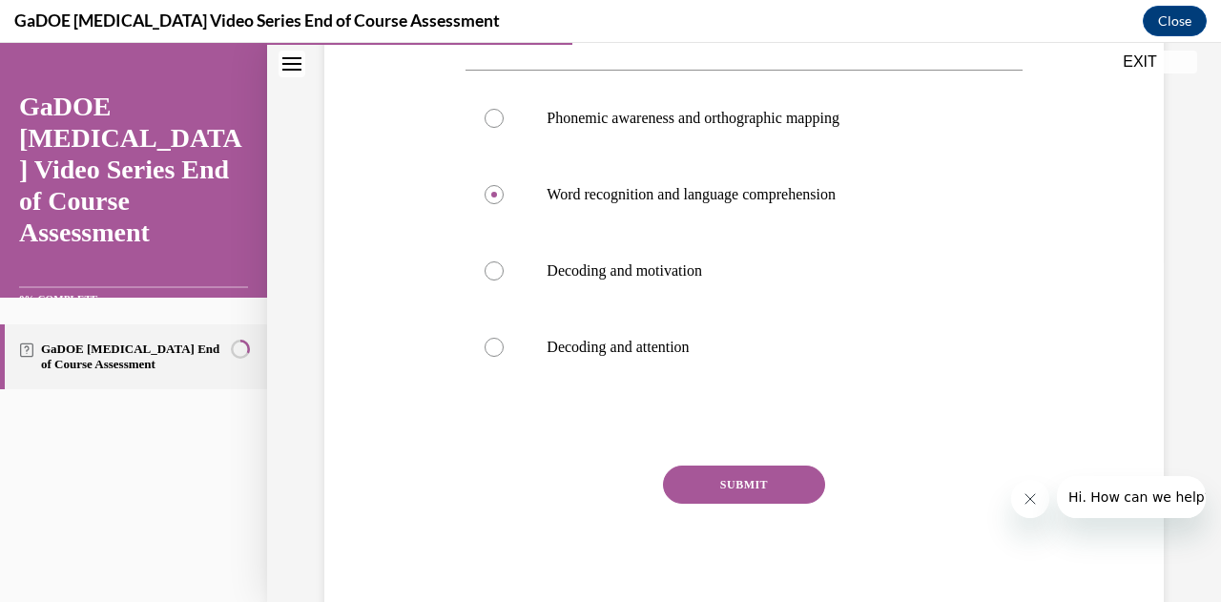
click at [795, 475] on button "SUBMIT" at bounding box center [744, 484] width 162 height 38
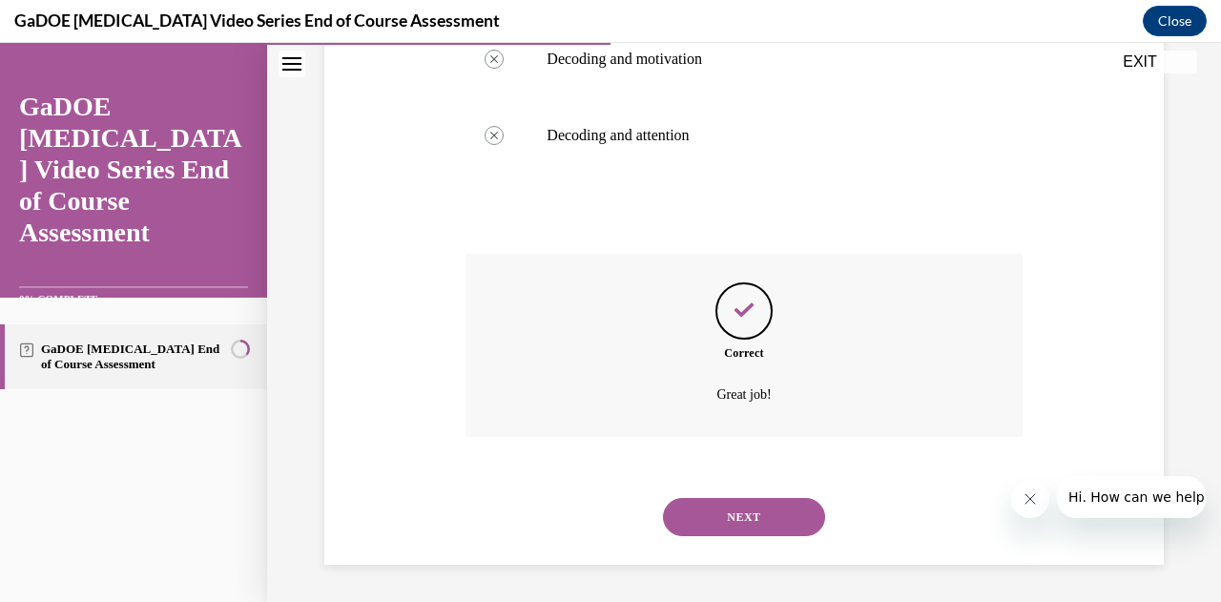
click at [713, 520] on button "NEXT" at bounding box center [744, 517] width 162 height 38
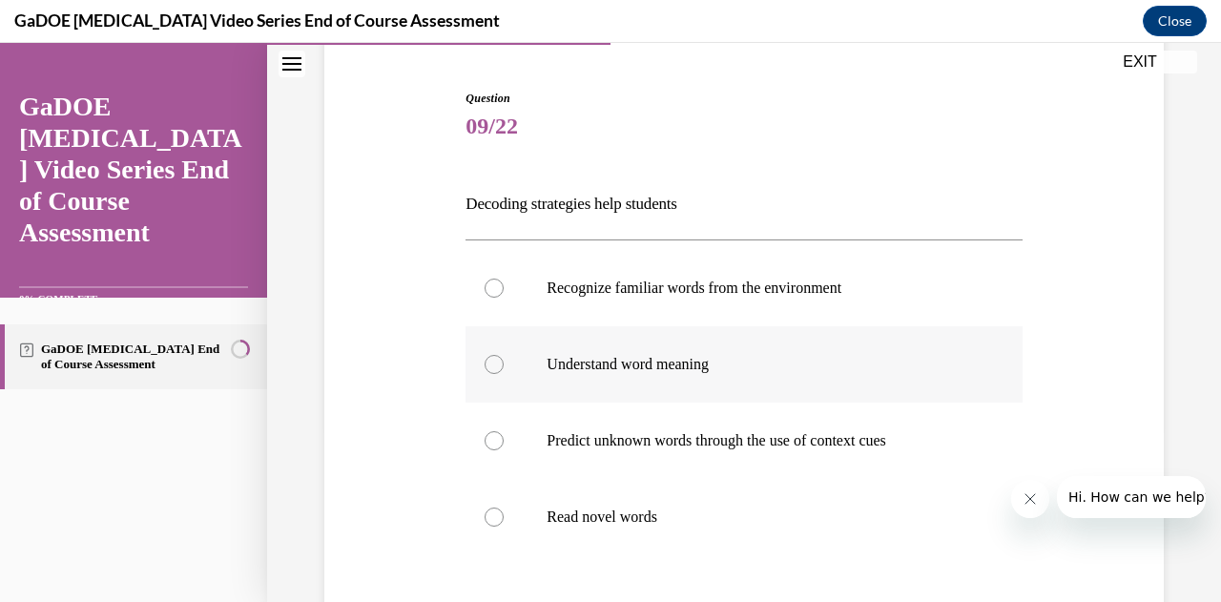
scroll to position [176, 0]
click at [664, 350] on label "Understand word meaning" at bounding box center [743, 363] width 556 height 76
click at [504, 354] on input "Understand word meaning" at bounding box center [494, 363] width 19 height 19
radio input "true"
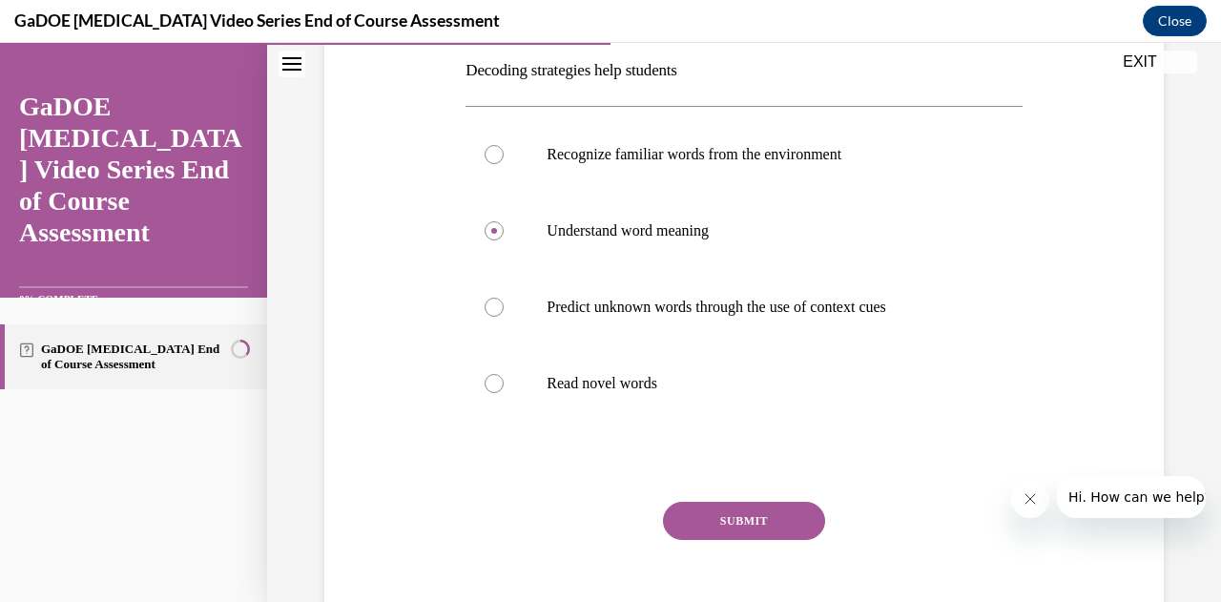
scroll to position [310, 0]
click at [707, 506] on button "SUBMIT" at bounding box center [744, 520] width 162 height 38
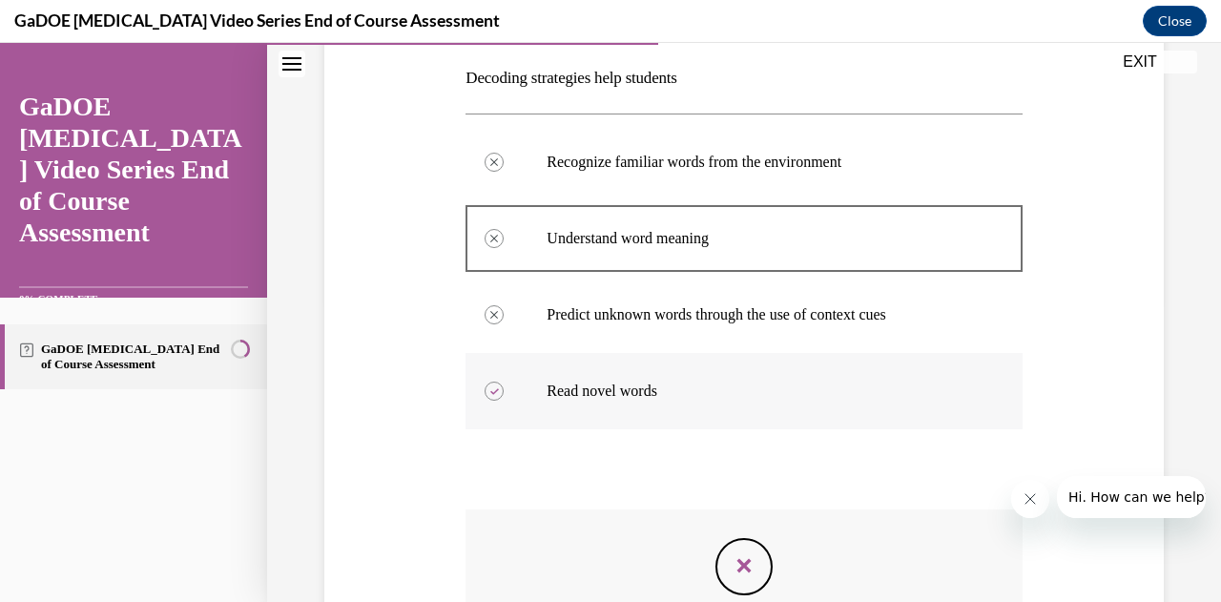
scroll to position [289, 0]
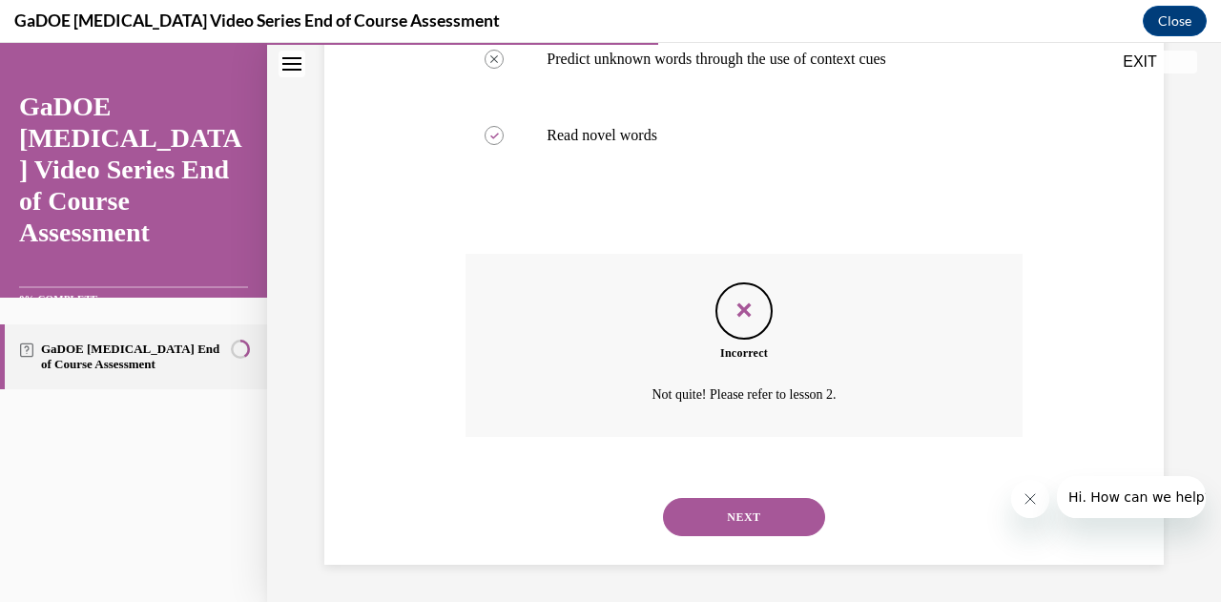
click at [687, 508] on button "NEXT" at bounding box center [744, 517] width 162 height 38
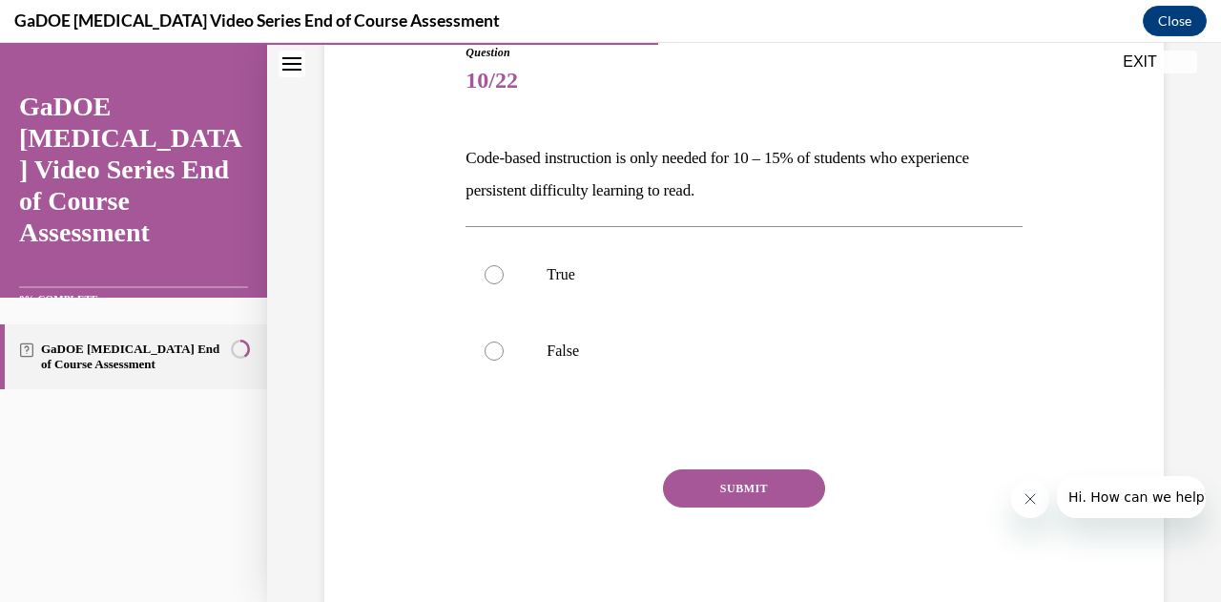
scroll to position [225, 0]
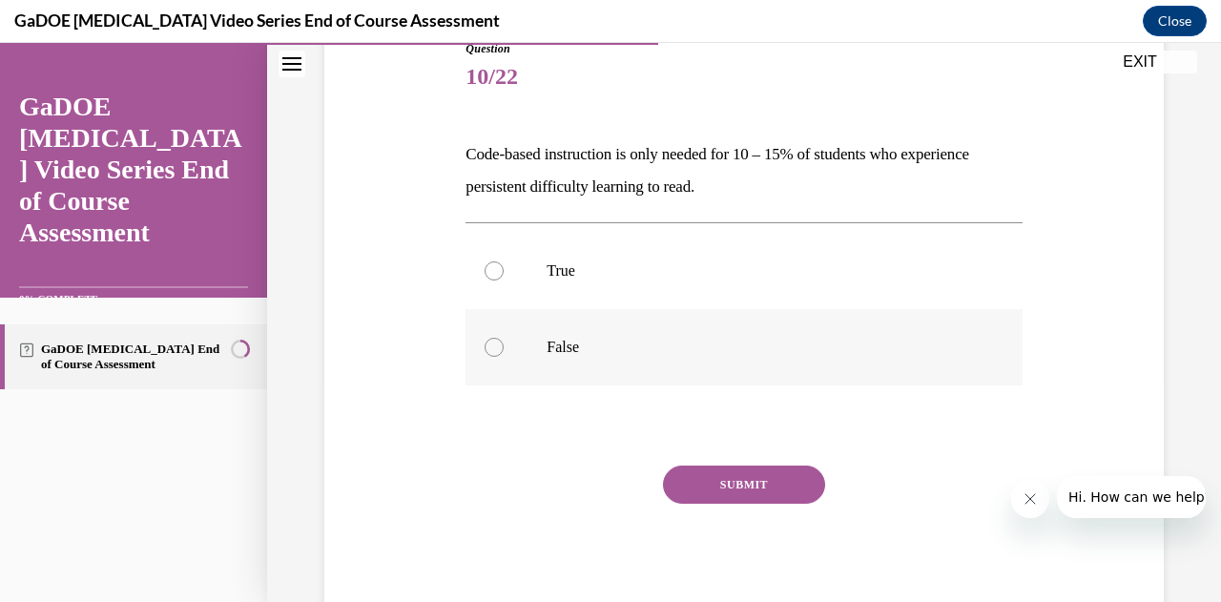
click at [560, 349] on p "False" at bounding box center [760, 347] width 427 height 19
click at [504, 349] on input "False" at bounding box center [494, 347] width 19 height 19
radio input "true"
click at [733, 486] on button "SUBMIT" at bounding box center [744, 484] width 162 height 38
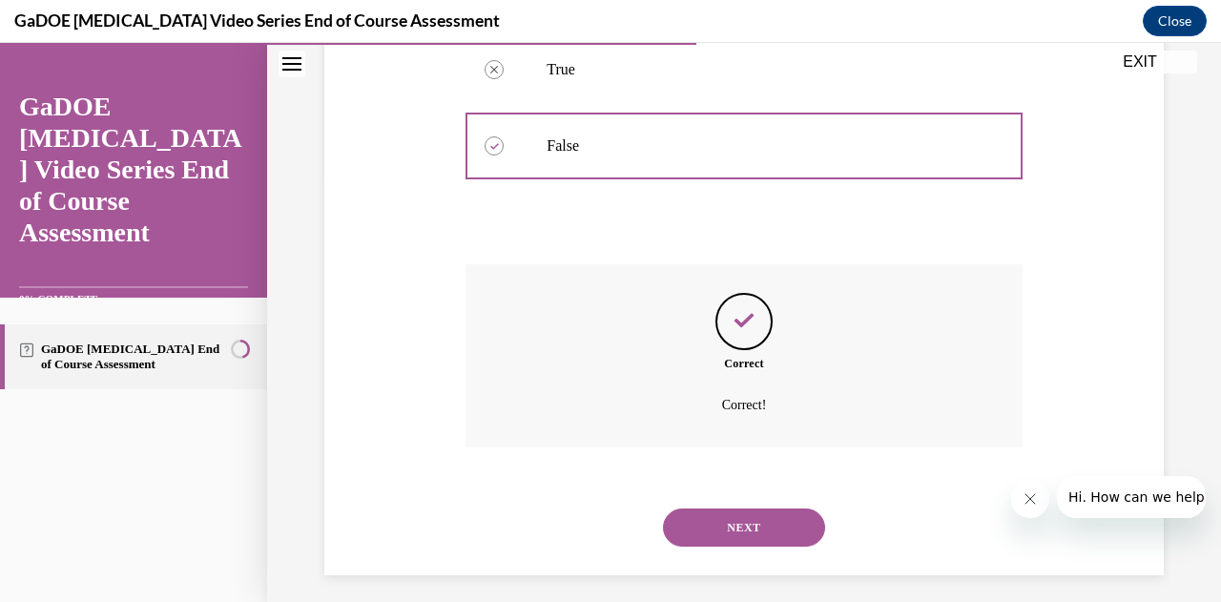
click at [757, 523] on button "NEXT" at bounding box center [744, 527] width 162 height 38
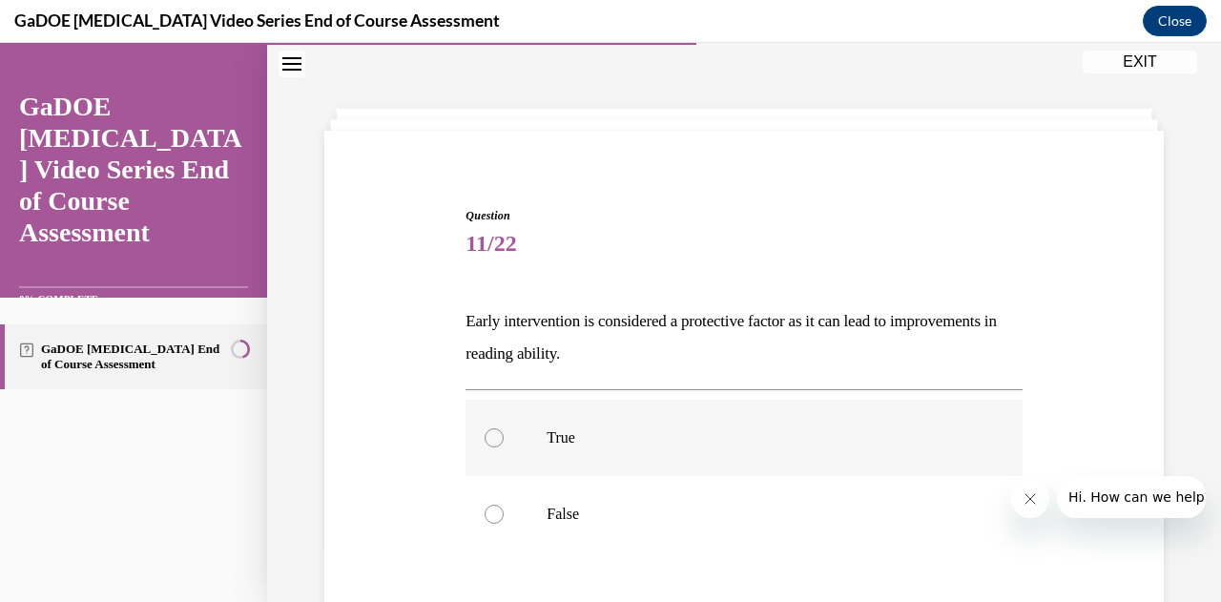
scroll to position [186, 0]
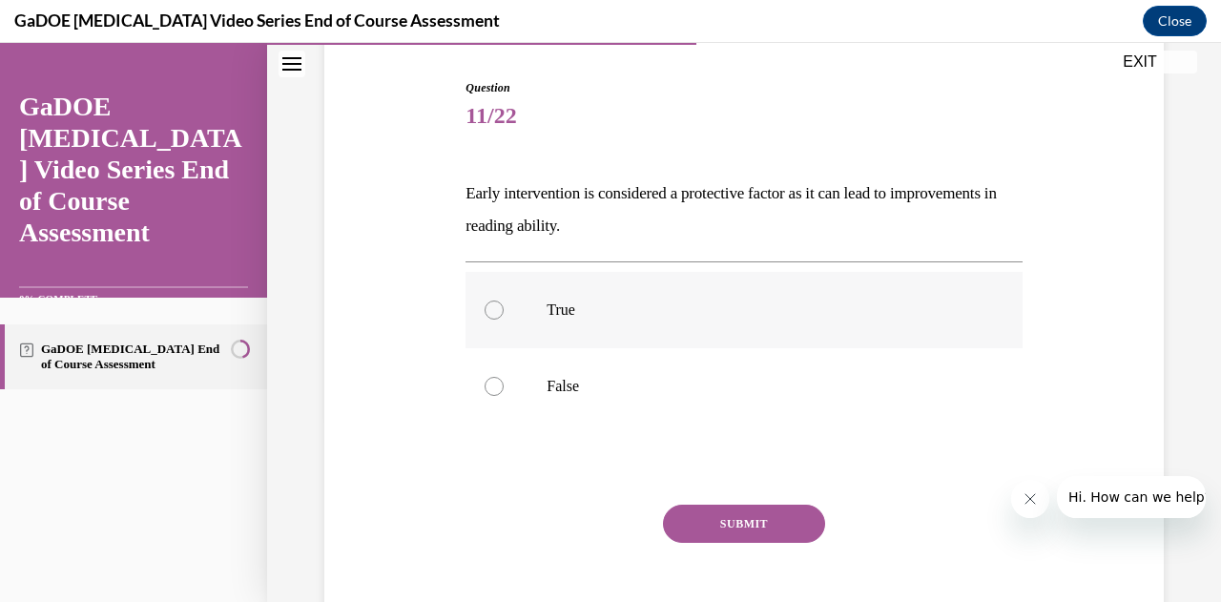
click at [630, 310] on p "True" at bounding box center [760, 309] width 427 height 19
click at [504, 310] on input "True" at bounding box center [494, 309] width 19 height 19
radio input "true"
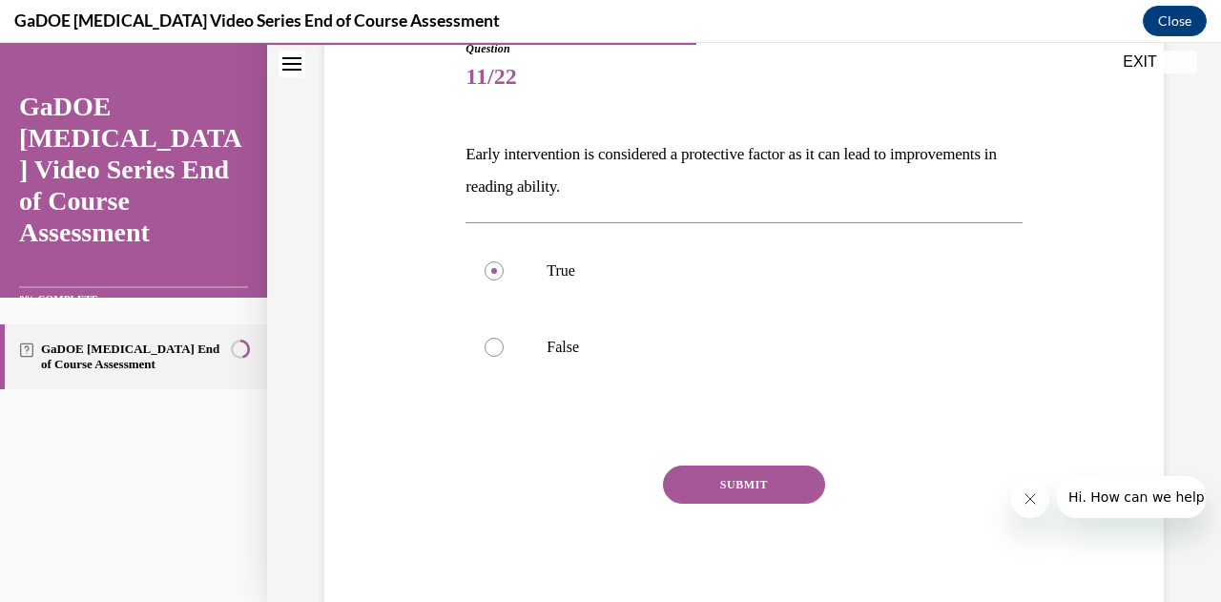
click at [720, 475] on button "SUBMIT" at bounding box center [744, 484] width 162 height 38
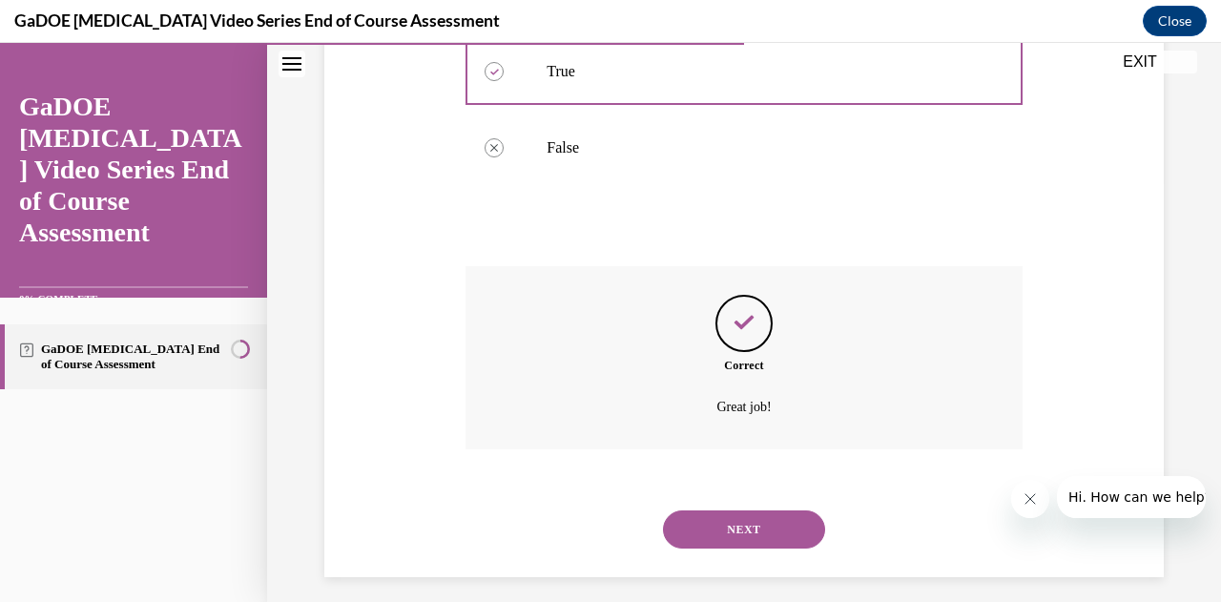
click at [750, 527] on button "NEXT" at bounding box center [744, 529] width 162 height 38
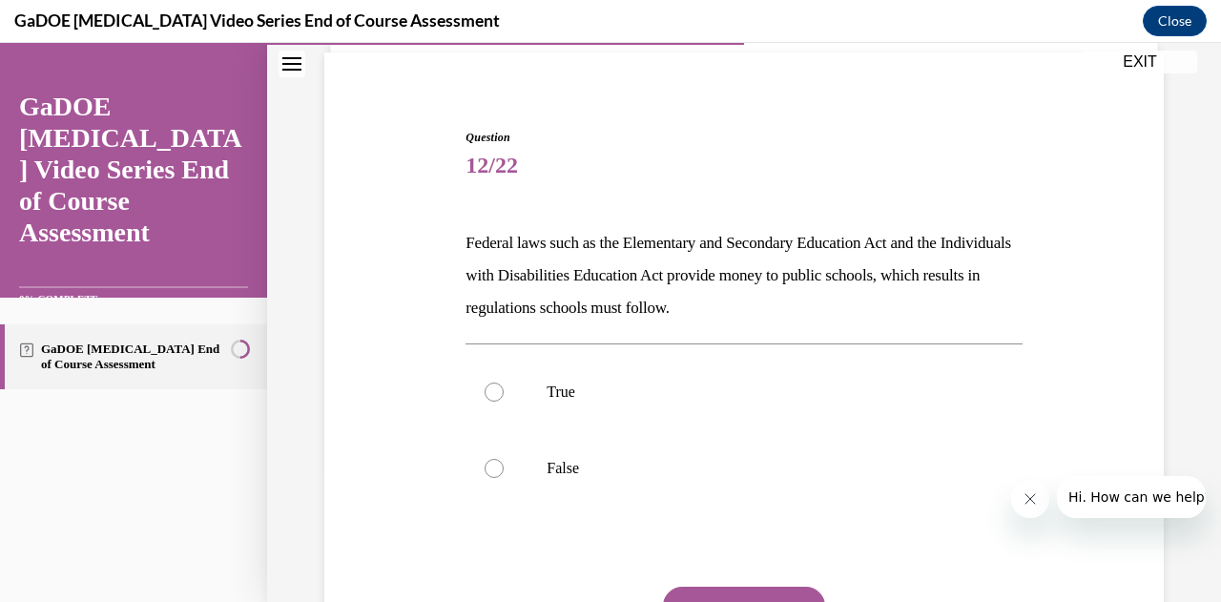
scroll to position [234, 0]
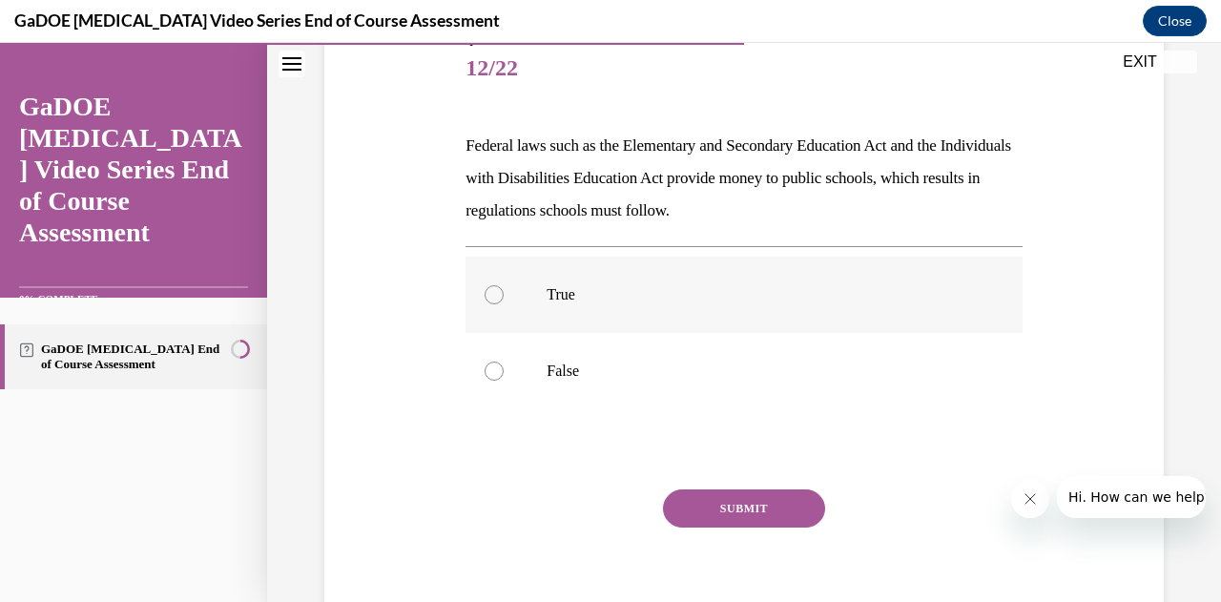
click at [630, 294] on p "True" at bounding box center [760, 294] width 427 height 19
click at [504, 294] on input "True" at bounding box center [494, 294] width 19 height 19
radio input "true"
click at [714, 514] on button "SUBMIT" at bounding box center [744, 508] width 162 height 38
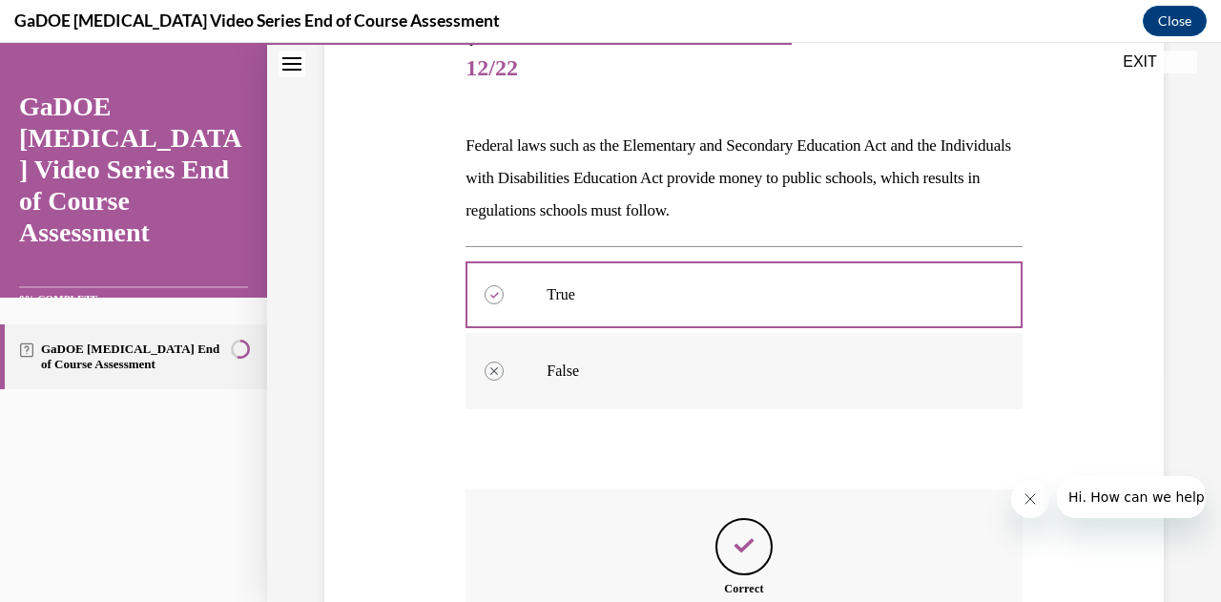
scroll to position [469, 0]
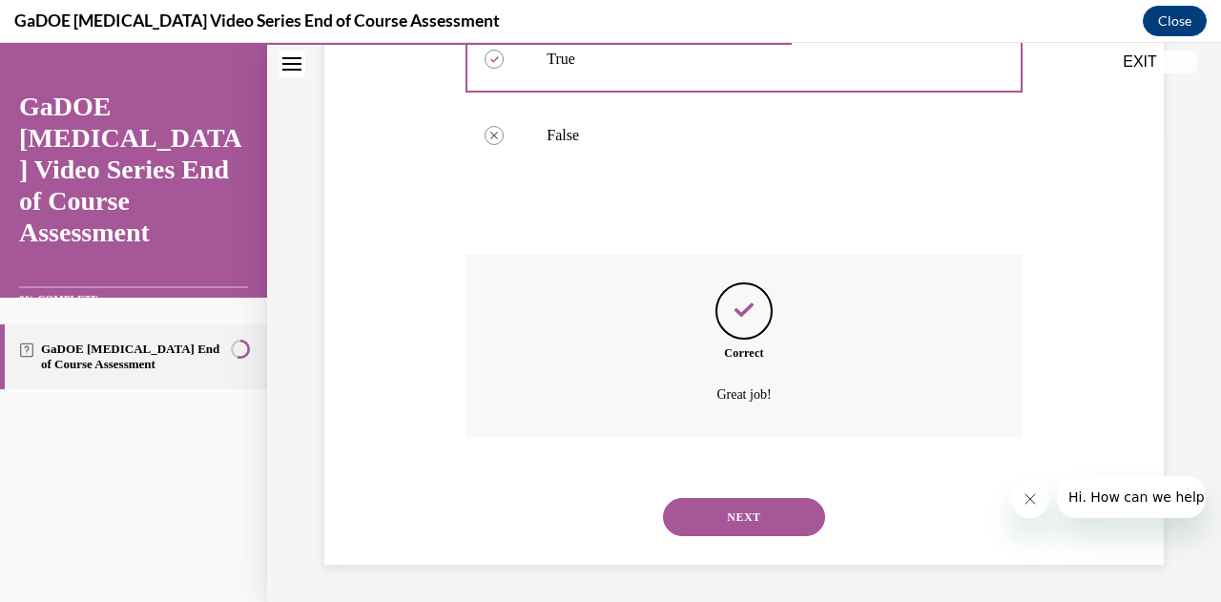
click at [704, 495] on div "NEXT" at bounding box center [743, 517] width 556 height 76
click at [710, 510] on button "NEXT" at bounding box center [744, 517] width 162 height 38
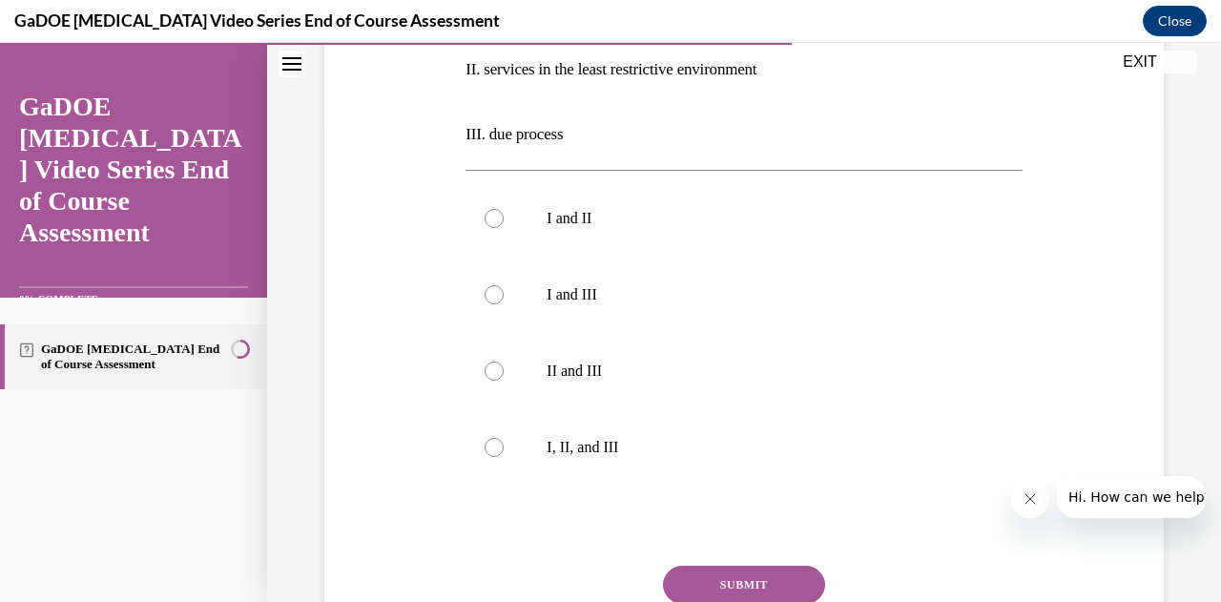
scroll to position [473, 0]
click at [486, 445] on div at bounding box center [494, 446] width 19 height 19
click at [486, 445] on input "I, II, and III" at bounding box center [494, 446] width 19 height 19
radio input "true"
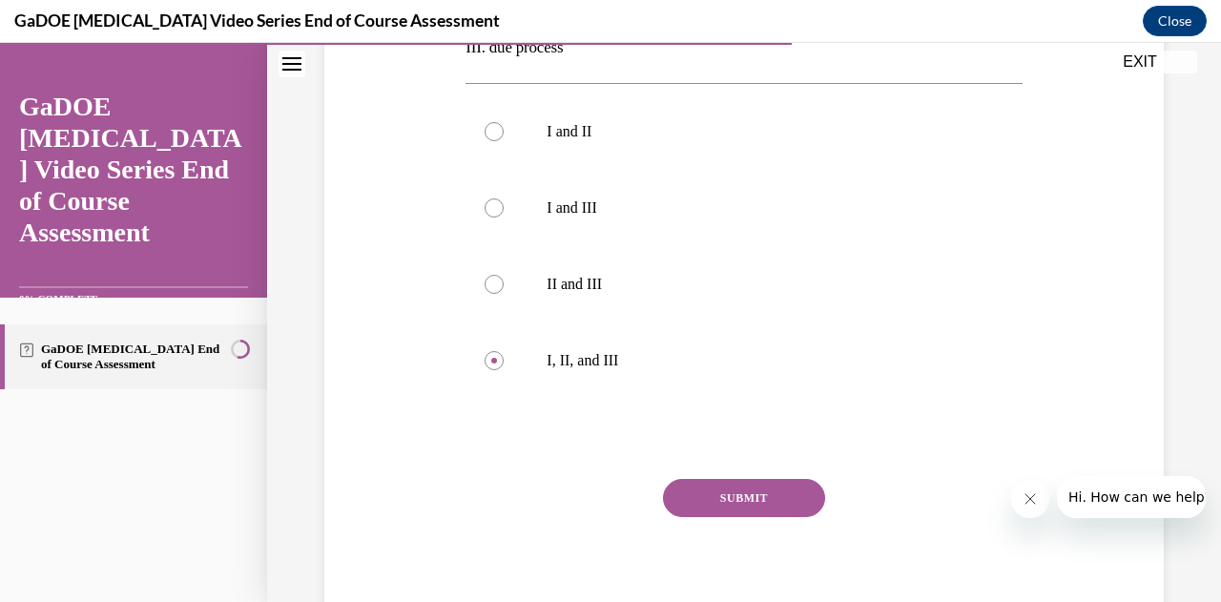
scroll to position [560, 0]
click at [722, 506] on button "SUBMIT" at bounding box center [744, 497] width 162 height 38
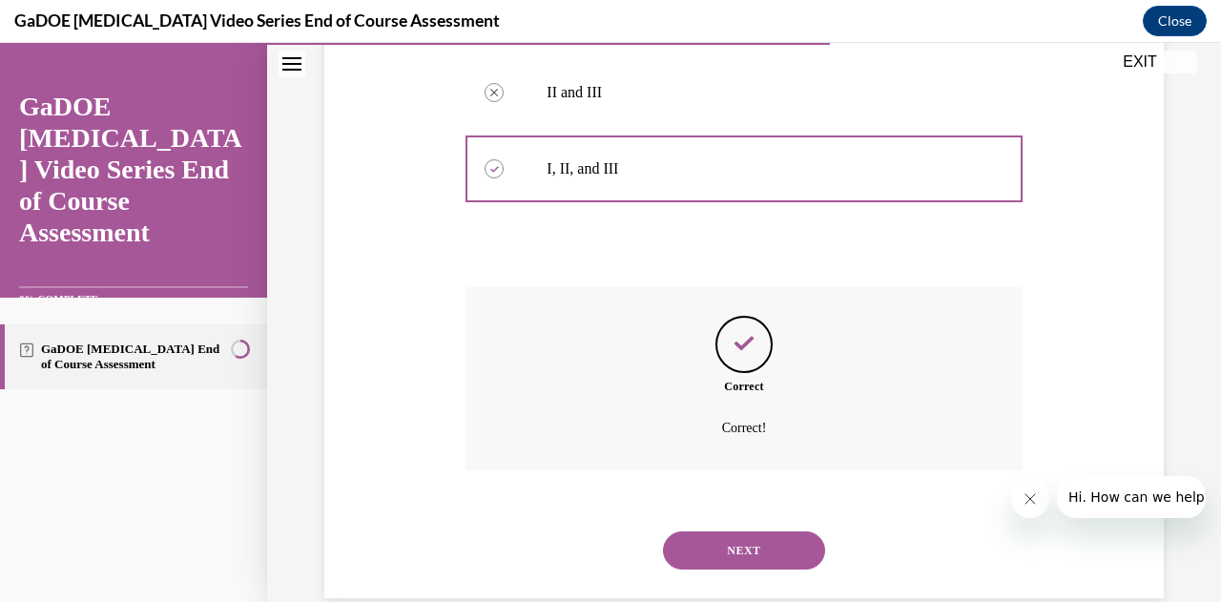
click at [685, 539] on button "NEXT" at bounding box center [744, 550] width 162 height 38
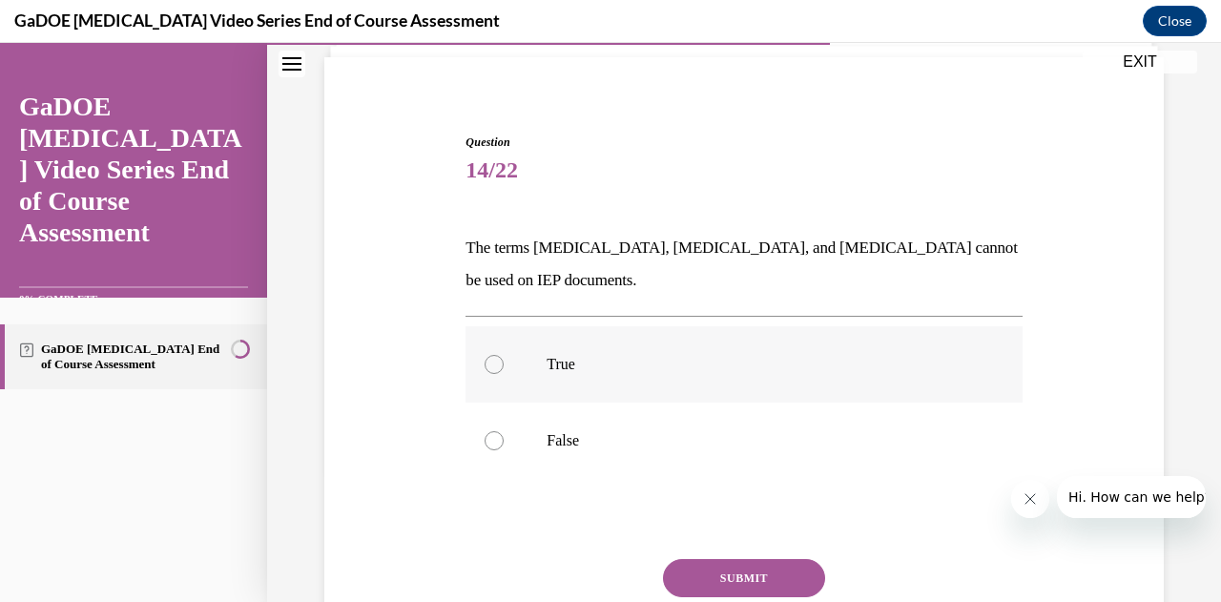
scroll to position [138, 0]
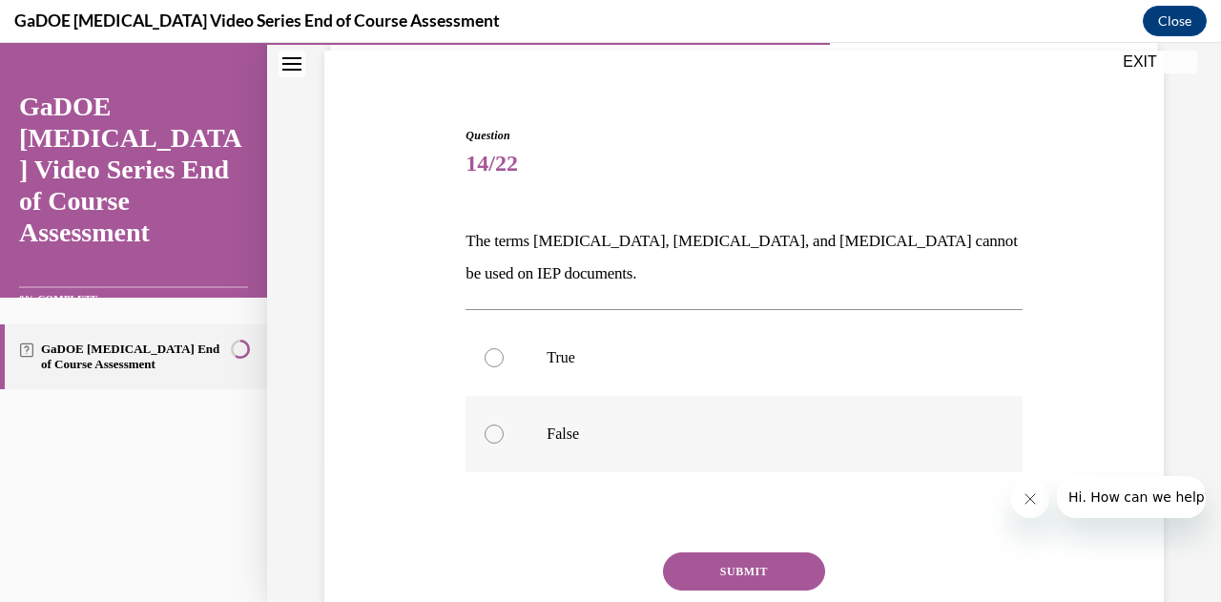
click at [589, 417] on label "False" at bounding box center [743, 434] width 556 height 76
click at [504, 424] on input "False" at bounding box center [494, 433] width 19 height 19
radio input "true"
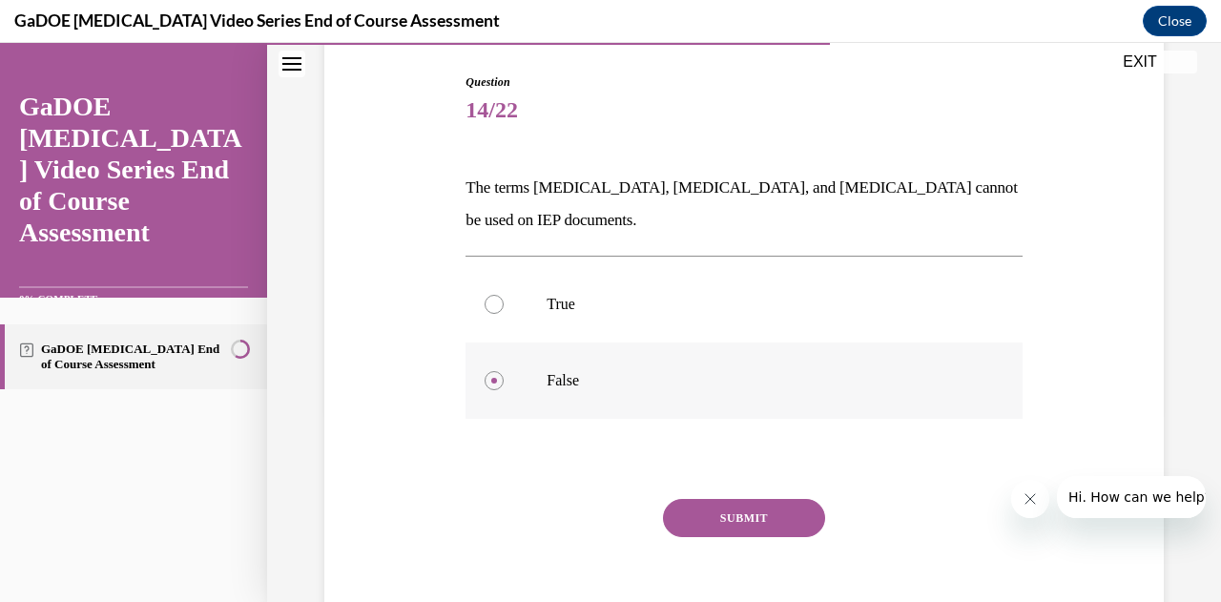
scroll to position [195, 0]
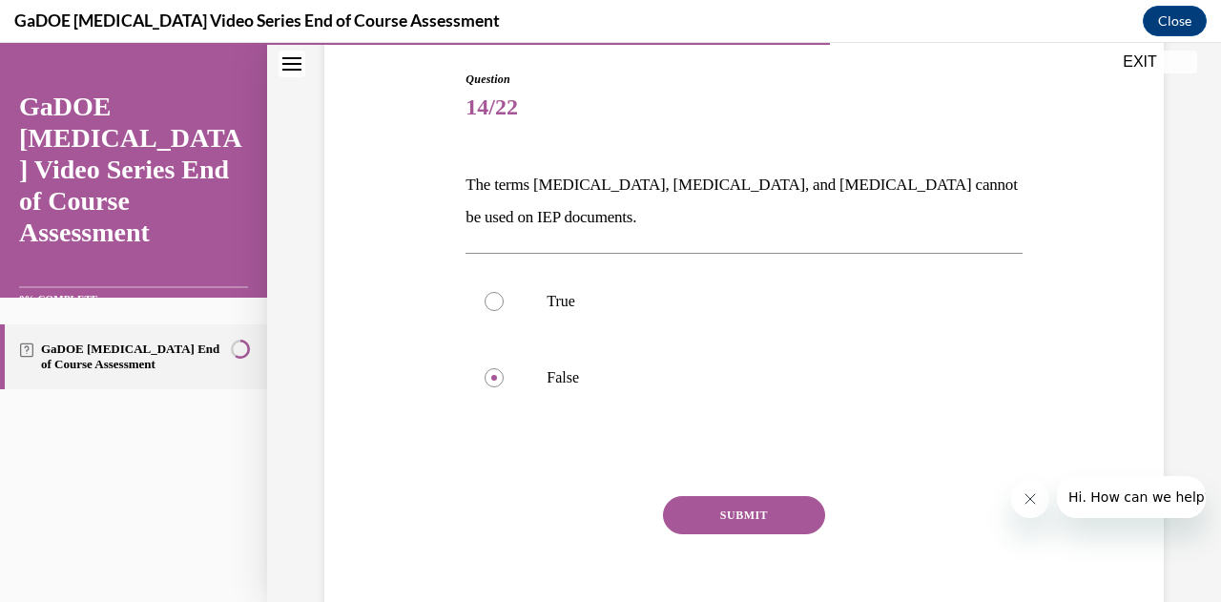
click at [720, 510] on button "SUBMIT" at bounding box center [744, 515] width 162 height 38
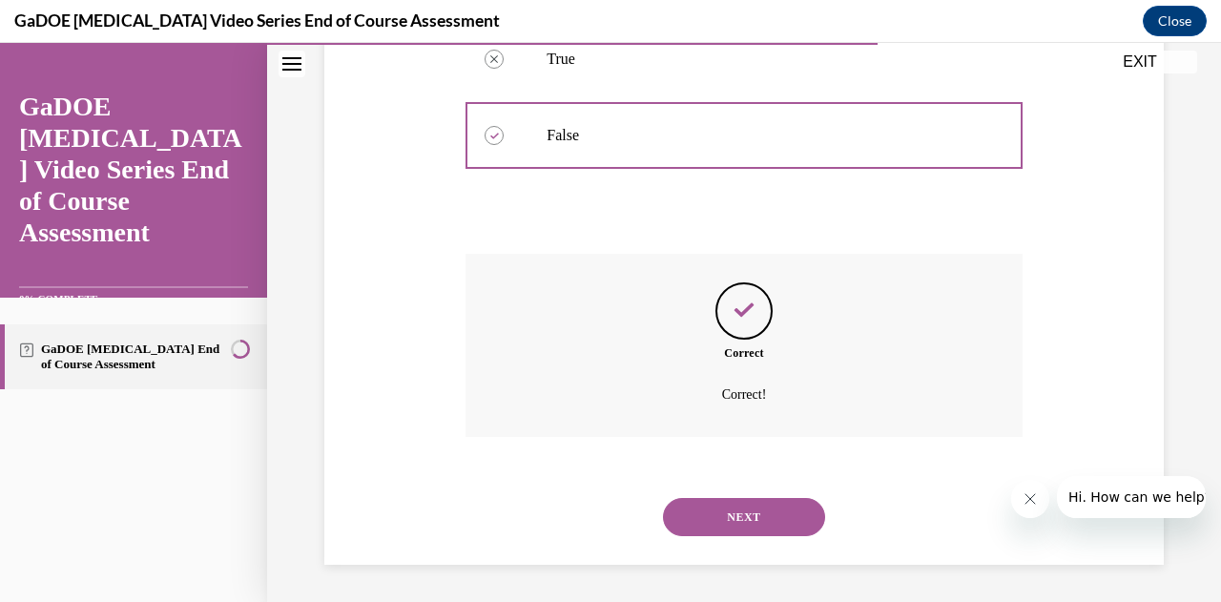
click at [733, 518] on button "NEXT" at bounding box center [744, 517] width 162 height 38
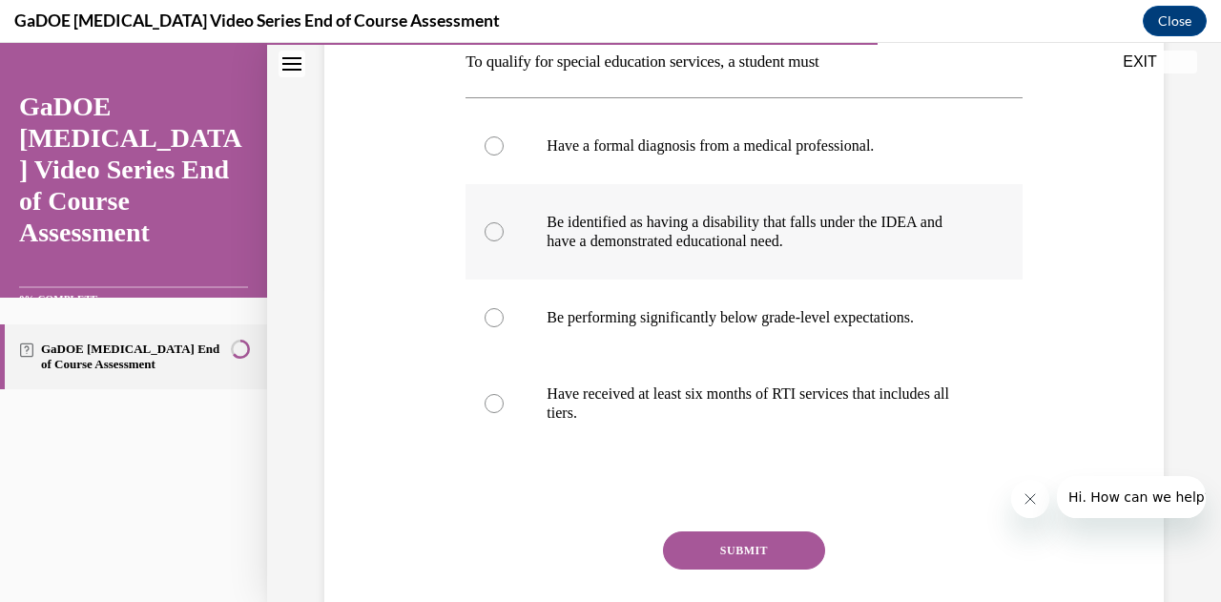
scroll to position [320, 0]
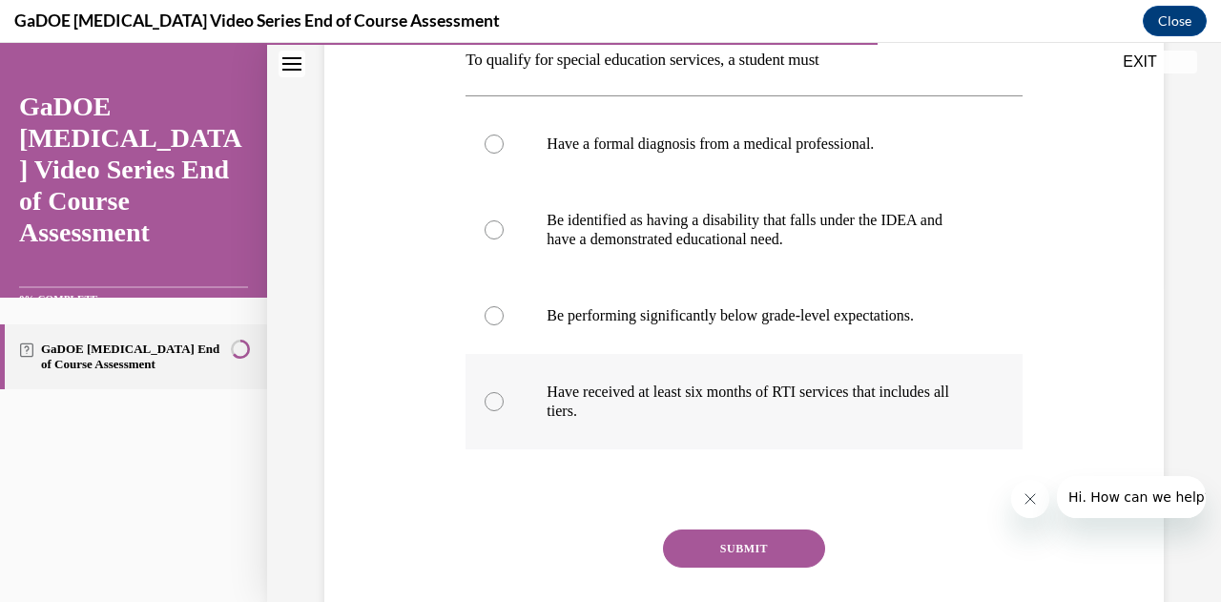
click at [569, 408] on p "Have received at least six months of RTI services that includes all tiers." at bounding box center [760, 401] width 427 height 38
click at [504, 408] on input "Have received at least six months of RTI services that includes all tiers." at bounding box center [494, 401] width 19 height 19
radio input "true"
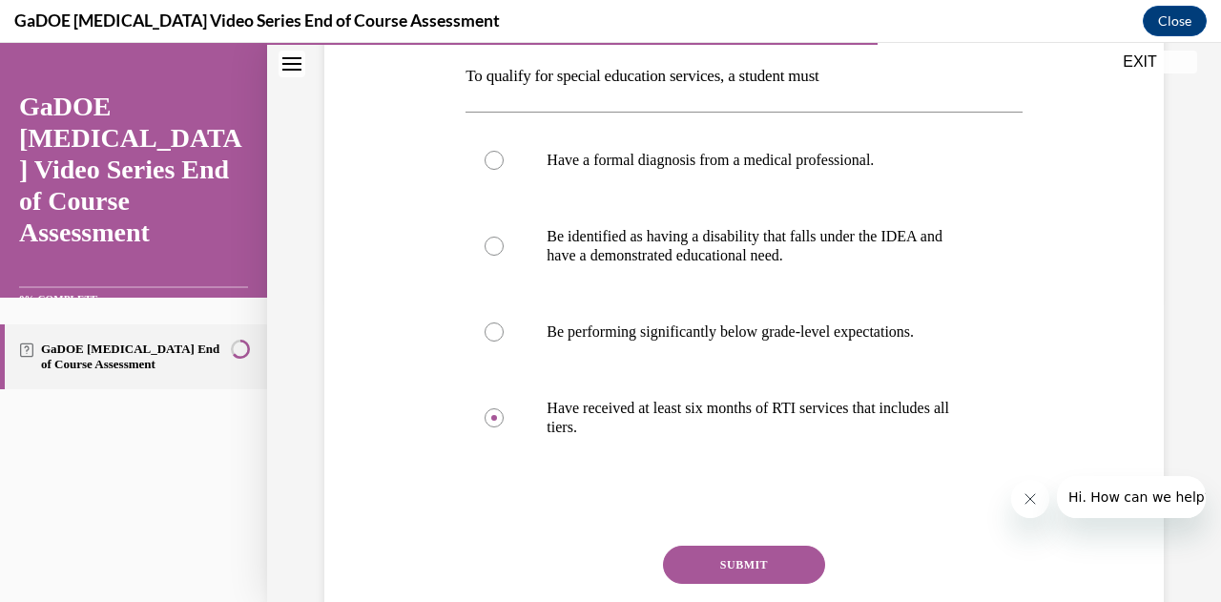
scroll to position [309, 0]
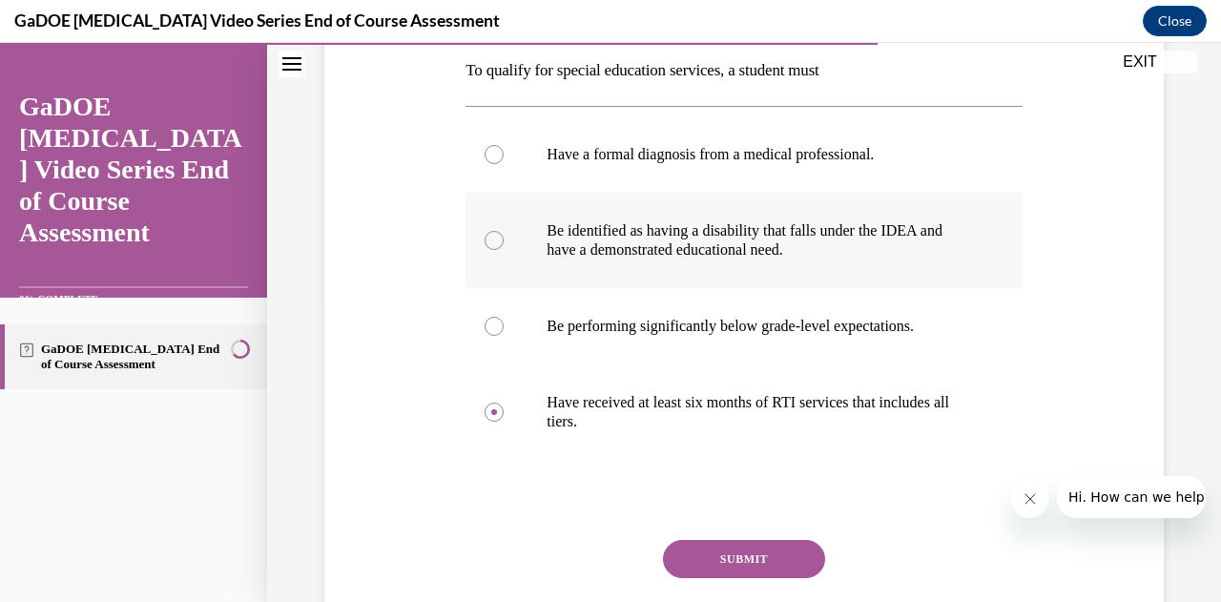
click at [588, 242] on p "Be identified as having a disability that falls under the IDEA and have a demon…" at bounding box center [760, 240] width 427 height 38
click at [504, 242] on input "Be identified as having a disability that falls under the IDEA and have a demon…" at bounding box center [494, 240] width 19 height 19
radio input "true"
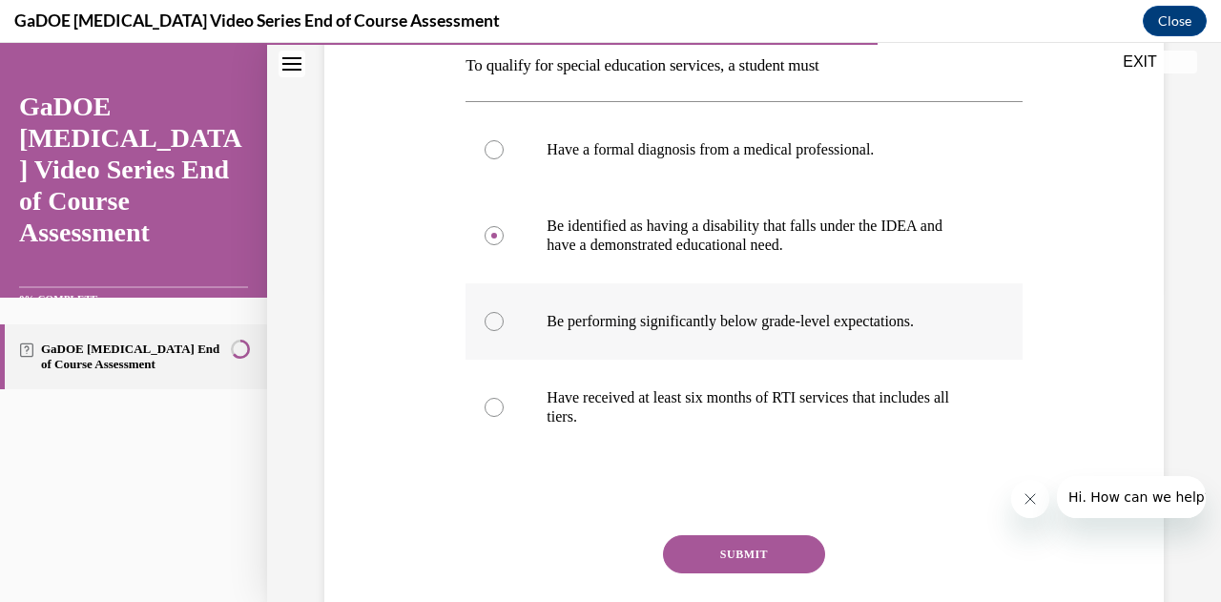
scroll to position [383, 0]
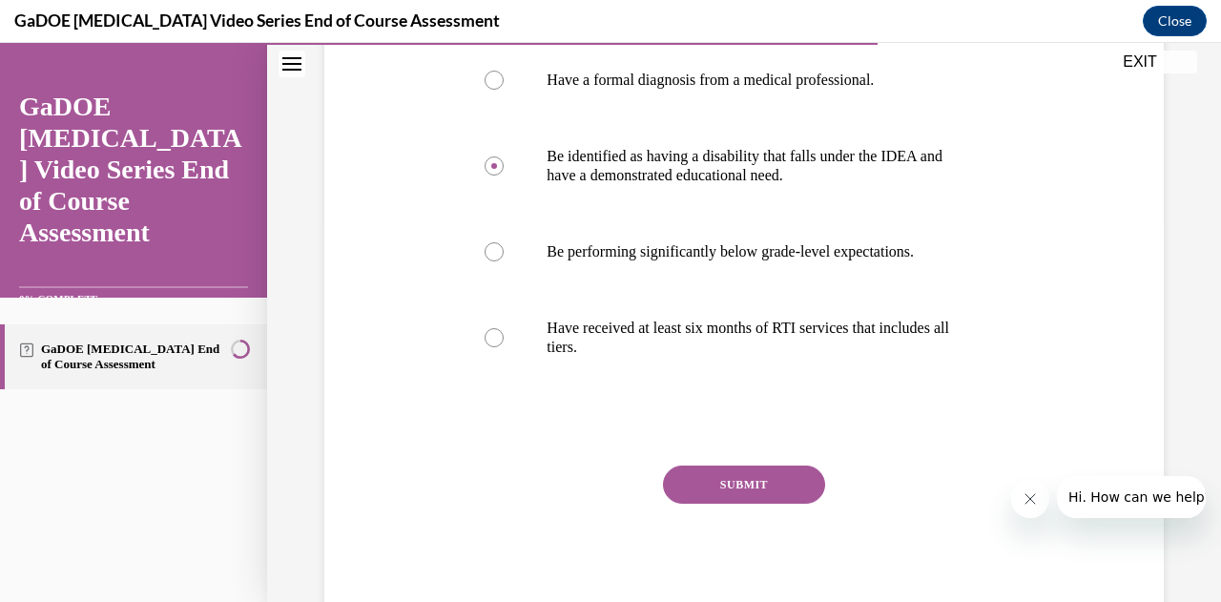
click at [727, 470] on button "SUBMIT" at bounding box center [744, 484] width 162 height 38
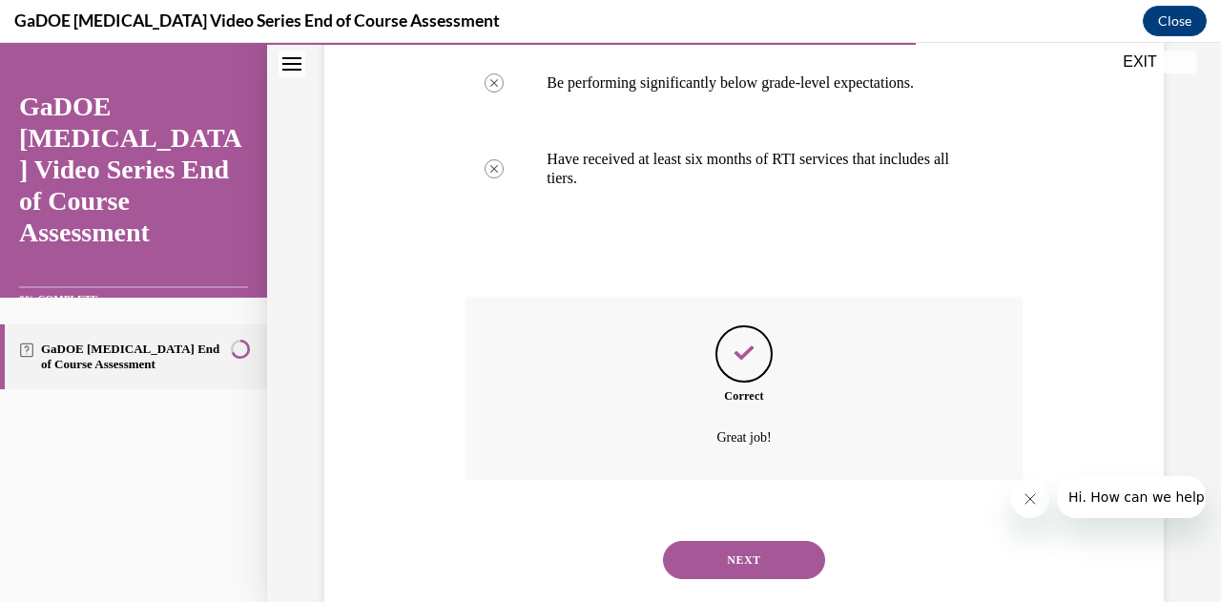
scroll to position [595, 0]
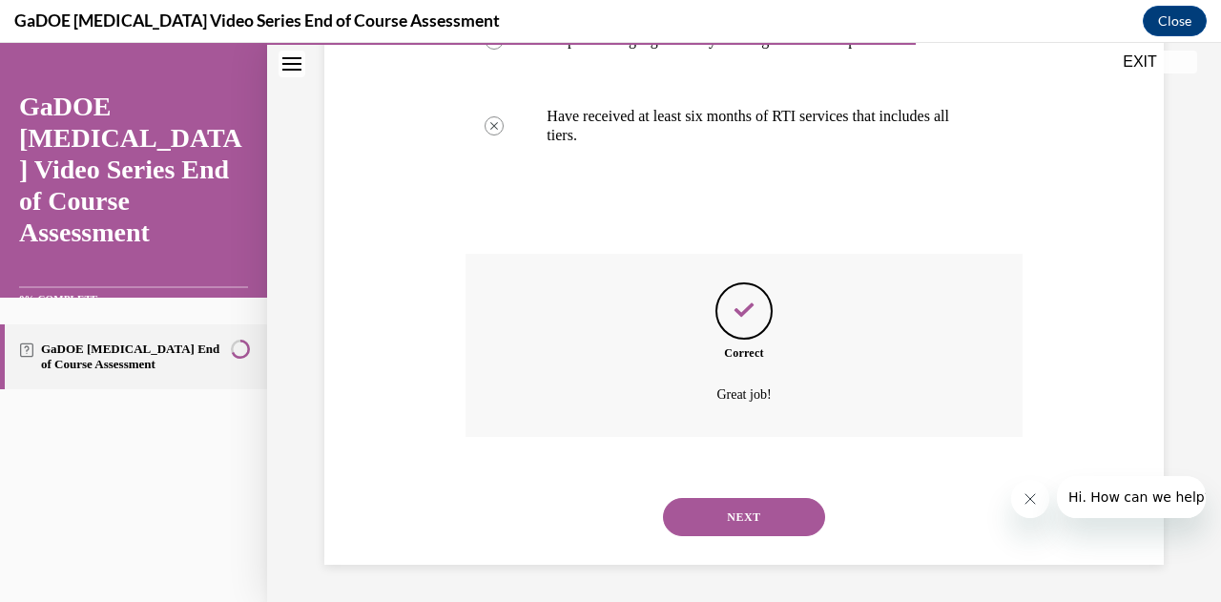
click at [740, 503] on button "NEXT" at bounding box center [744, 517] width 162 height 38
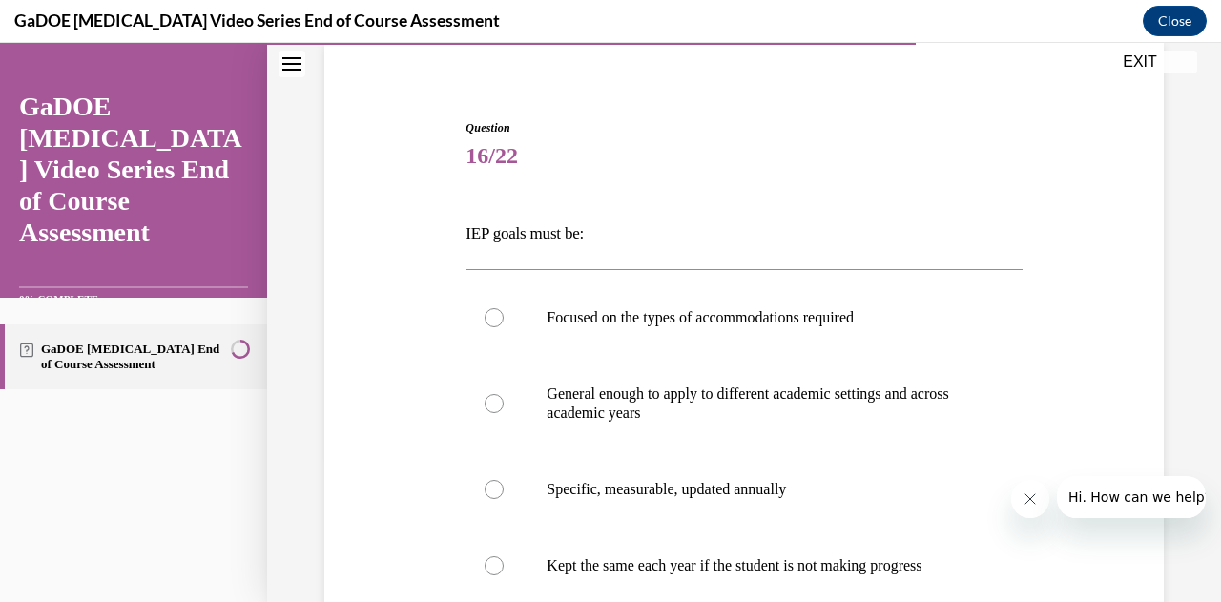
scroll to position [260, 0]
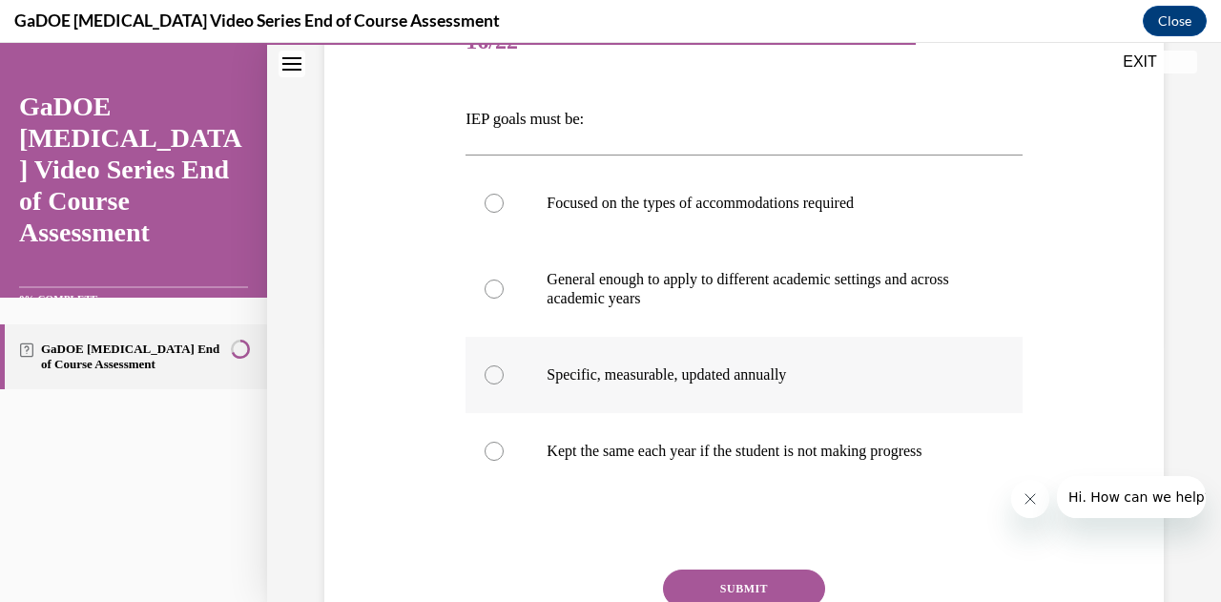
click at [747, 379] on p "Specific, measurable, updated annually" at bounding box center [760, 374] width 427 height 19
click at [504, 379] on input "Specific, measurable, updated annually" at bounding box center [494, 374] width 19 height 19
radio input "true"
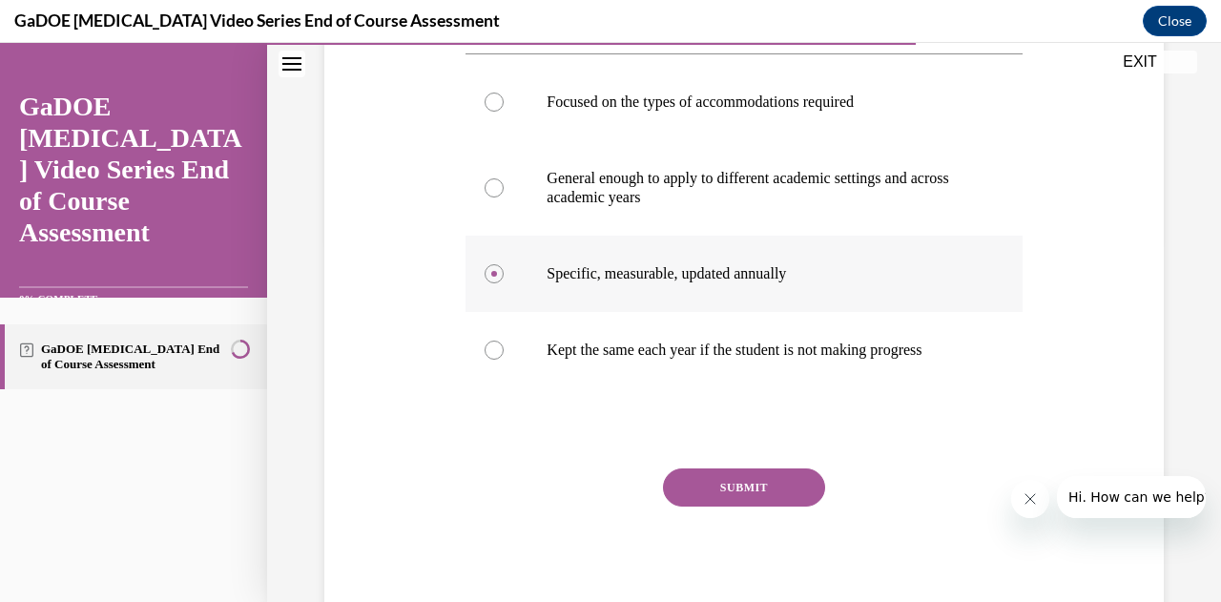
scroll to position [366, 0]
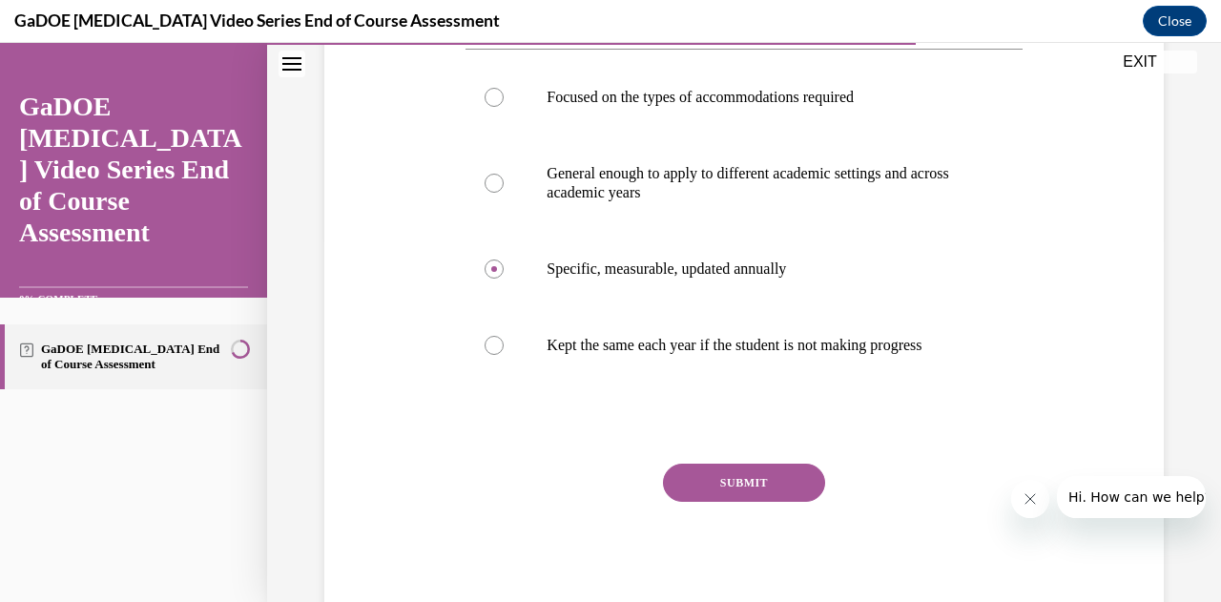
click at [746, 494] on button "SUBMIT" at bounding box center [744, 483] width 162 height 38
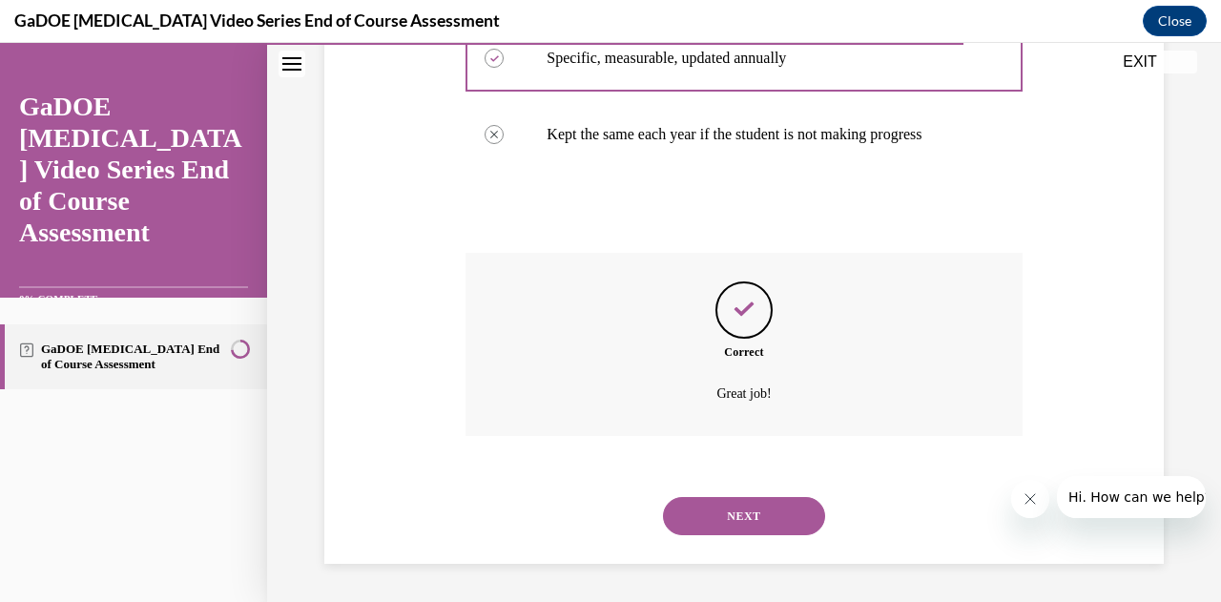
click at [727, 527] on button "NEXT" at bounding box center [744, 516] width 162 height 38
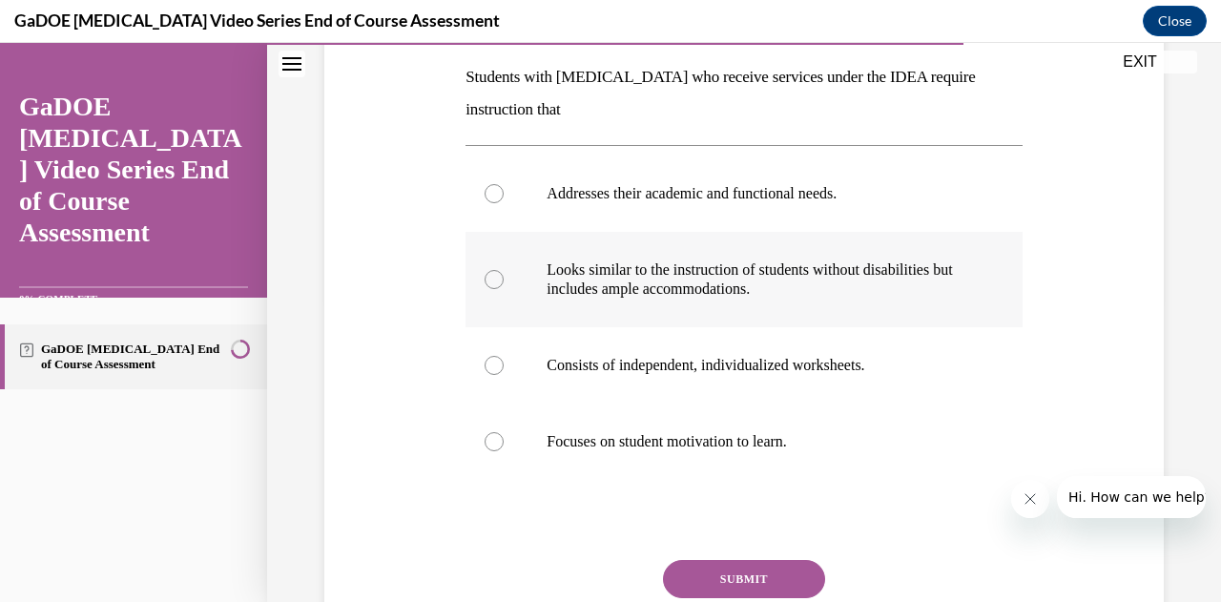
scroll to position [352, 0]
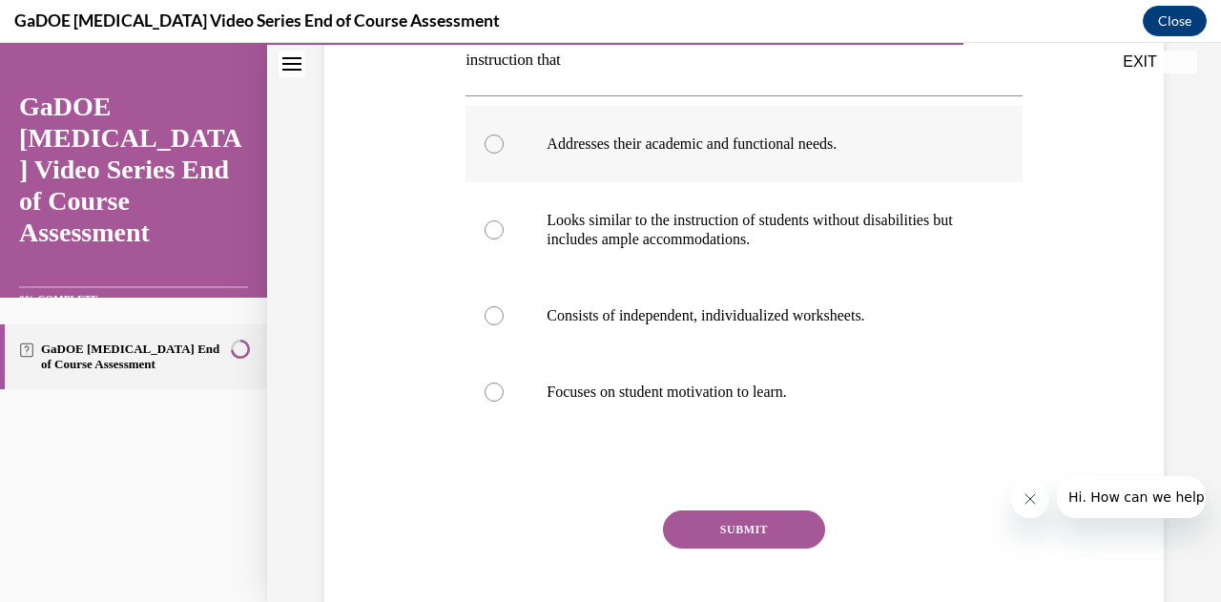
click at [807, 156] on label "Addresses their academic and functional needs." at bounding box center [743, 144] width 556 height 76
click at [504, 154] on input "Addresses their academic and functional needs." at bounding box center [494, 143] width 19 height 19
radio input "true"
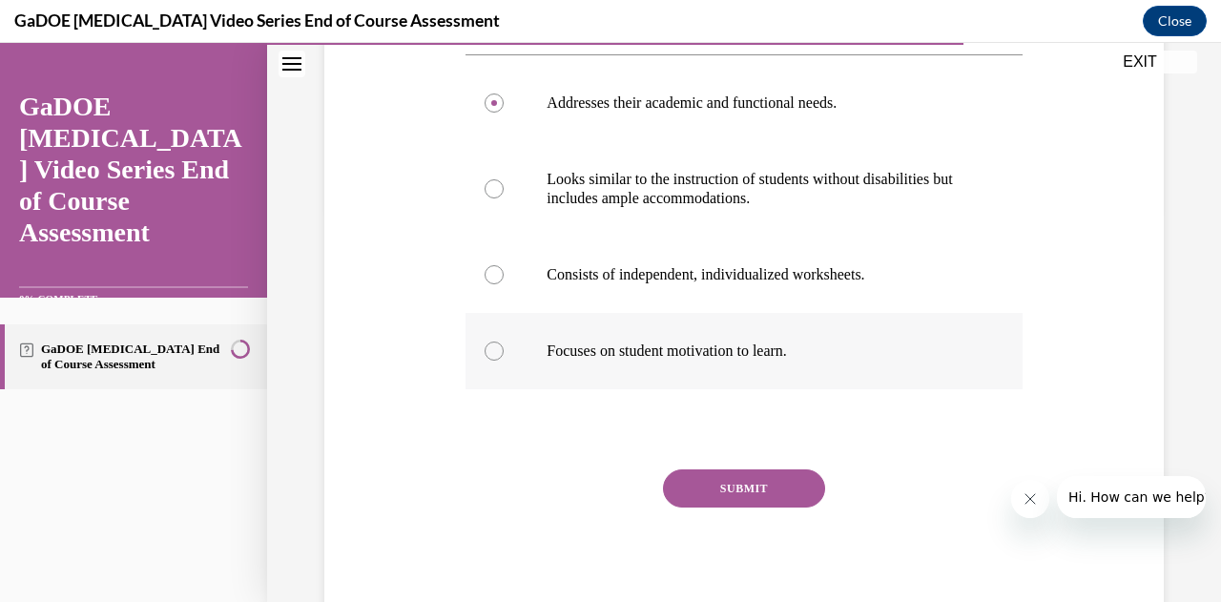
scroll to position [396, 0]
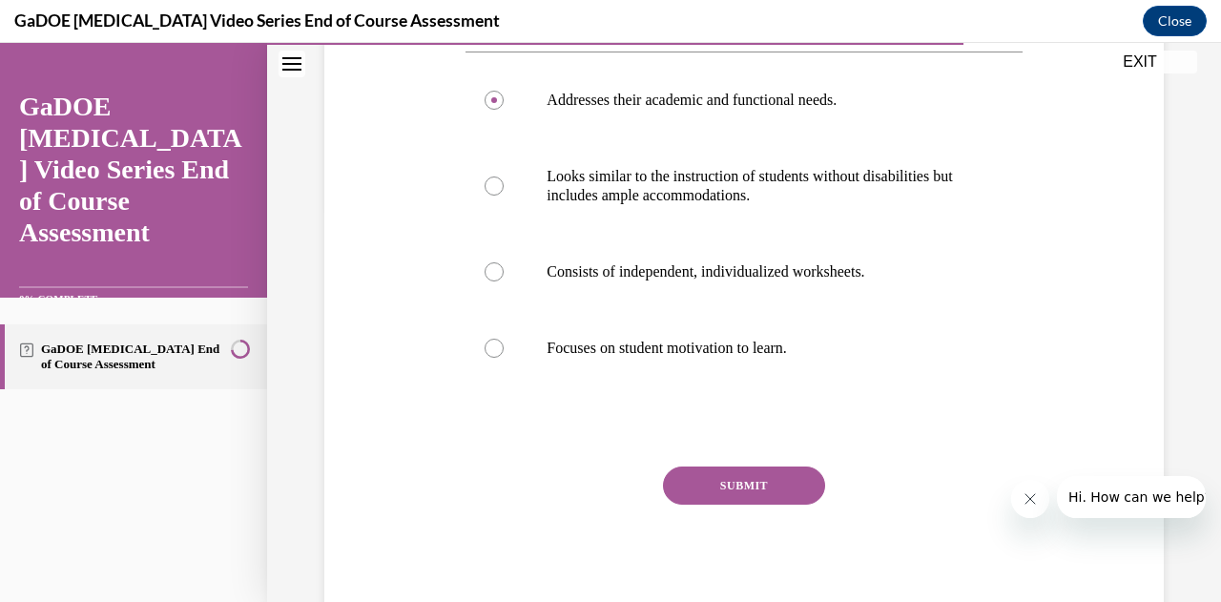
click at [744, 486] on button "SUBMIT" at bounding box center [744, 485] width 162 height 38
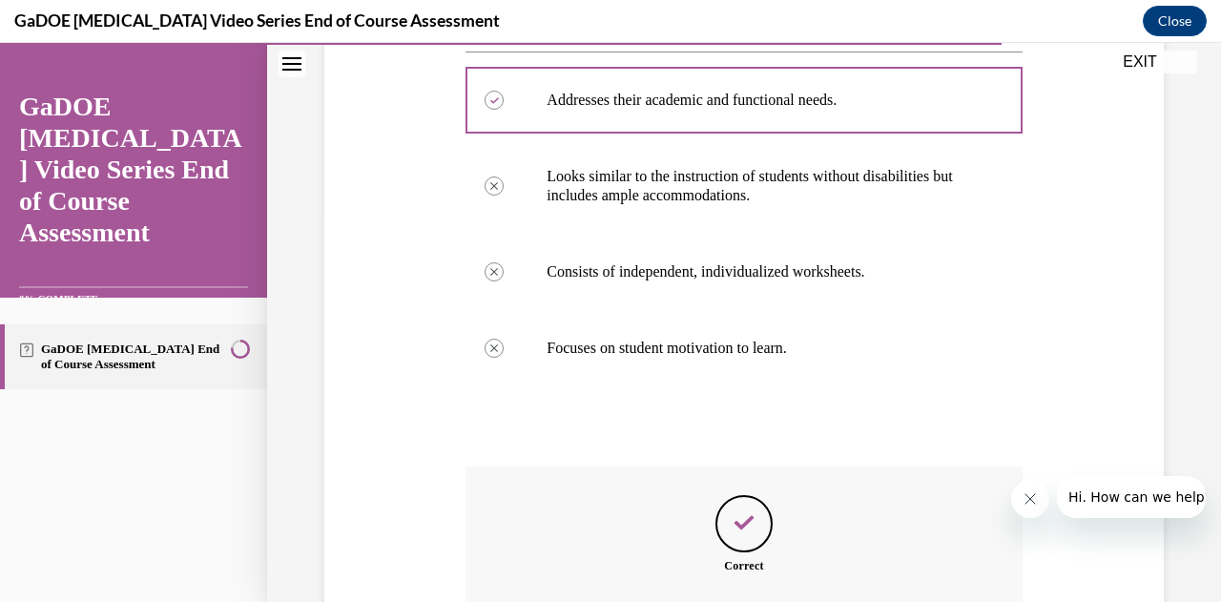
scroll to position [609, 0]
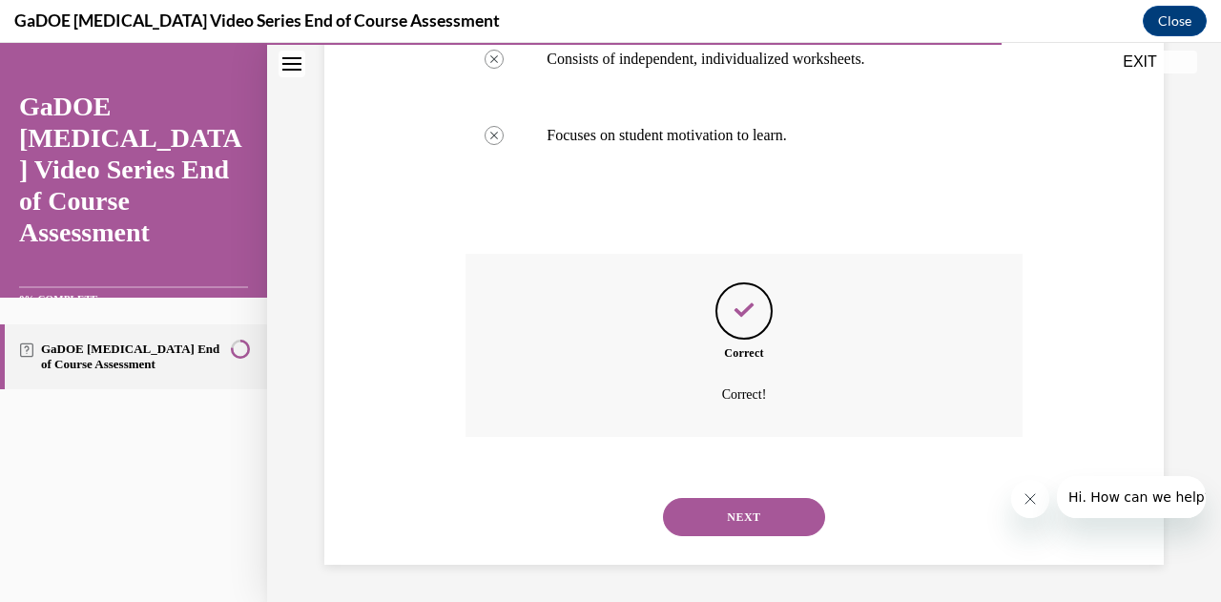
click at [724, 516] on button "NEXT" at bounding box center [744, 517] width 162 height 38
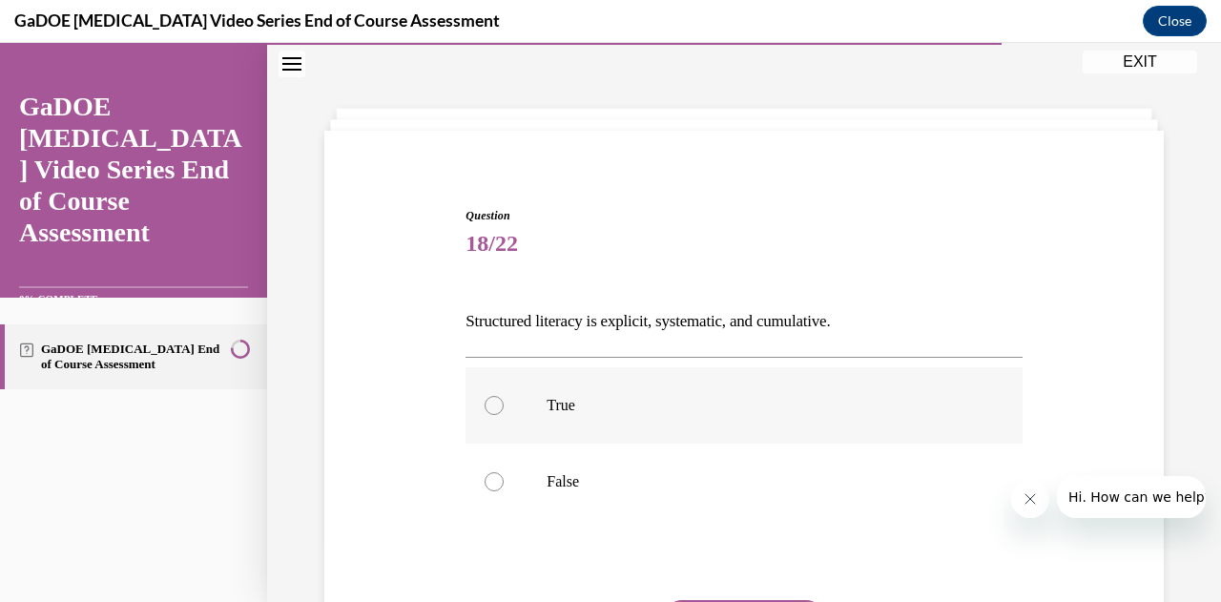
click at [579, 401] on p "True" at bounding box center [760, 405] width 427 height 19
click at [504, 401] on input "True" at bounding box center [494, 405] width 19 height 19
radio input "true"
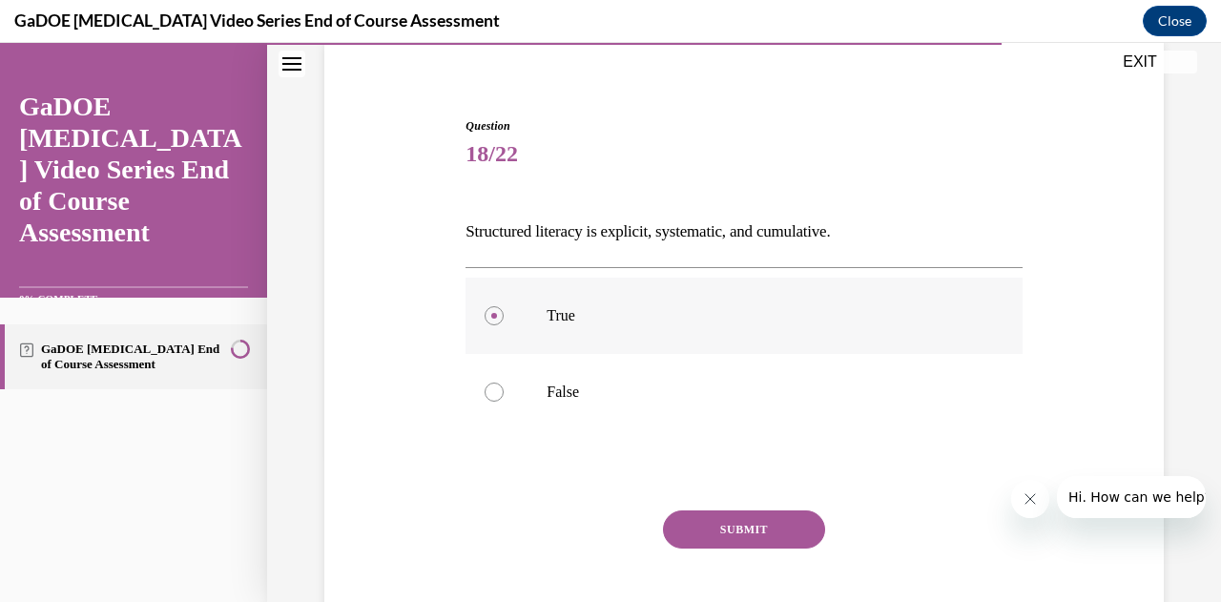
scroll to position [193, 0]
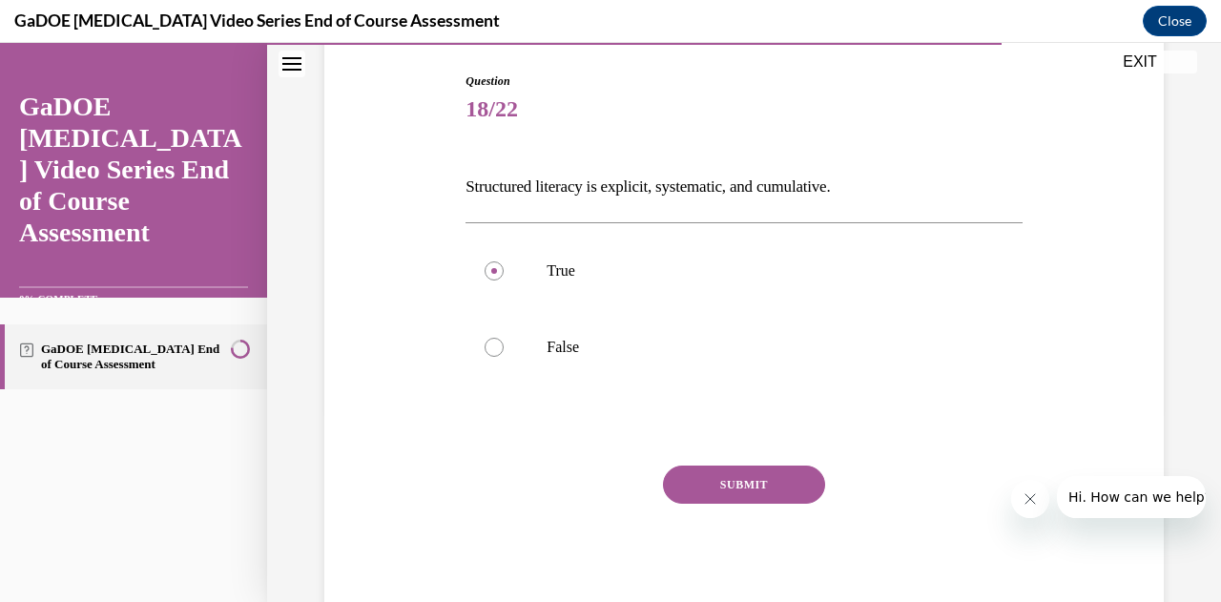
click at [746, 475] on button "SUBMIT" at bounding box center [744, 484] width 162 height 38
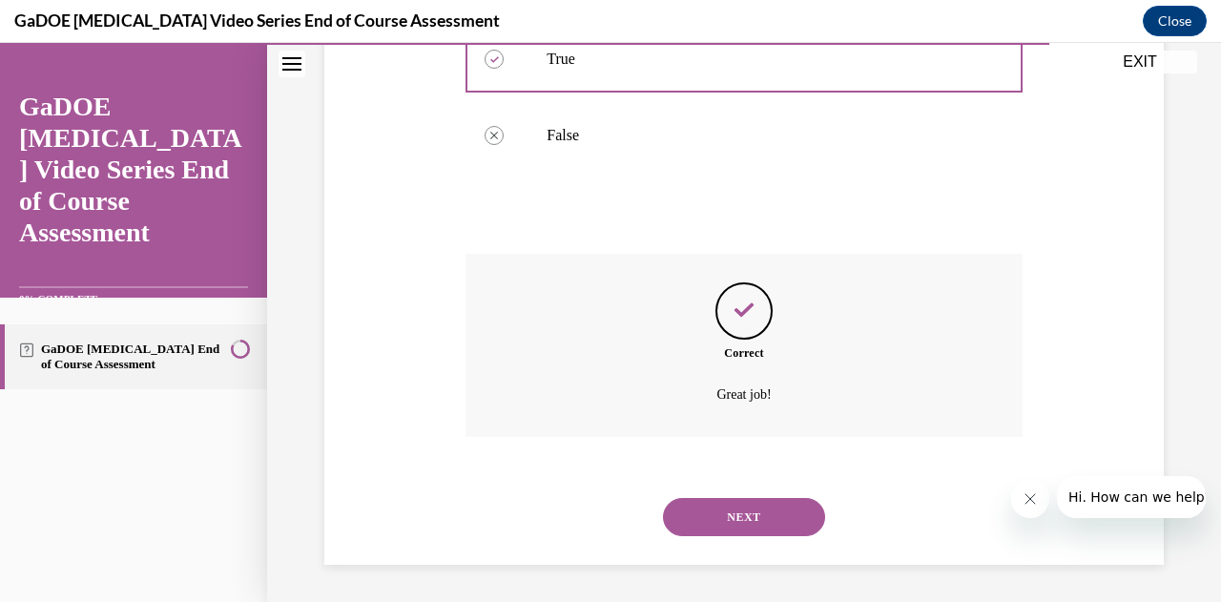
click at [714, 522] on button "NEXT" at bounding box center [744, 517] width 162 height 38
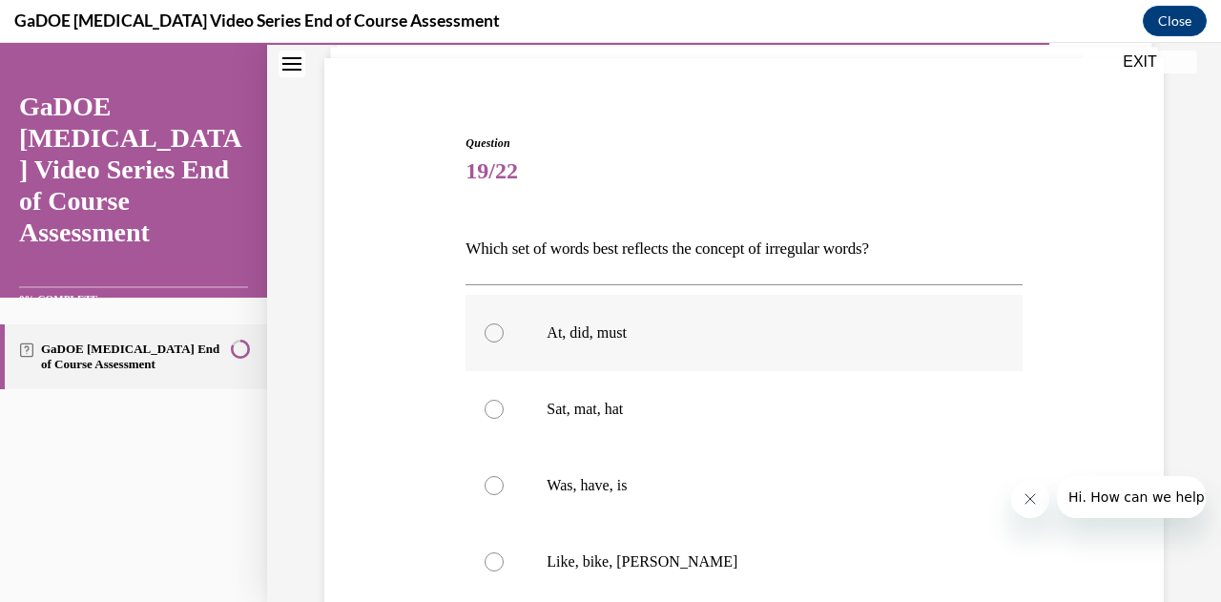
scroll to position [255, 0]
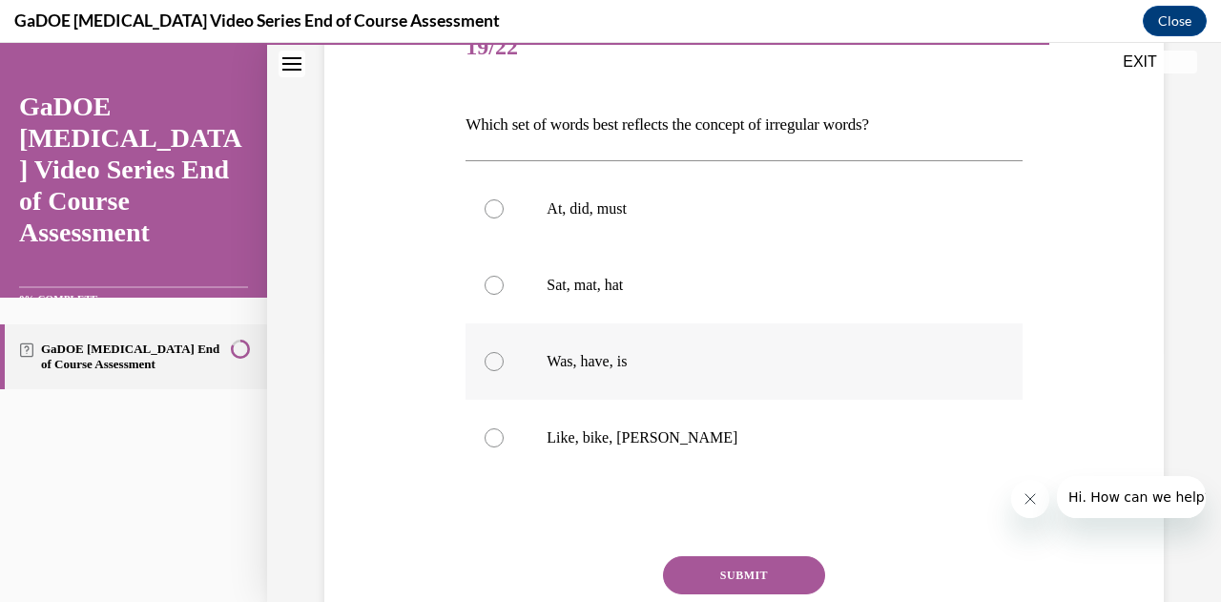
click at [692, 377] on label "Was, have, is" at bounding box center [743, 361] width 556 height 76
click at [504, 371] on input "Was, have, is" at bounding box center [494, 361] width 19 height 19
radio input "true"
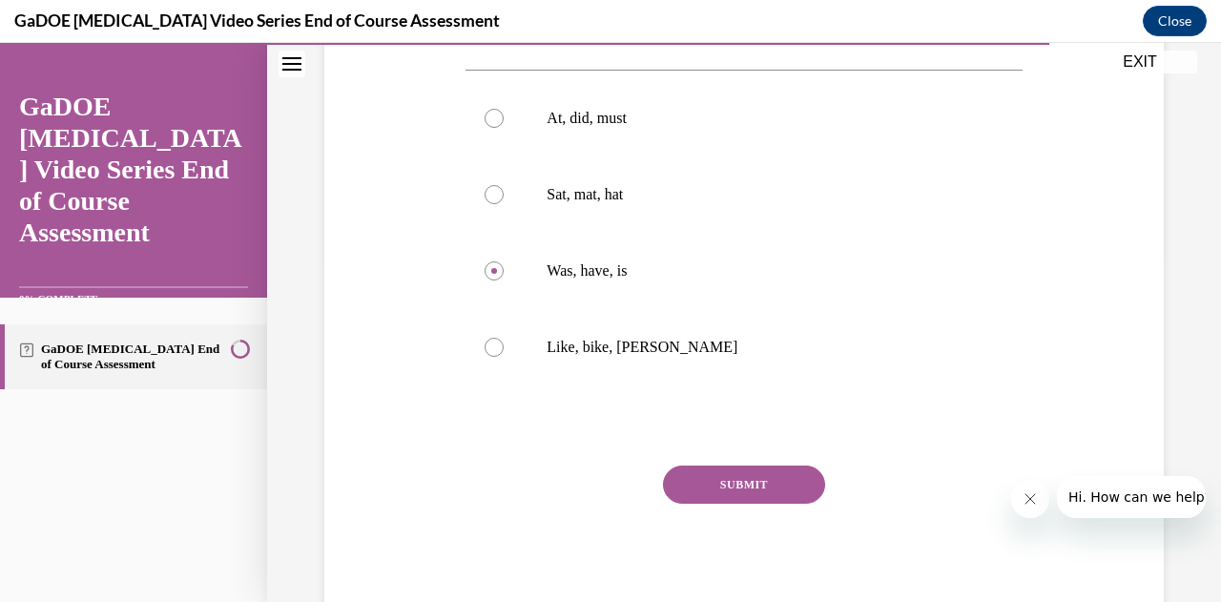
click at [711, 482] on button "SUBMIT" at bounding box center [744, 484] width 162 height 38
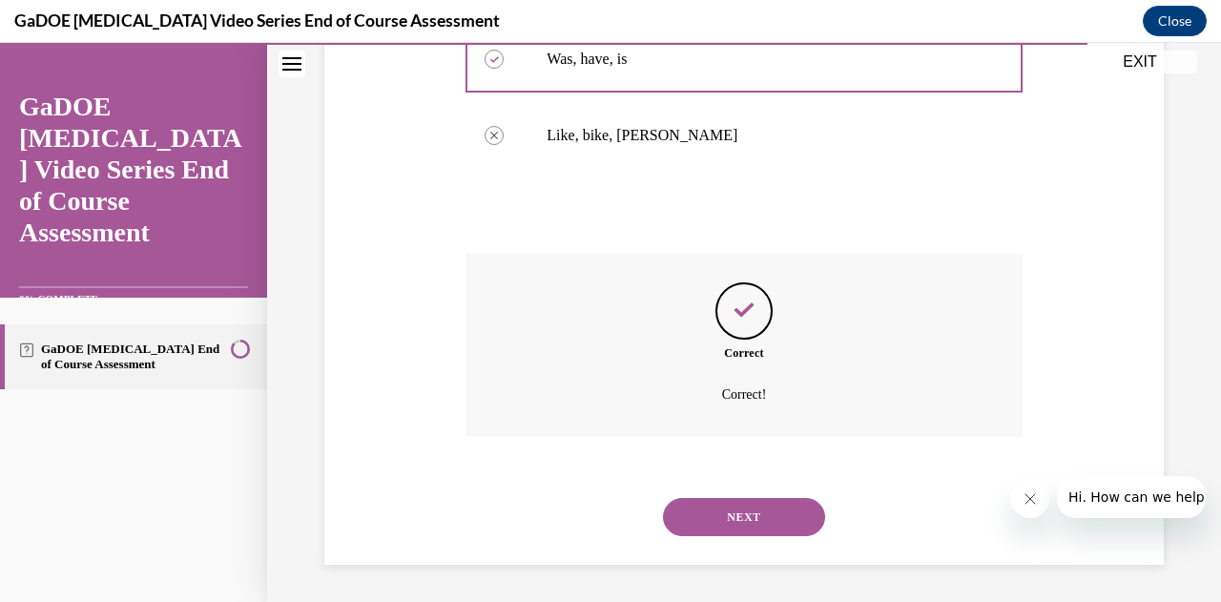
click at [707, 529] on button "NEXT" at bounding box center [744, 517] width 162 height 38
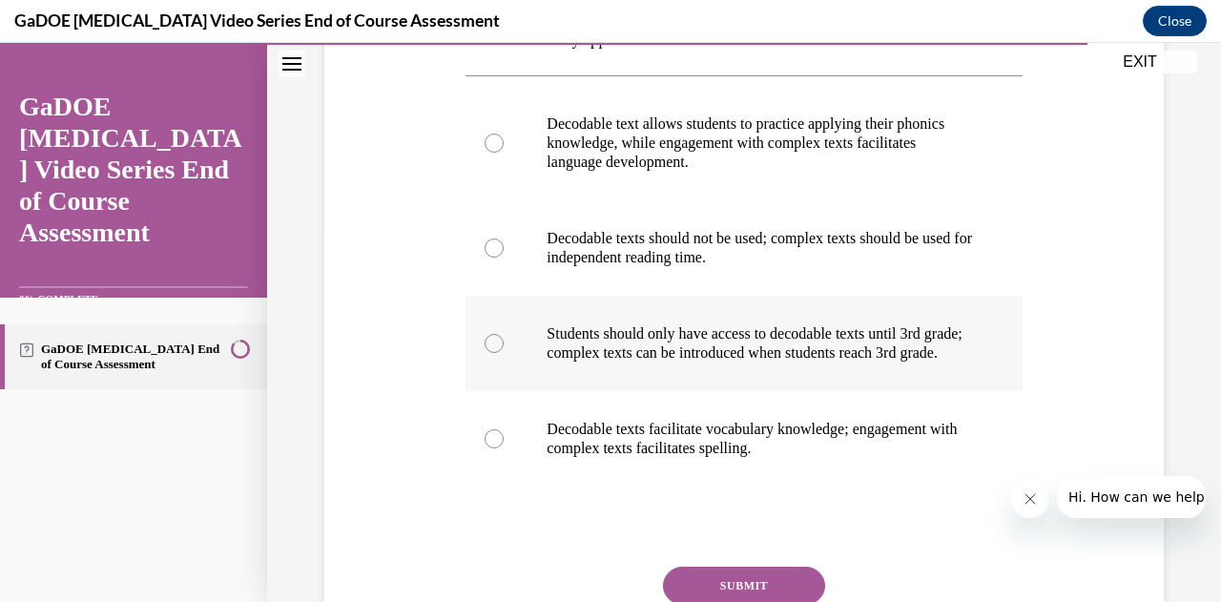
scroll to position [402, 0]
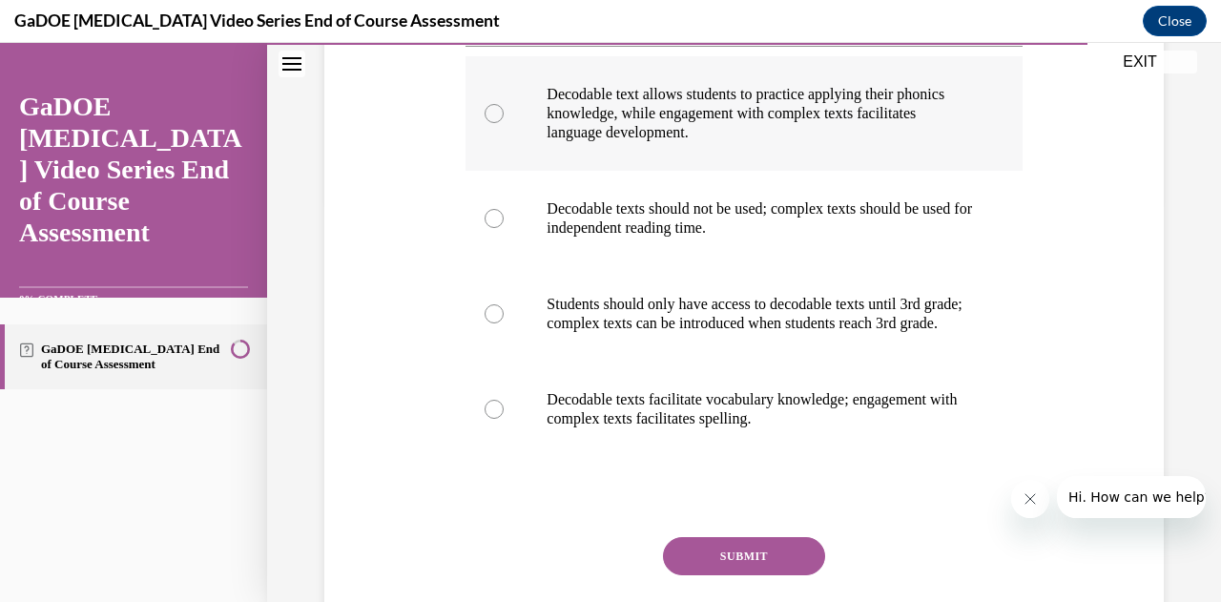
click at [671, 127] on p "Decodable text allows students to practice applying their phonics knowledge, wh…" at bounding box center [760, 113] width 427 height 57
click at [504, 123] on input "Decodable text allows students to practice applying their phonics knowledge, wh…" at bounding box center [494, 113] width 19 height 19
radio input "true"
click at [733, 569] on button "SUBMIT" at bounding box center [744, 556] width 162 height 38
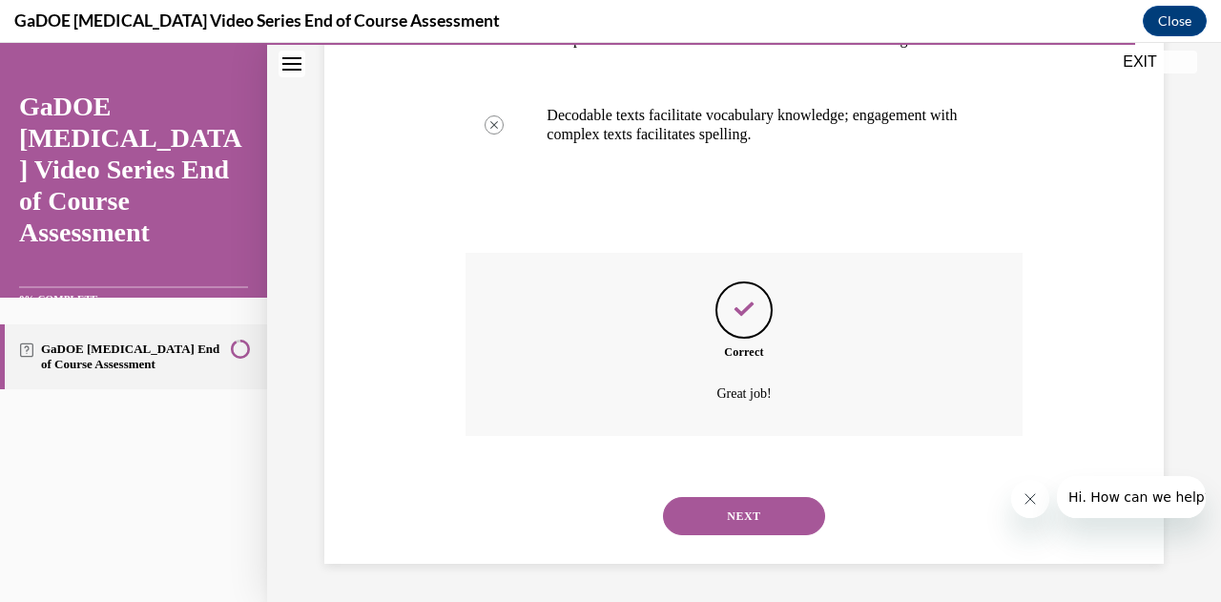
click at [733, 518] on button "NEXT" at bounding box center [744, 516] width 162 height 38
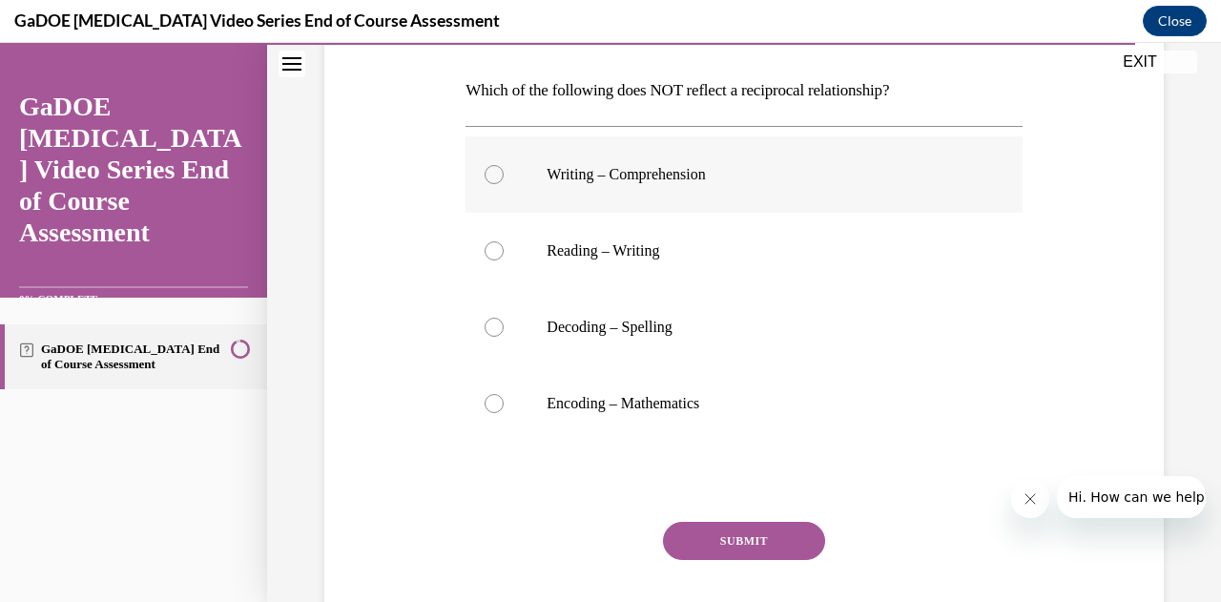
scroll to position [295, 0]
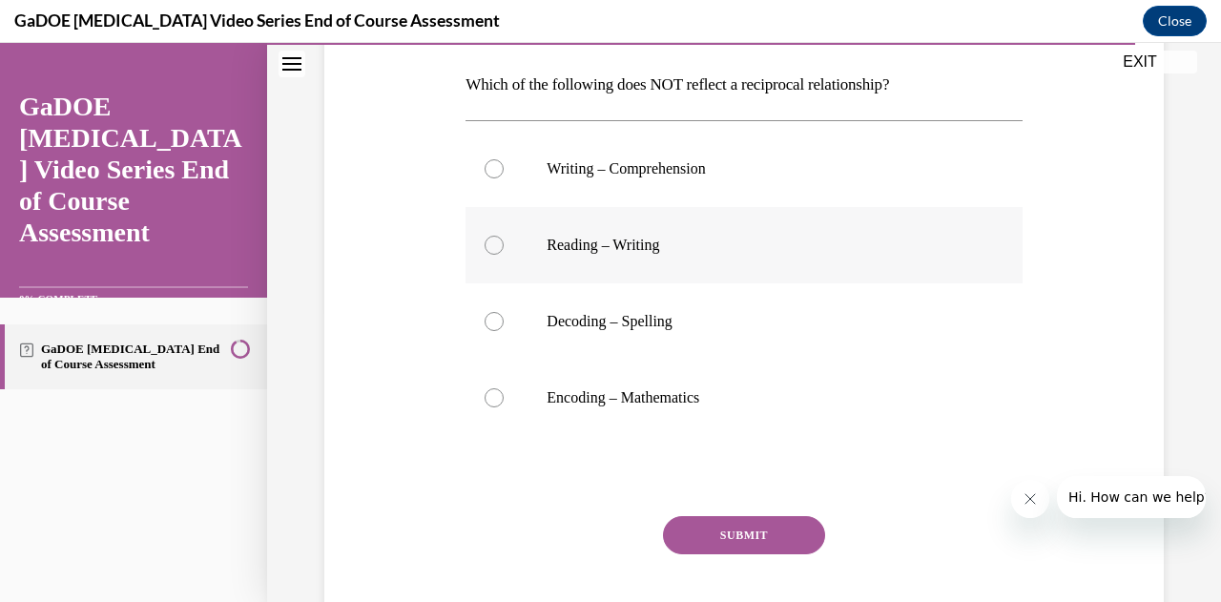
click at [645, 239] on p "Reading – Writing" at bounding box center [760, 245] width 427 height 19
click at [504, 239] on input "Reading – Writing" at bounding box center [494, 245] width 19 height 19
radio input "true"
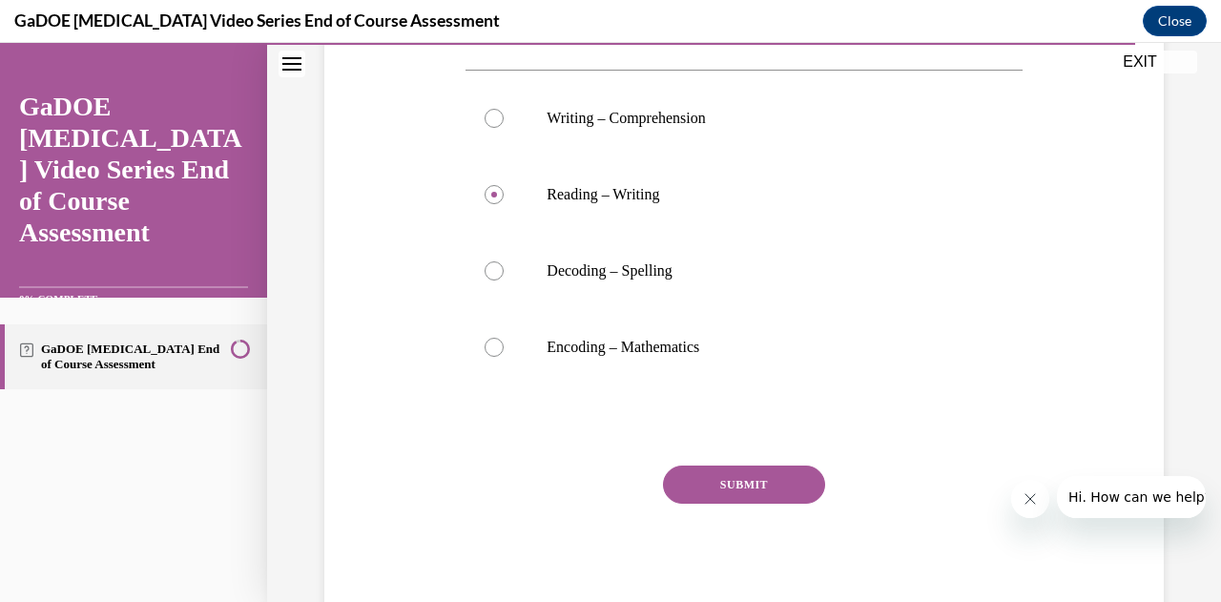
click at [738, 477] on button "SUBMIT" at bounding box center [744, 484] width 162 height 38
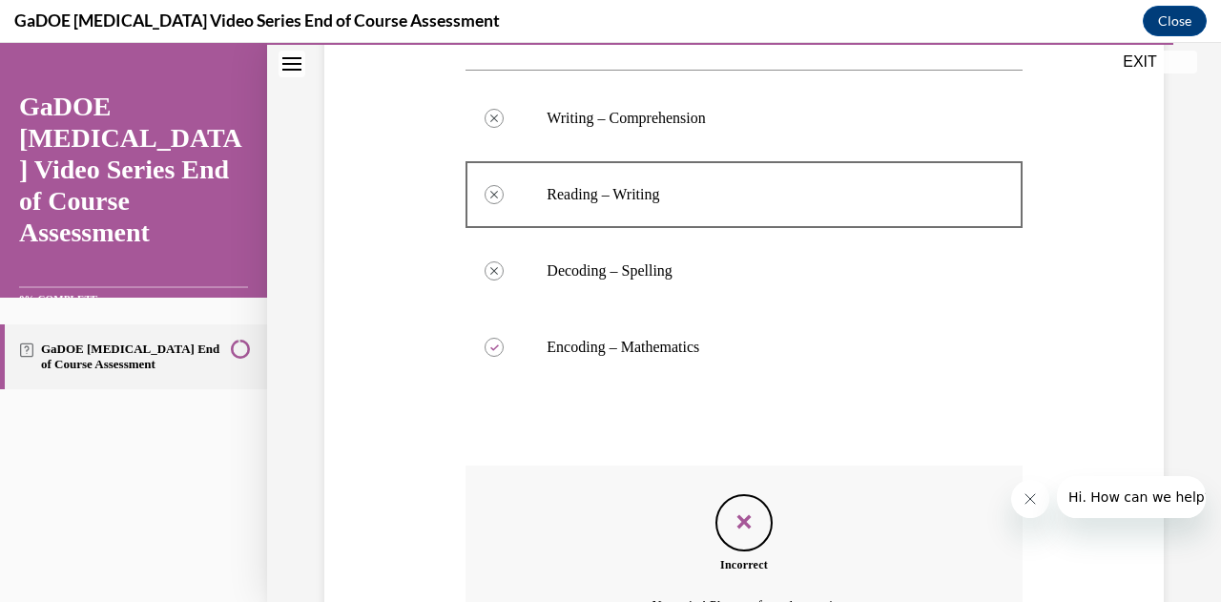
scroll to position [557, 0]
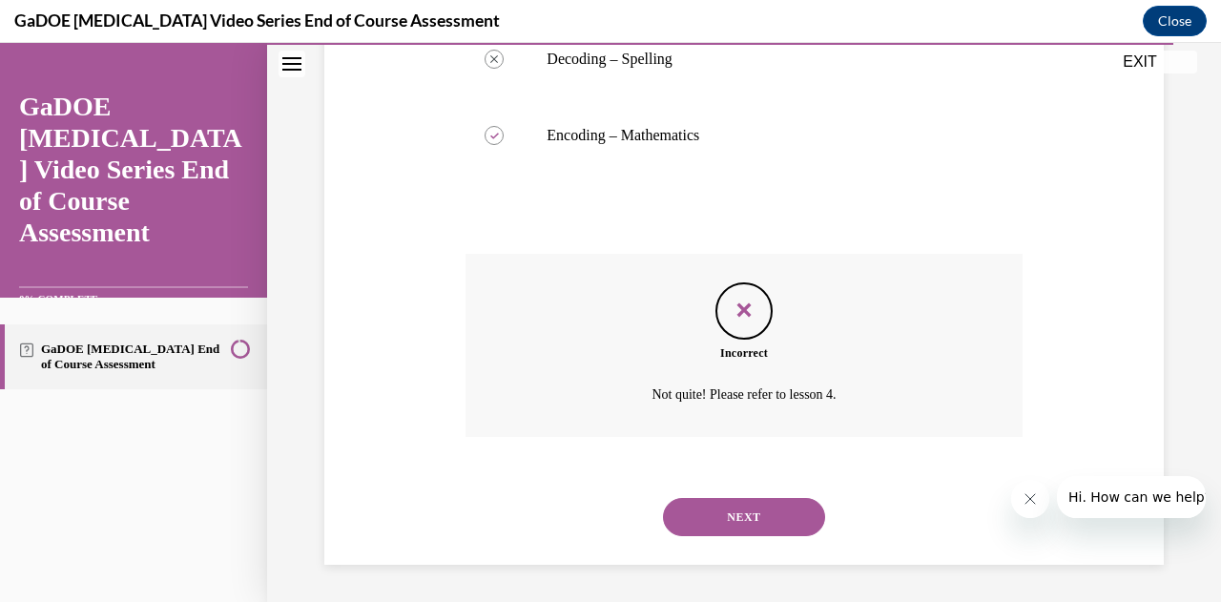
click at [722, 513] on button "NEXT" at bounding box center [744, 517] width 162 height 38
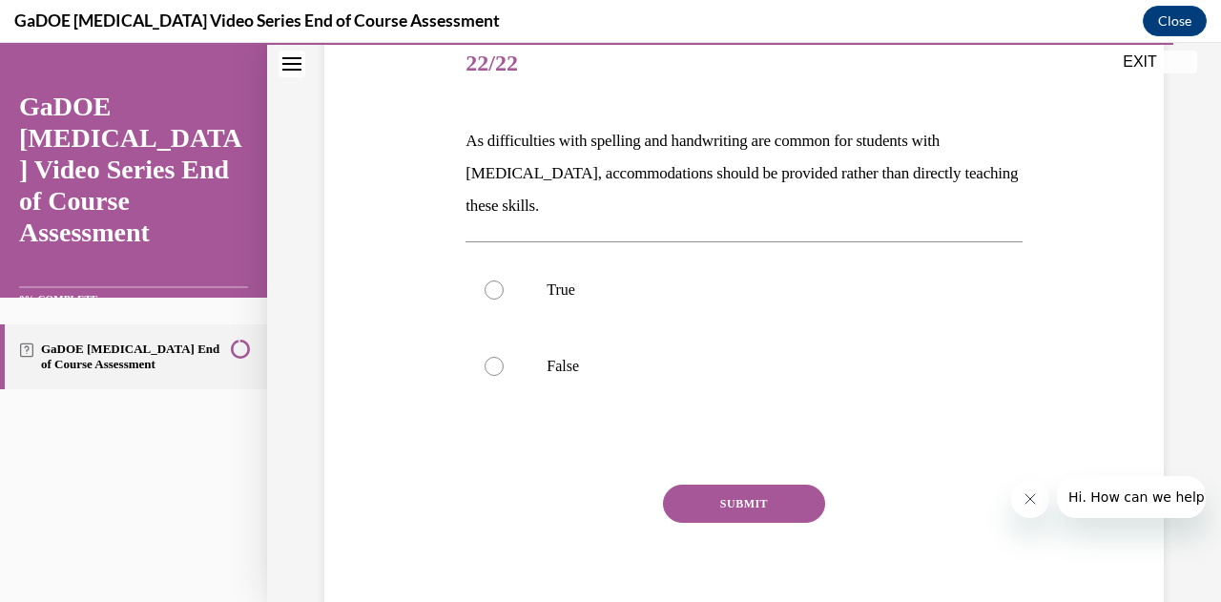
scroll to position [239, 0]
click at [576, 359] on p "False" at bounding box center [760, 365] width 427 height 19
click at [504, 359] on input "False" at bounding box center [494, 365] width 19 height 19
radio input "true"
click at [723, 489] on button "SUBMIT" at bounding box center [744, 503] width 162 height 38
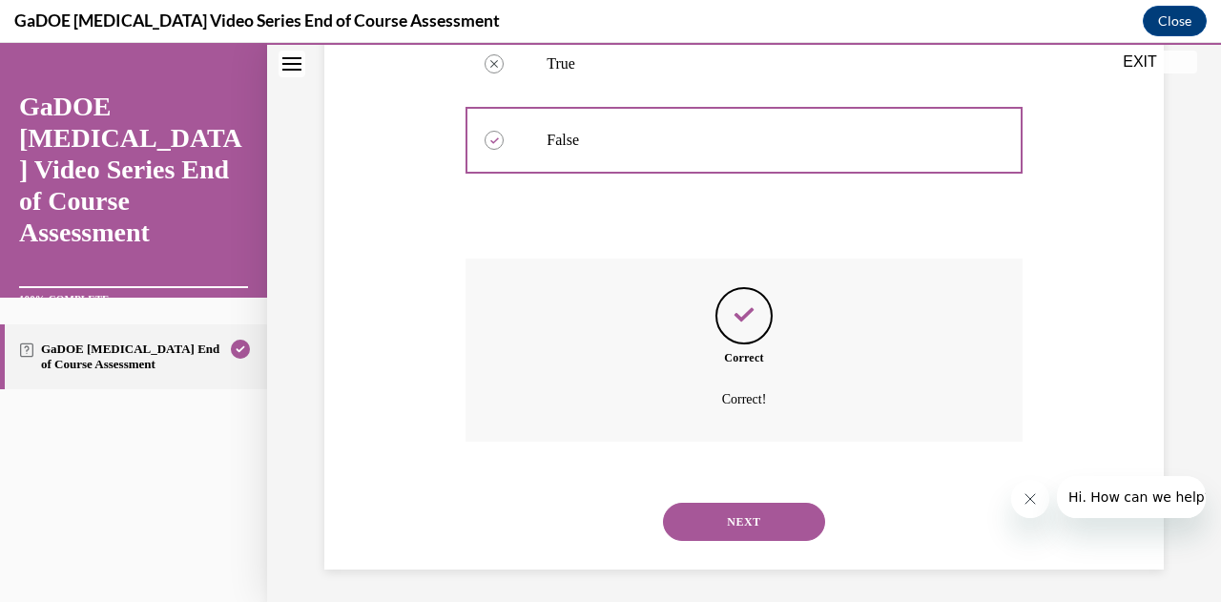
scroll to position [469, 0]
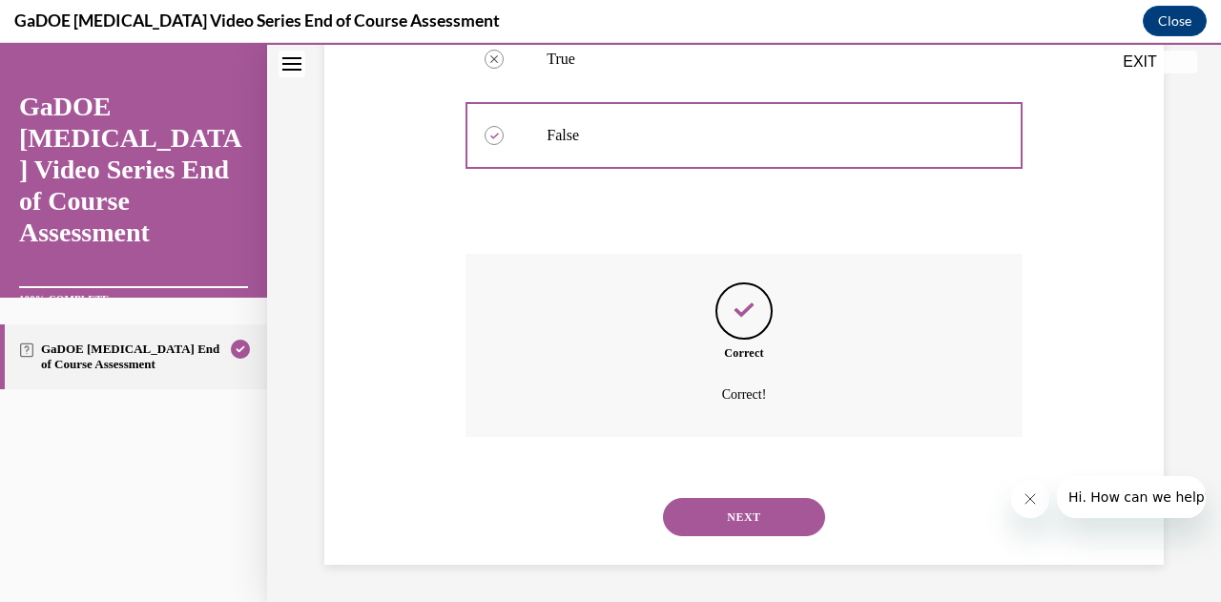
click at [723, 518] on button "NEXT" at bounding box center [744, 517] width 162 height 38
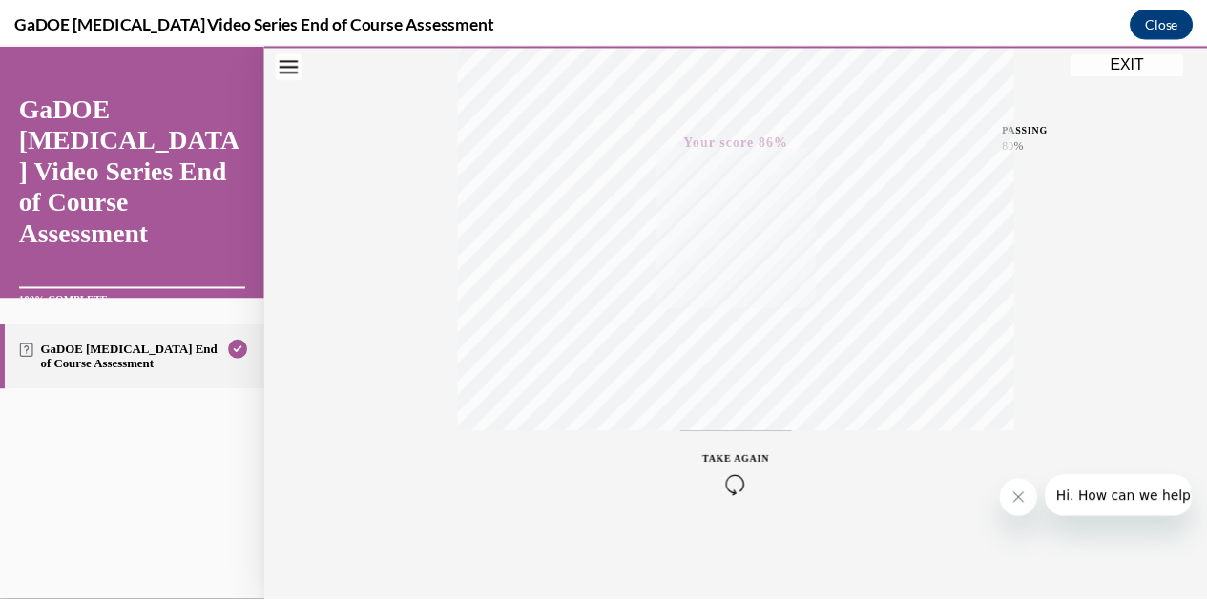
scroll to position [0, 0]
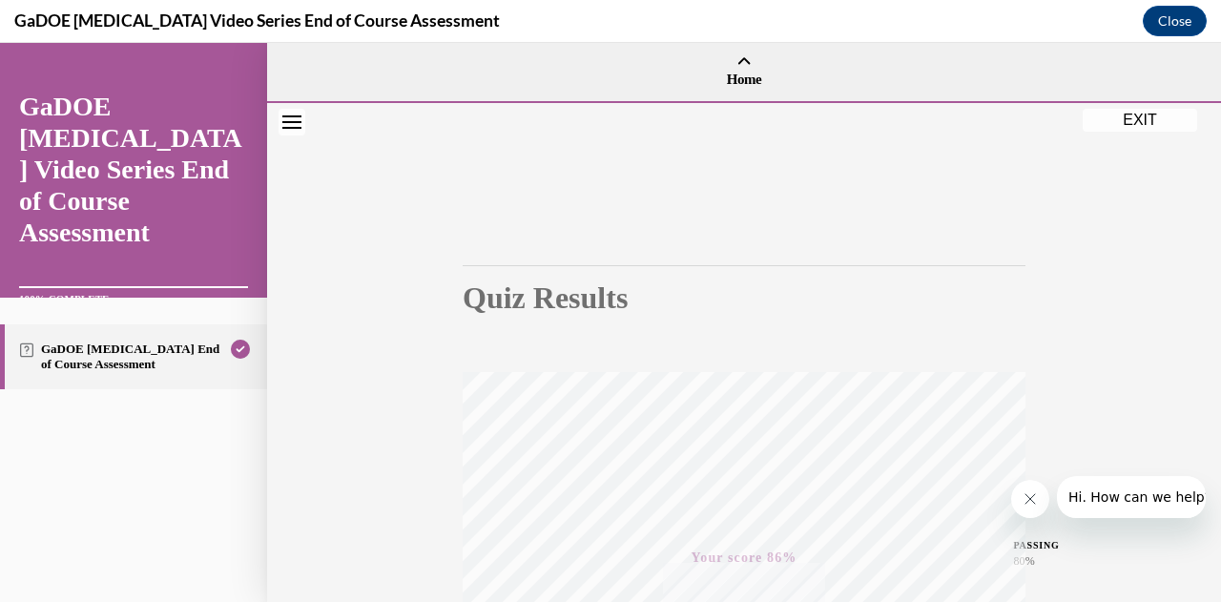
drag, startPoint x: 1121, startPoint y: 129, endPoint x: 737, endPoint y: 280, distance: 412.3
click at [1121, 129] on button "EXIT" at bounding box center [1140, 120] width 114 height 23
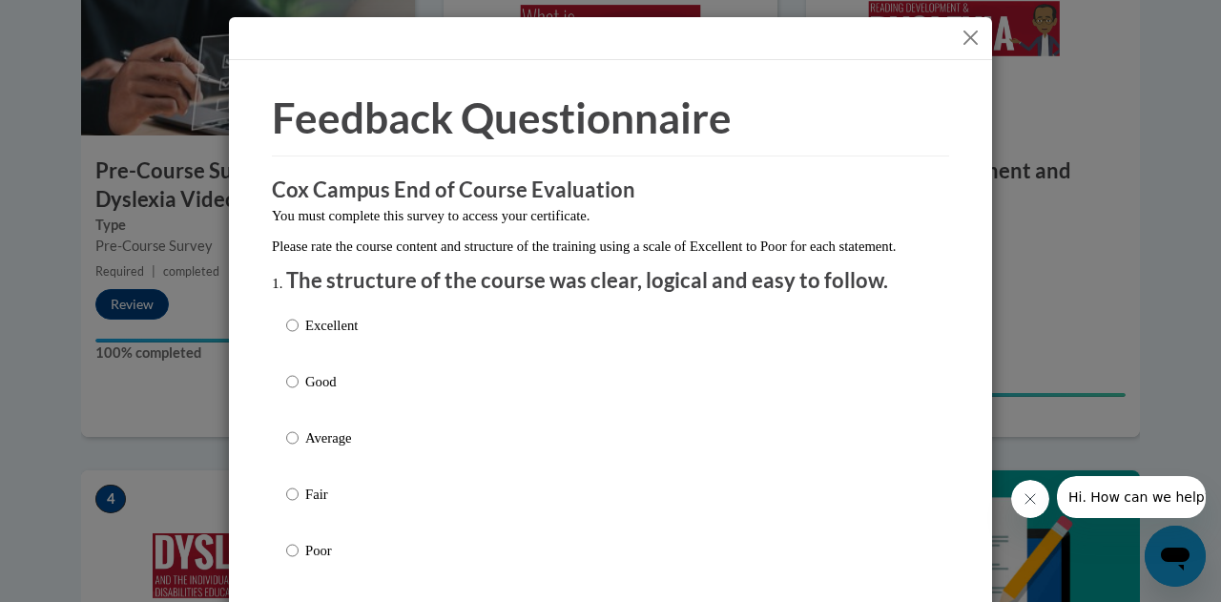
click at [336, 336] on p "Excellent" at bounding box center [331, 325] width 52 height 21
click at [299, 336] on input "Excellent" at bounding box center [292, 325] width 12 height 21
radio input "true"
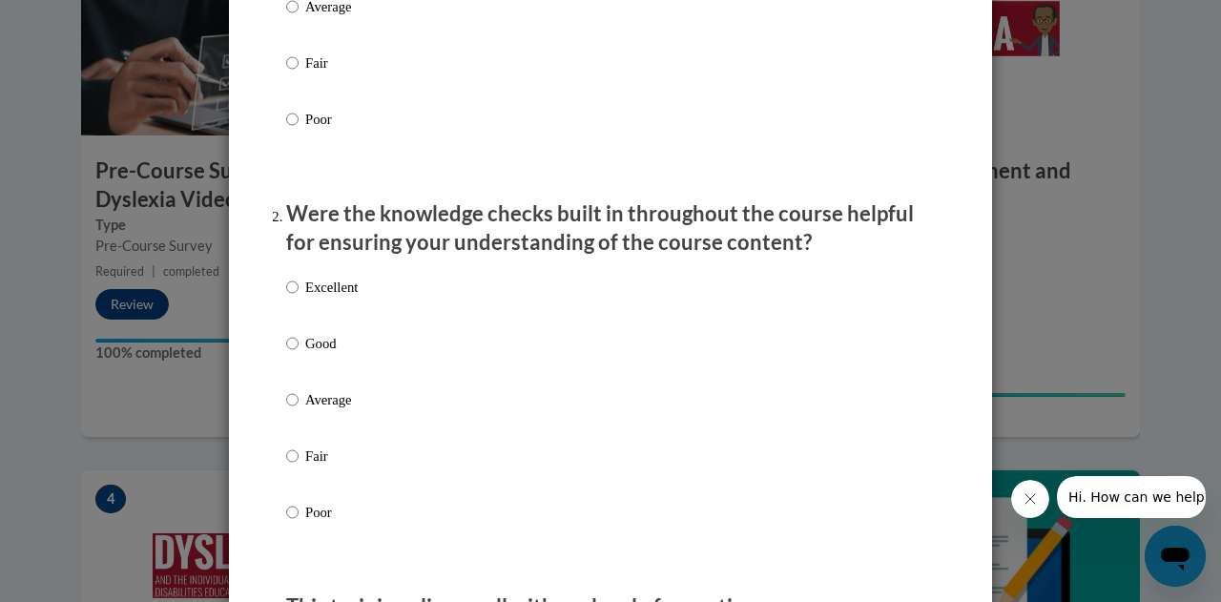
scroll to position [444, 0]
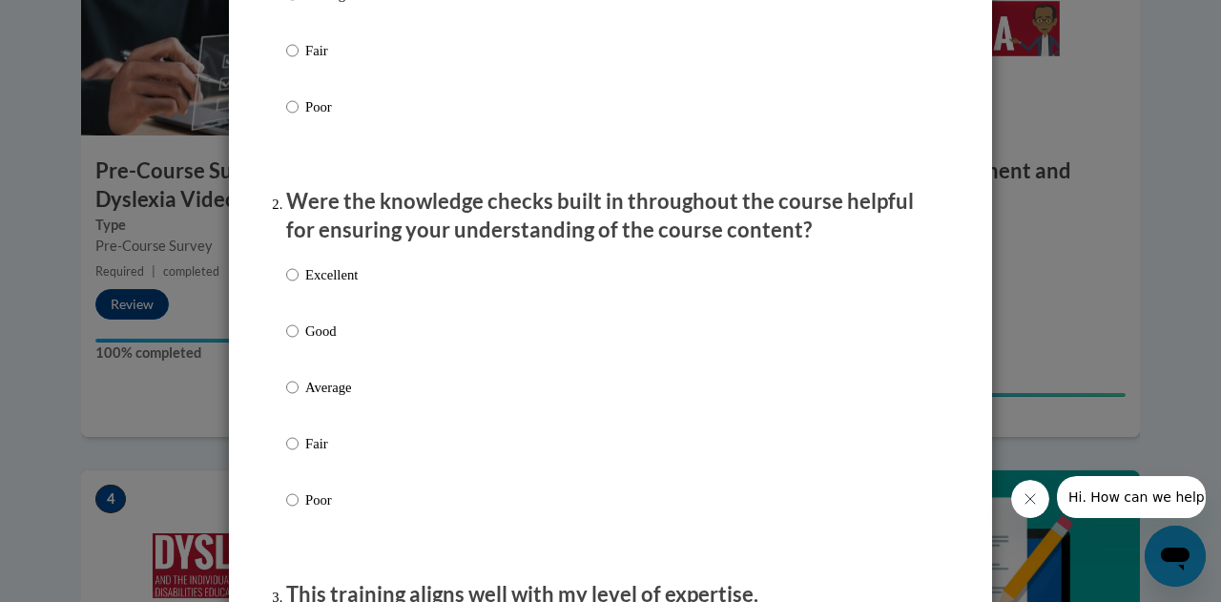
click at [334, 285] on p "Excellent" at bounding box center [331, 274] width 52 height 21
click at [299, 285] on input "Excellent" at bounding box center [292, 274] width 12 height 21
radio input "true"
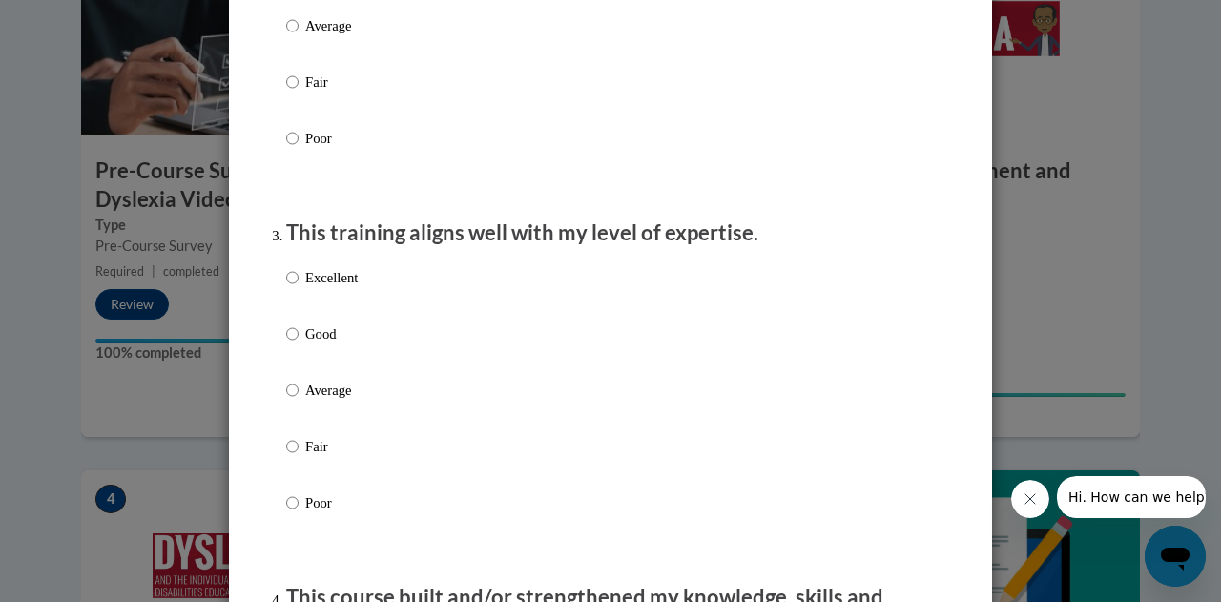
scroll to position [840, 0]
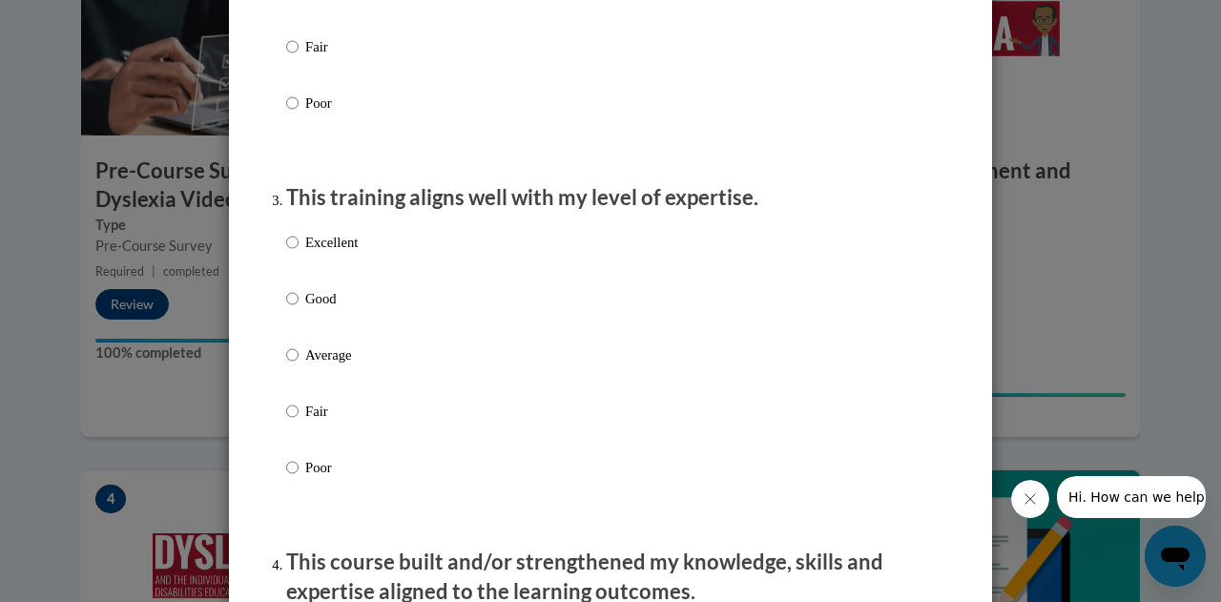
click at [336, 274] on label "Excellent" at bounding box center [322, 258] width 72 height 52
click at [299, 253] on input "Excellent" at bounding box center [292, 242] width 12 height 21
radio input "true"
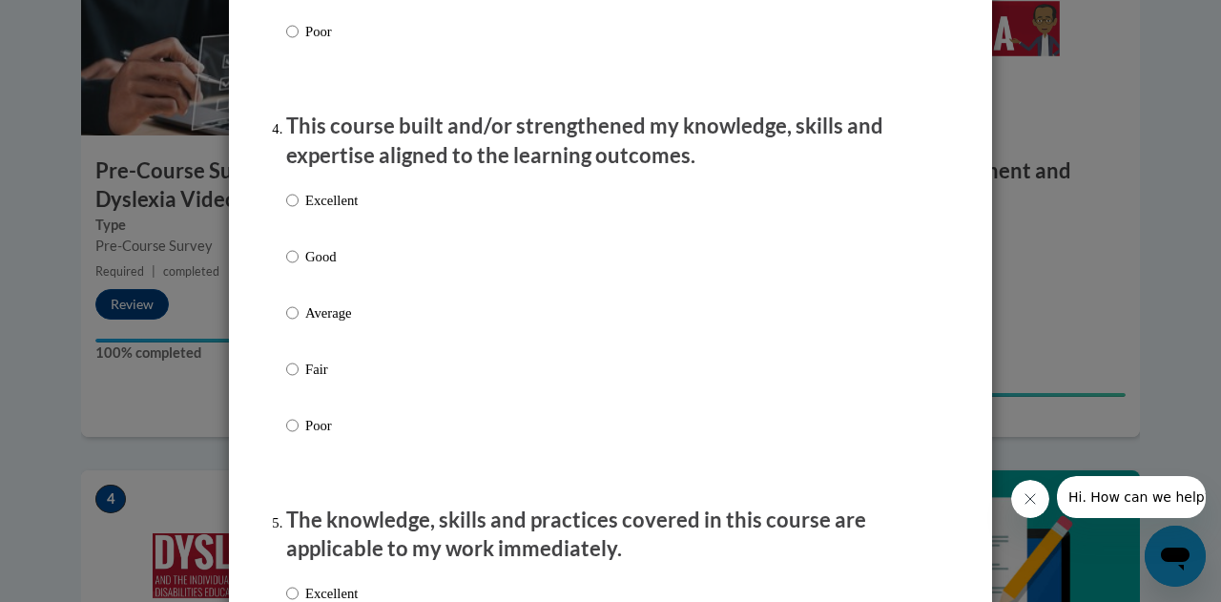
scroll to position [1278, 0]
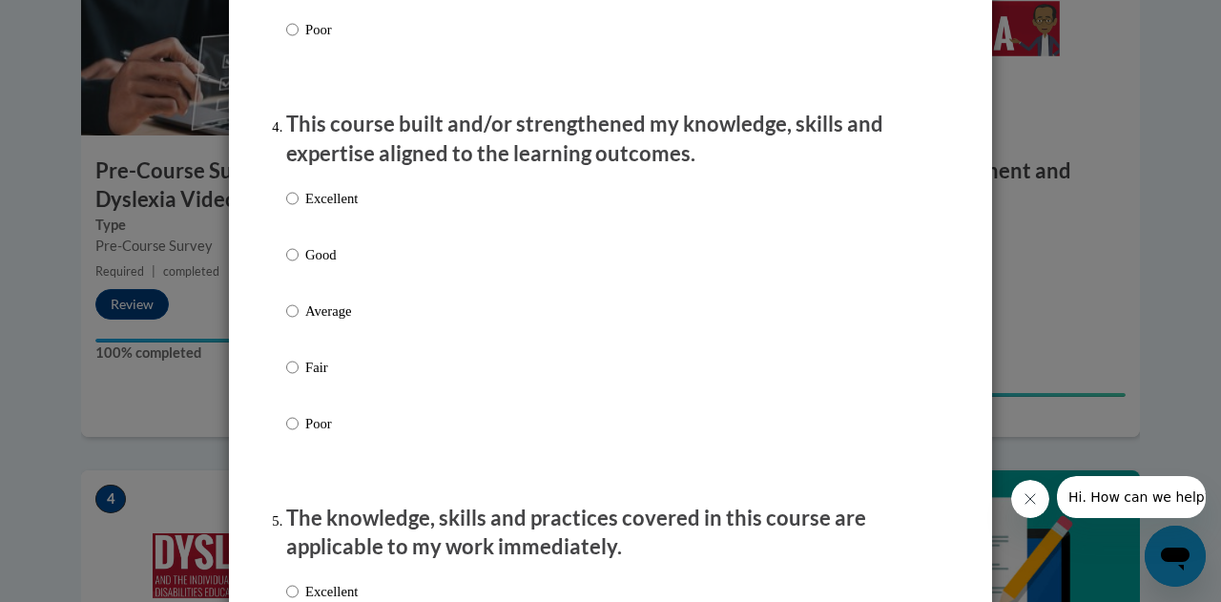
click at [343, 228] on label "Excellent" at bounding box center [322, 214] width 72 height 52
click at [299, 209] on input "Excellent" at bounding box center [292, 198] width 12 height 21
radio input "true"
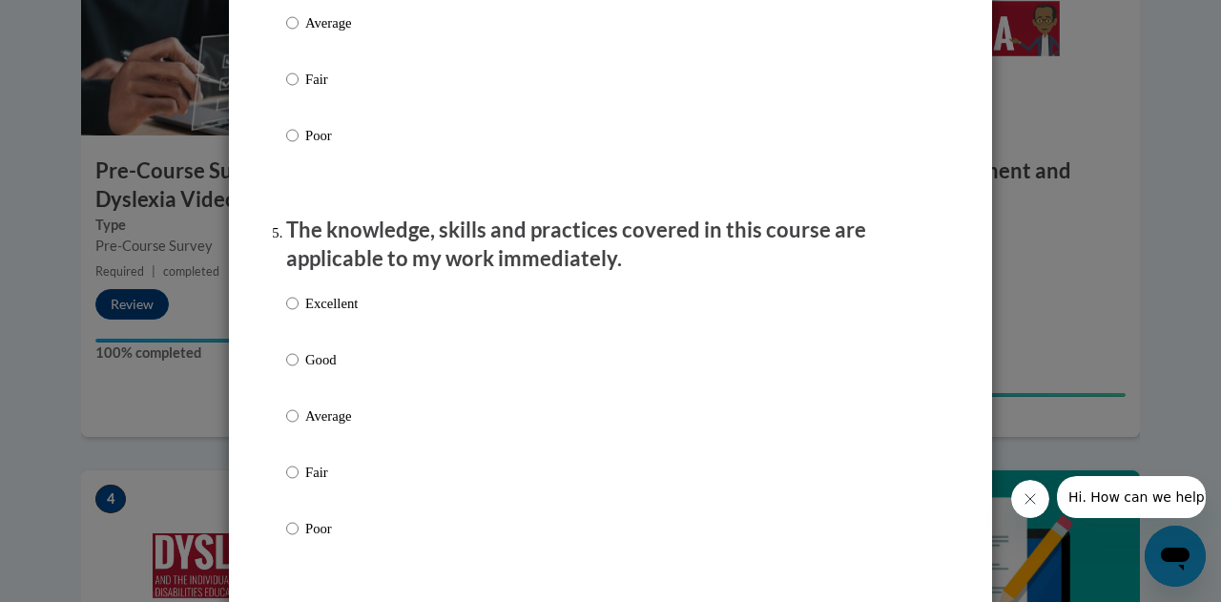
scroll to position [1657, 0]
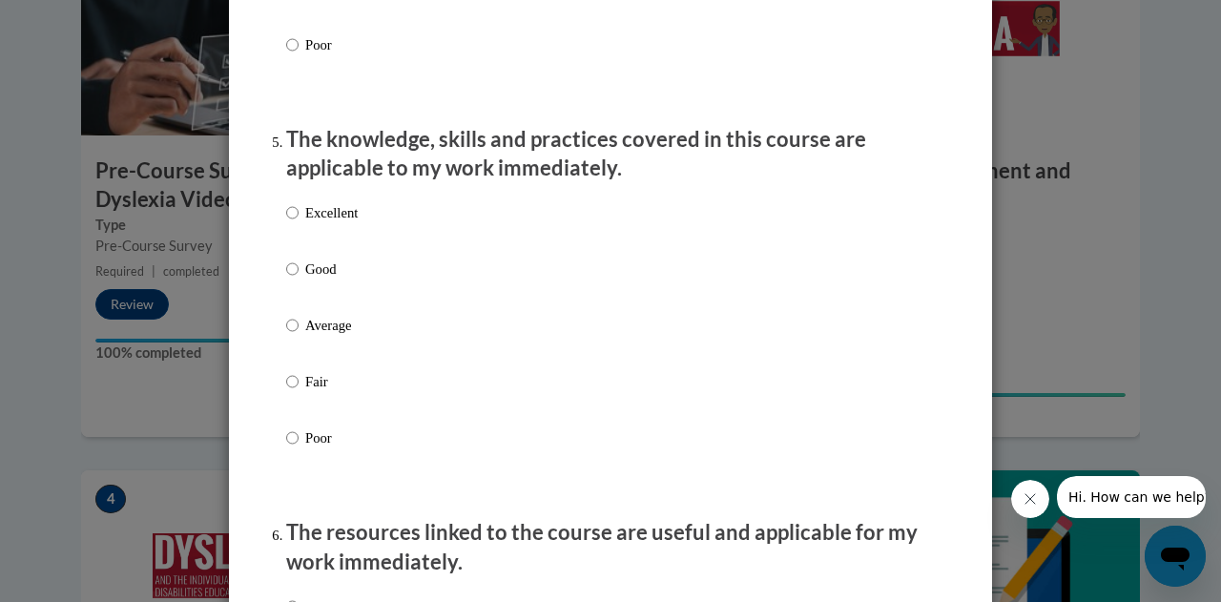
click at [343, 223] on p "Excellent" at bounding box center [331, 212] width 52 height 21
click at [299, 223] on input "Excellent" at bounding box center [292, 212] width 12 height 21
radio input "true"
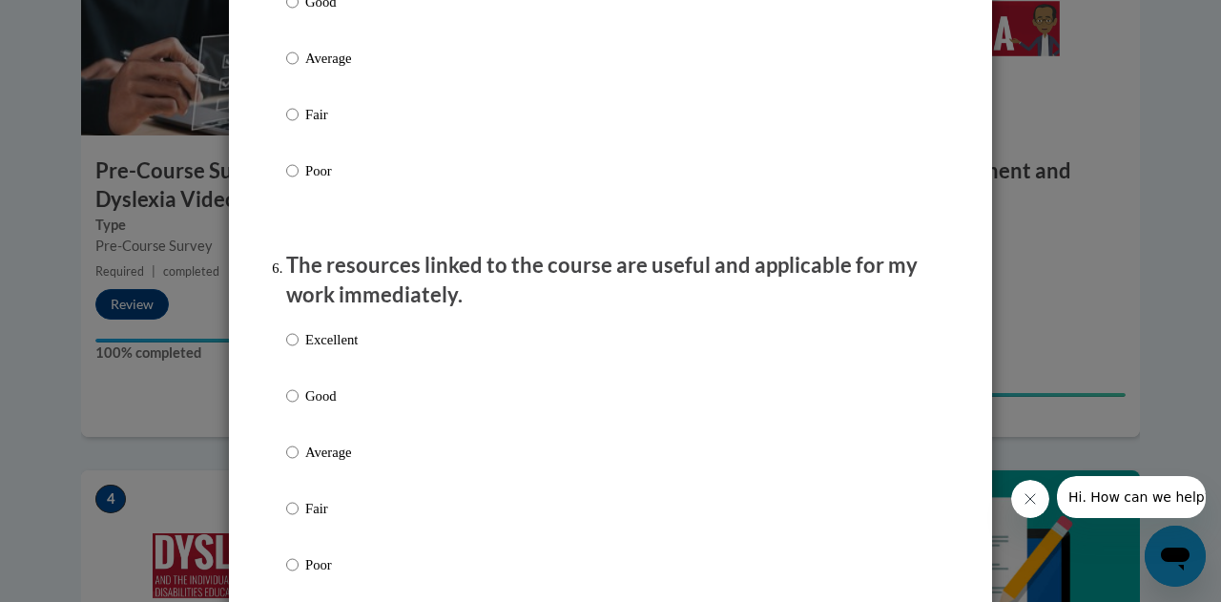
click at [343, 212] on label "Poor" at bounding box center [322, 186] width 72 height 52
click at [299, 181] on input "Poor" at bounding box center [292, 170] width 12 height 21
radio input "true"
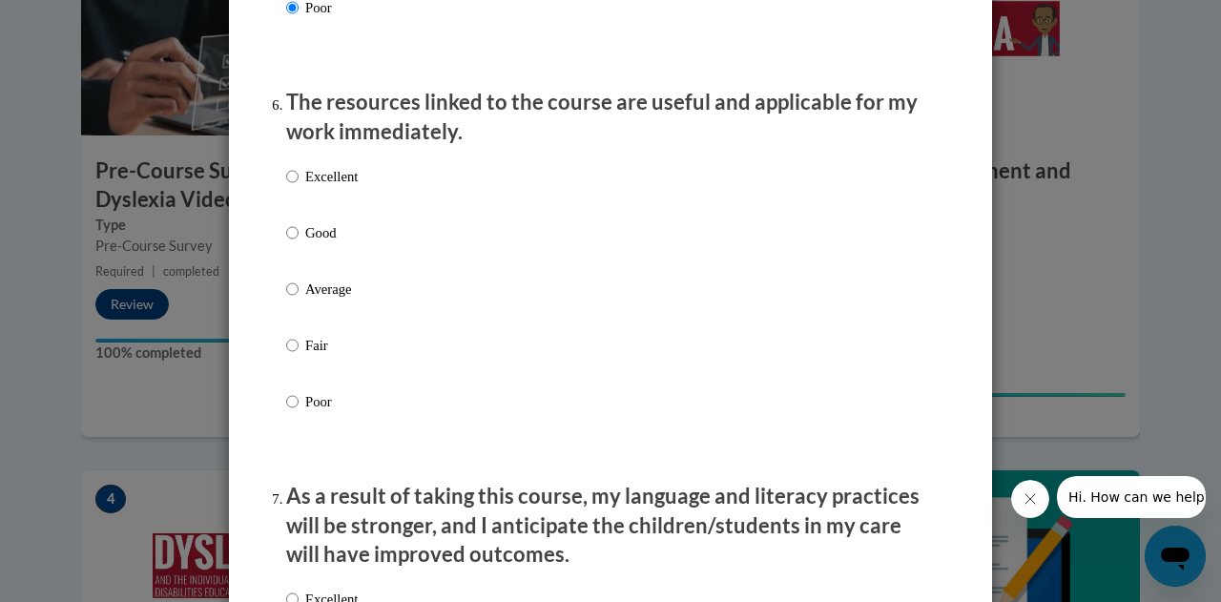
click at [333, 186] on p "Excellent" at bounding box center [331, 176] width 52 height 21
click at [299, 186] on input "Excellent" at bounding box center [292, 176] width 12 height 21
radio input "true"
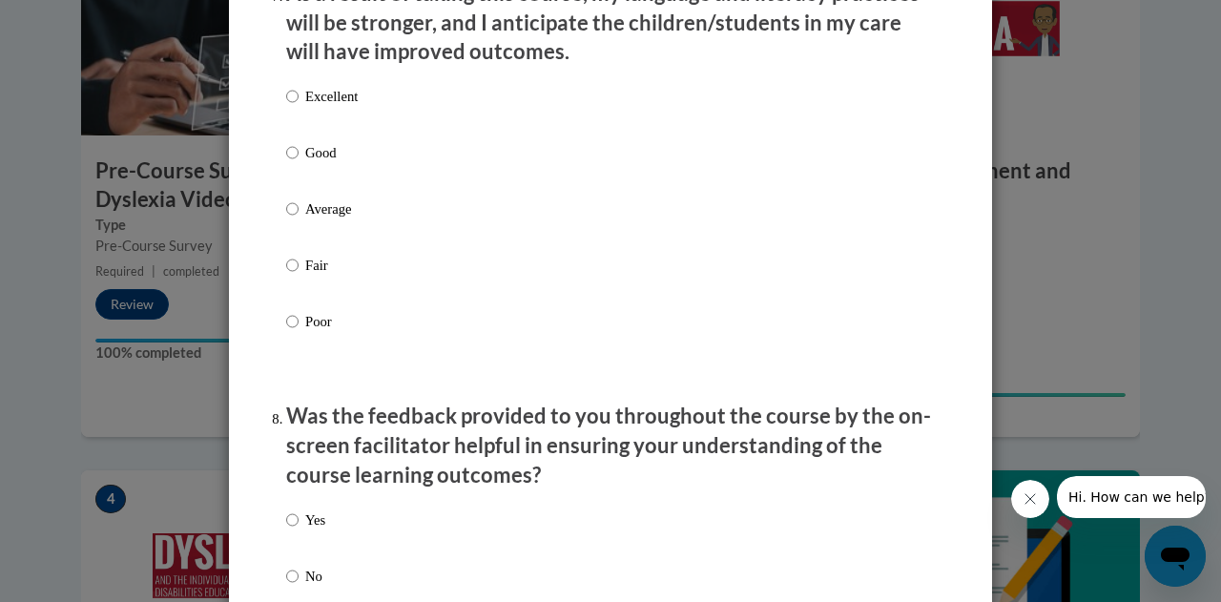
scroll to position [2448, 0]
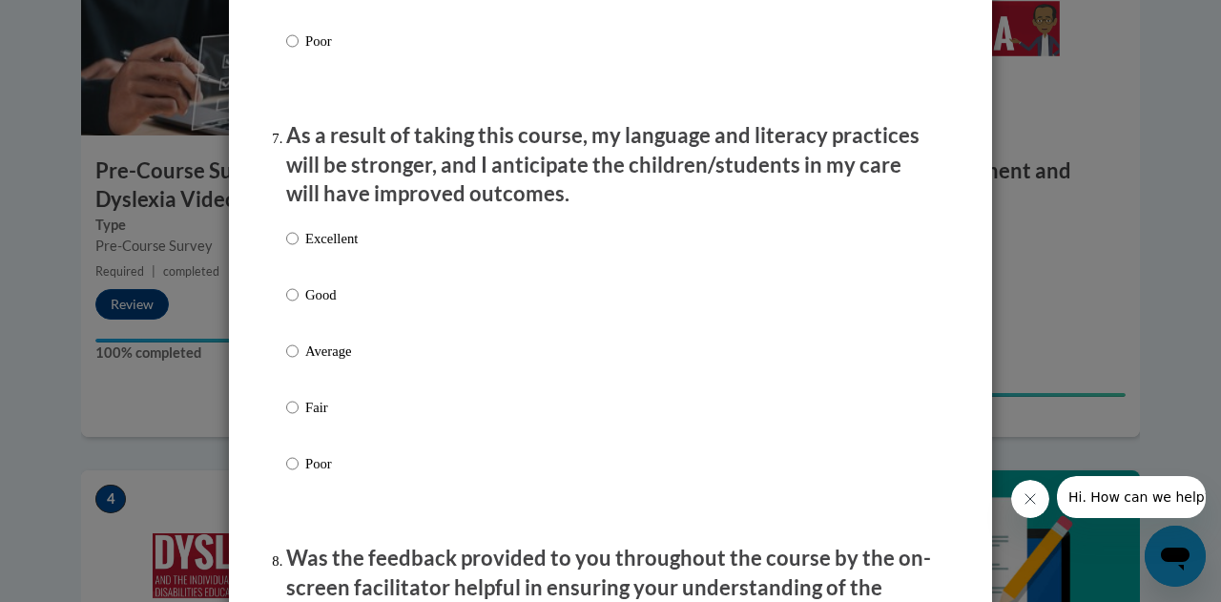
click at [307, 249] on p "Excellent" at bounding box center [331, 238] width 52 height 21
click at [299, 249] on input "Excellent" at bounding box center [292, 238] width 12 height 21
radio input "true"
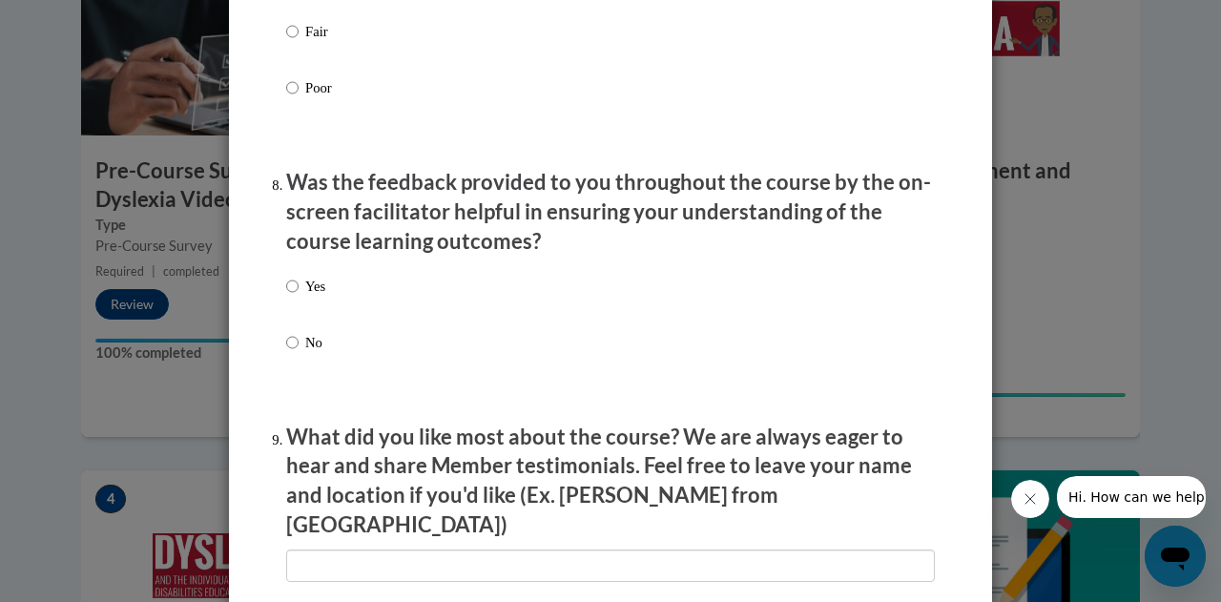
scroll to position [2825, 0]
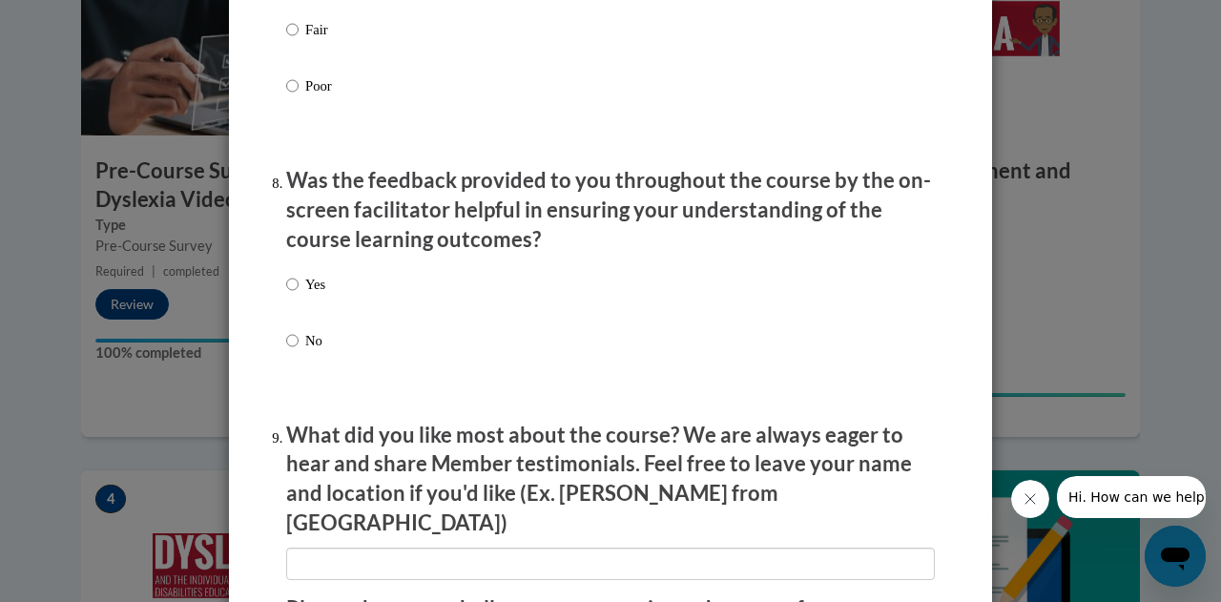
click at [307, 295] on p "Yes" at bounding box center [315, 284] width 20 height 21
click at [299, 295] on input "Yes" at bounding box center [292, 284] width 12 height 21
radio input "true"
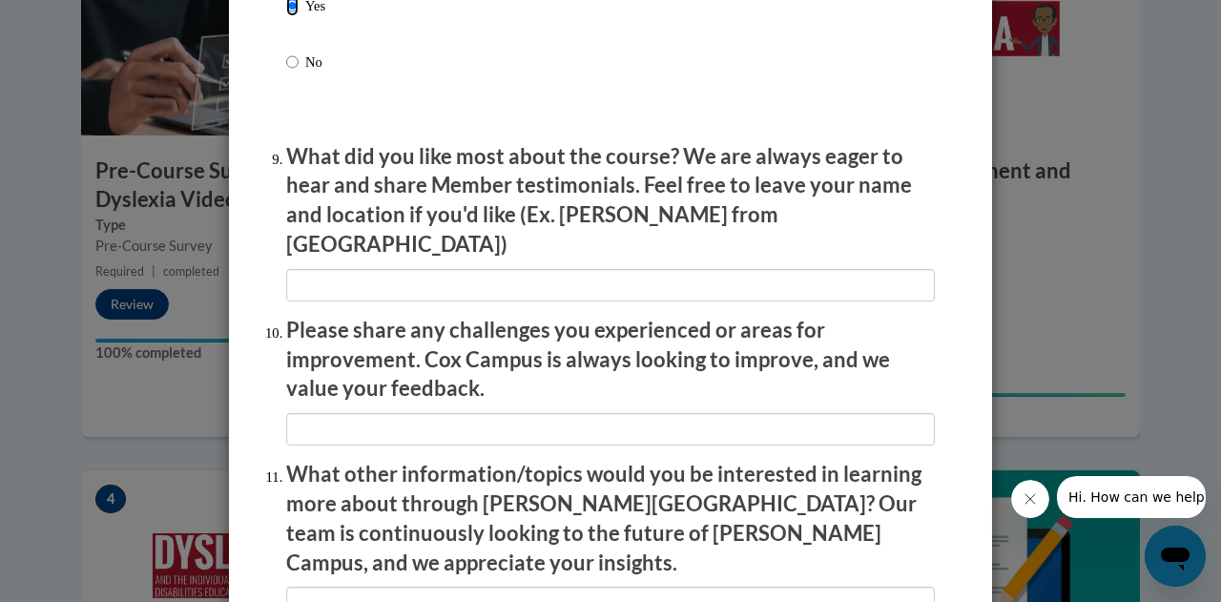
scroll to position [3364, 0]
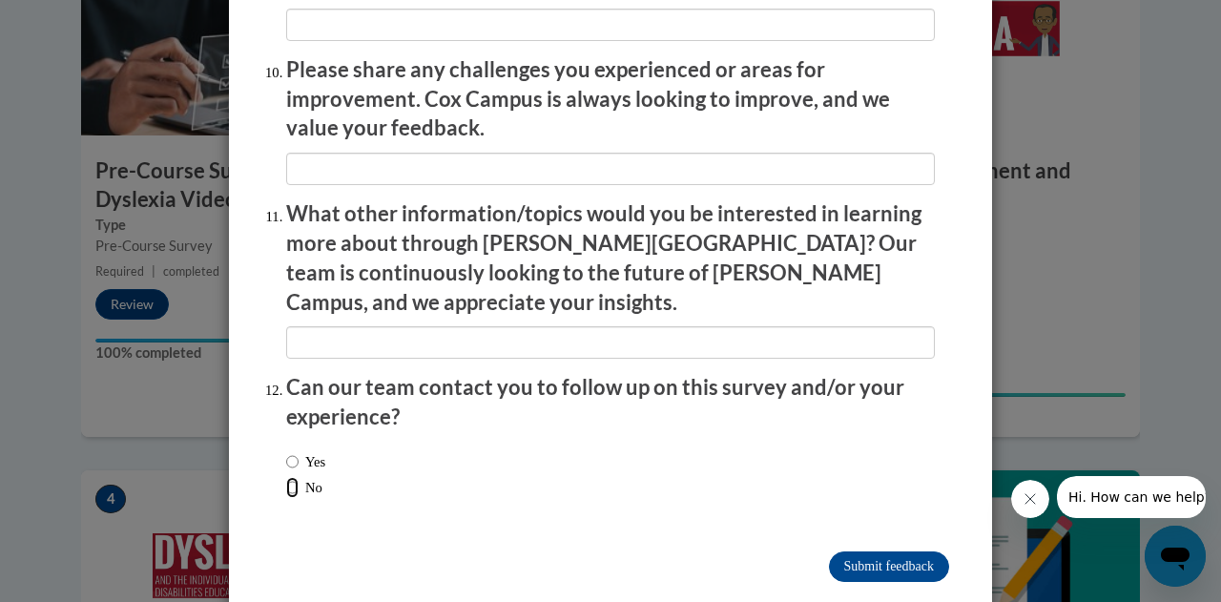
click at [286, 477] on input "No" at bounding box center [292, 487] width 12 height 21
radio input "true"
click at [870, 551] on input "Submit feedback" at bounding box center [889, 566] width 120 height 31
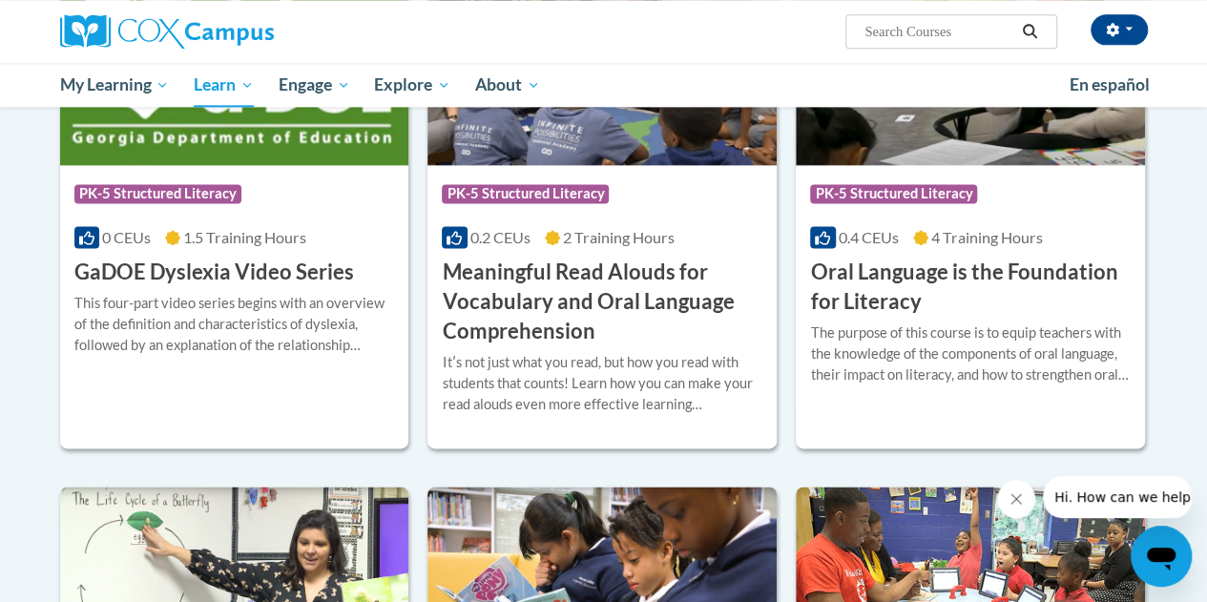
scroll to position [1245, 0]
